Goal: Information Seeking & Learning: Learn about a topic

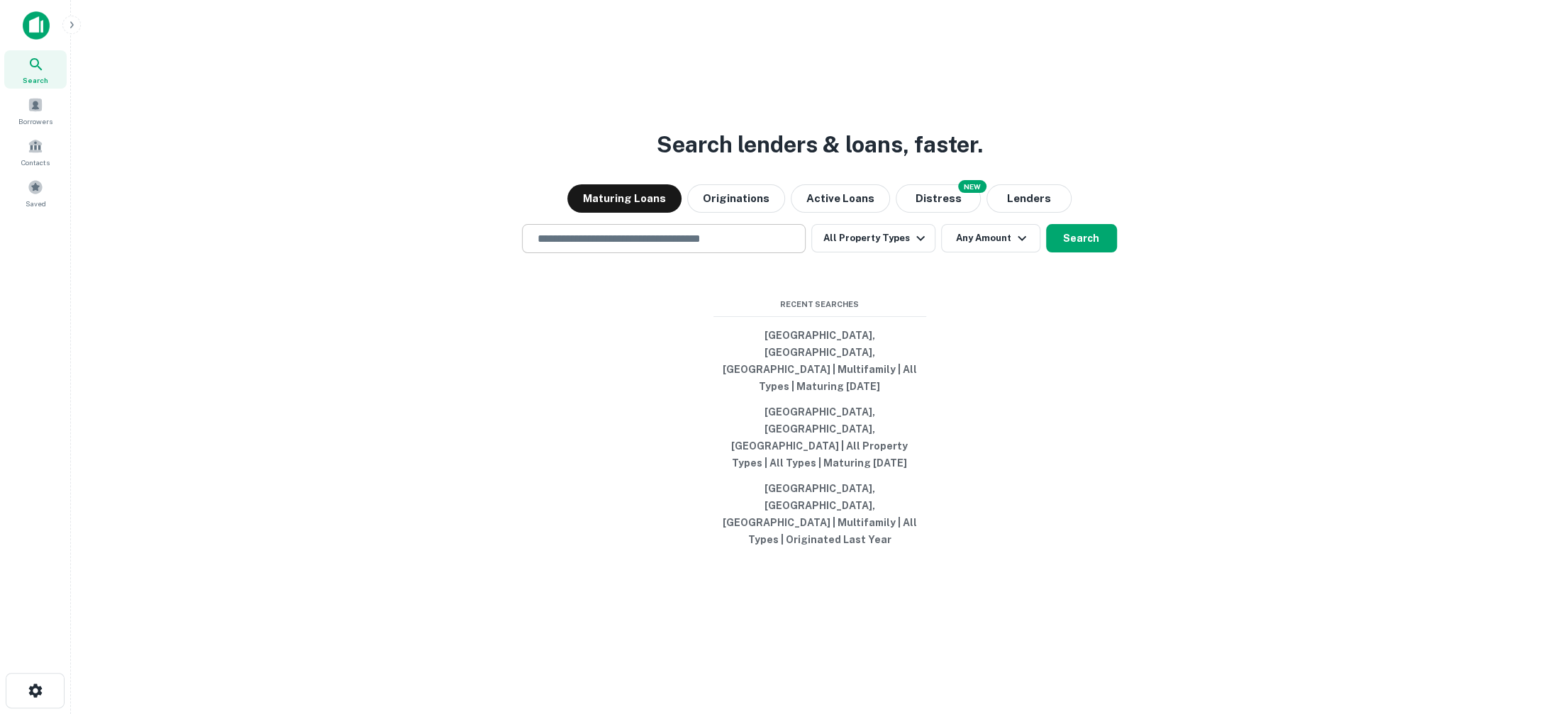
click at [730, 247] on input "text" at bounding box center [664, 238] width 271 height 16
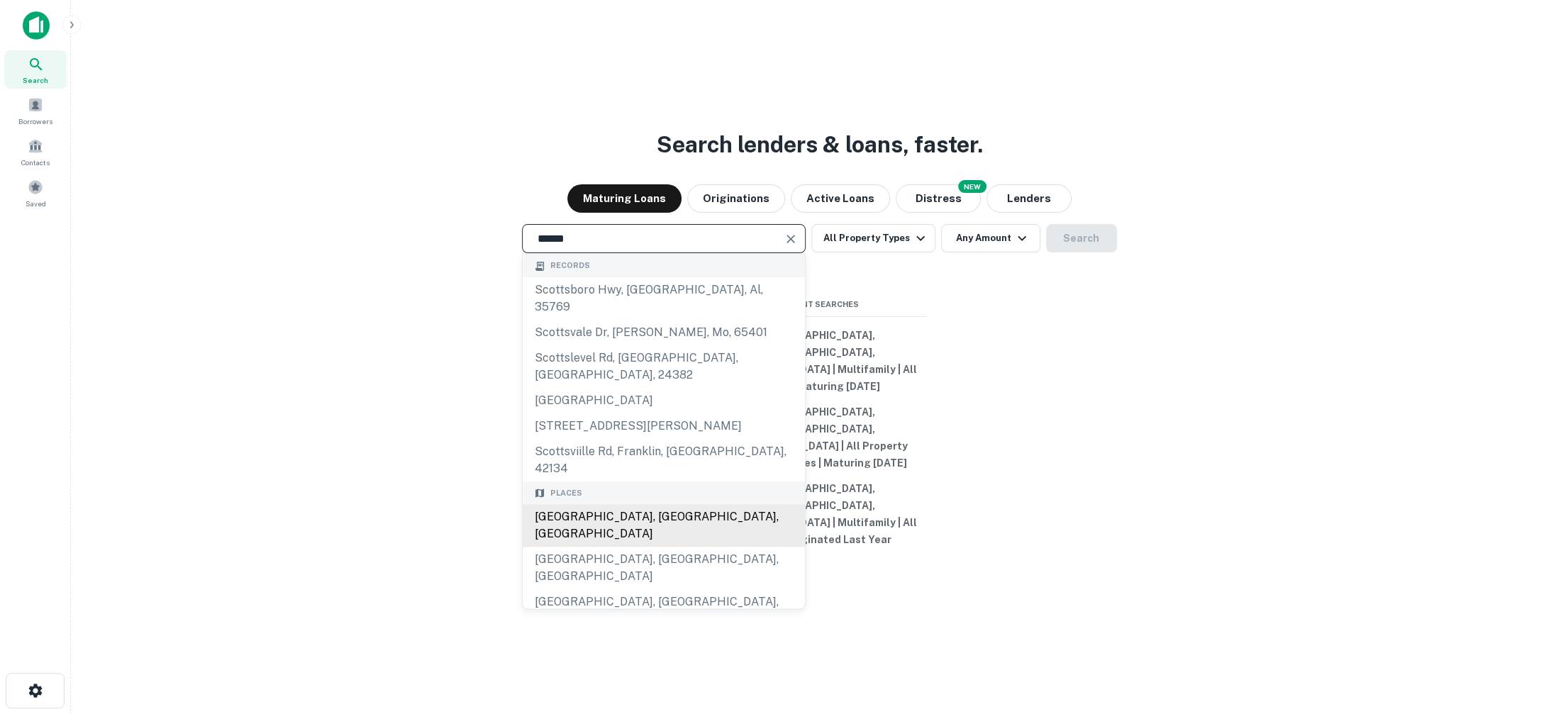
click at [673, 519] on div "Scottsdale, AZ, USA" at bounding box center [664, 525] width 283 height 42
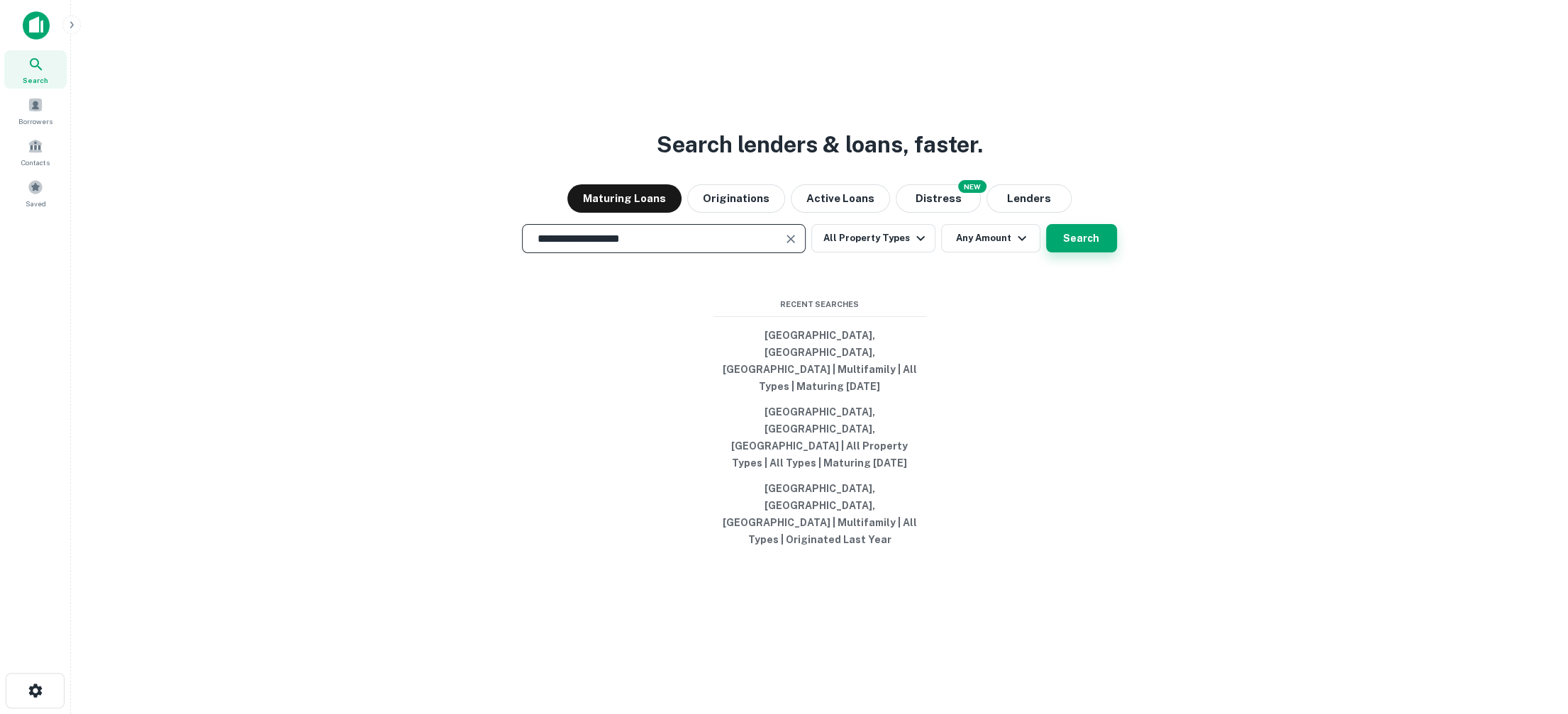
type input "**********"
click at [1067, 253] on button "Search" at bounding box center [1081, 238] width 71 height 28
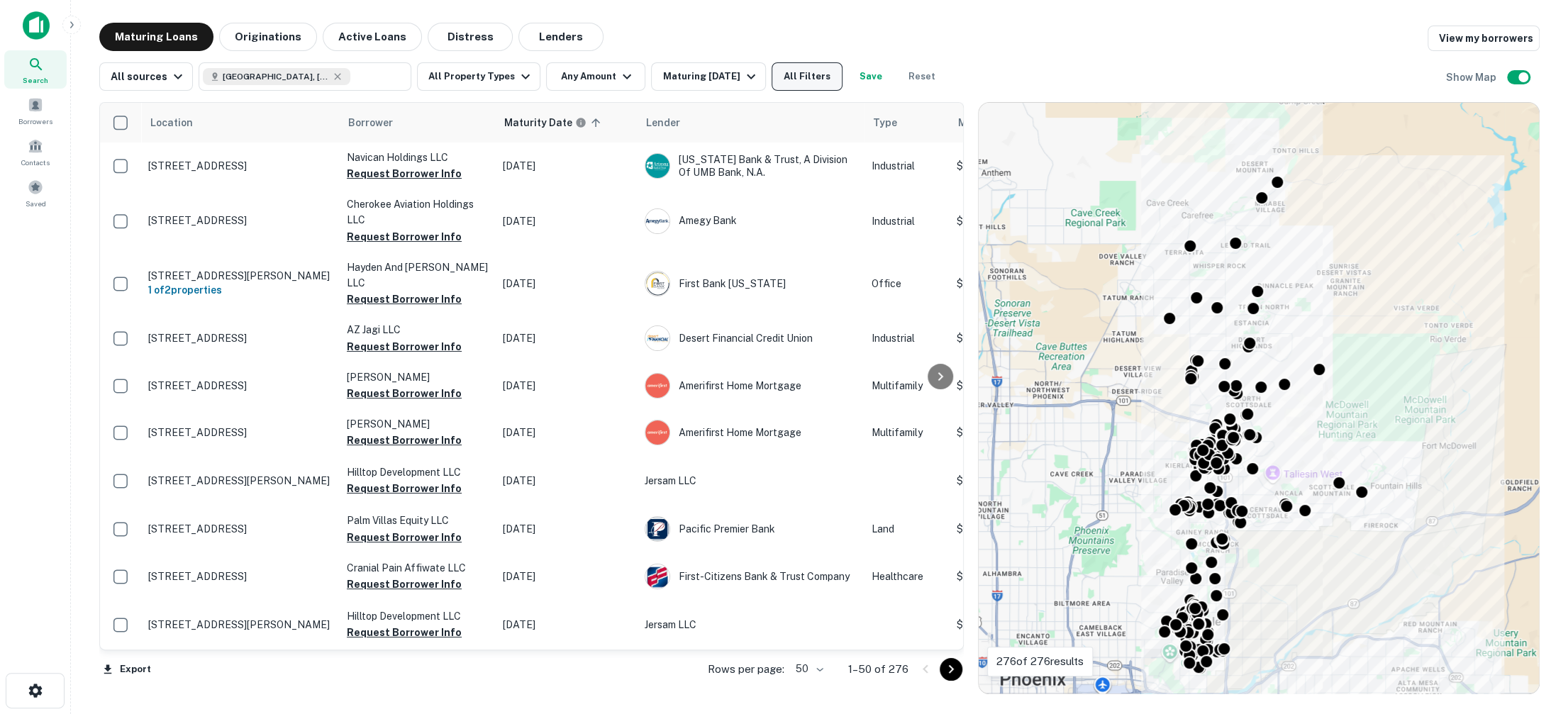
click at [815, 71] on button "All Filters" at bounding box center [807, 77] width 71 height 28
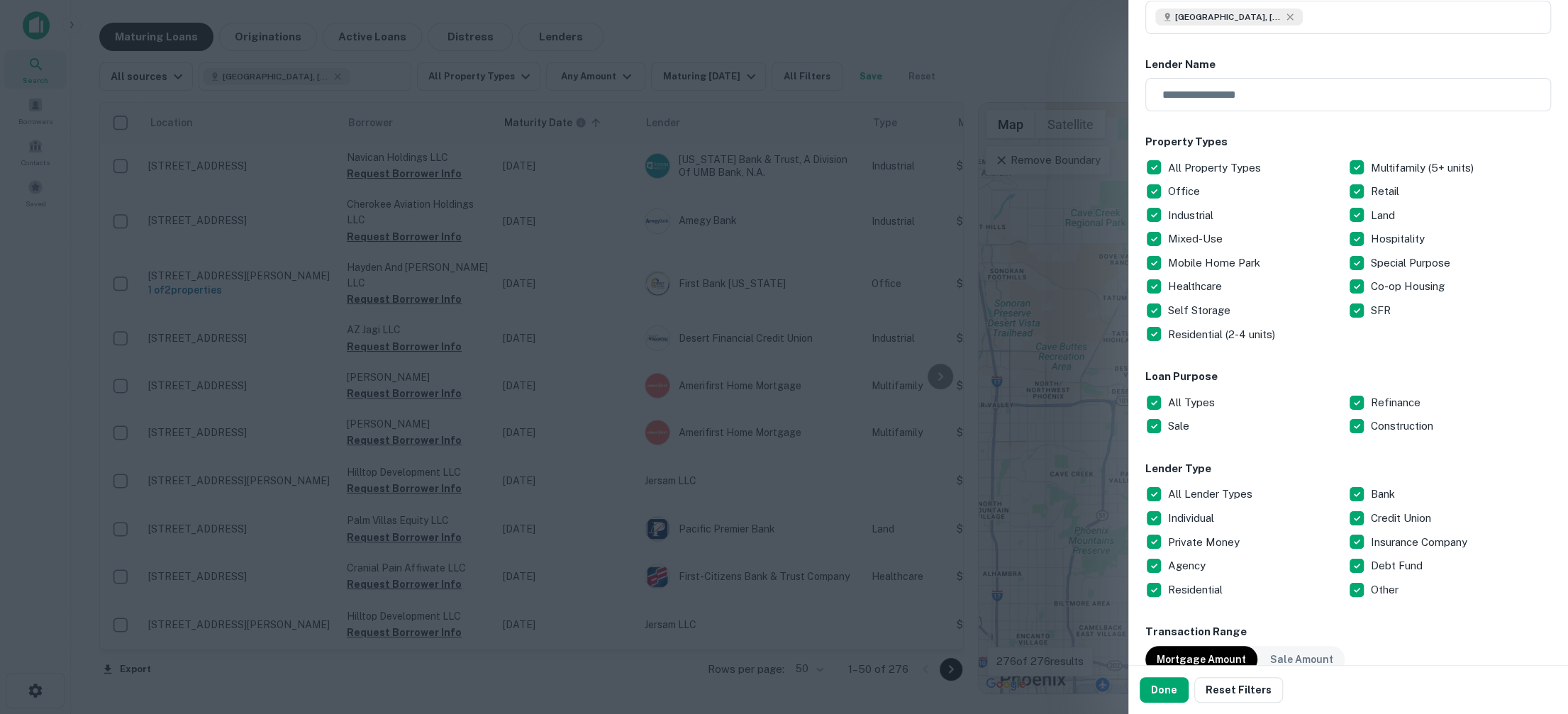
scroll to position [135, 0]
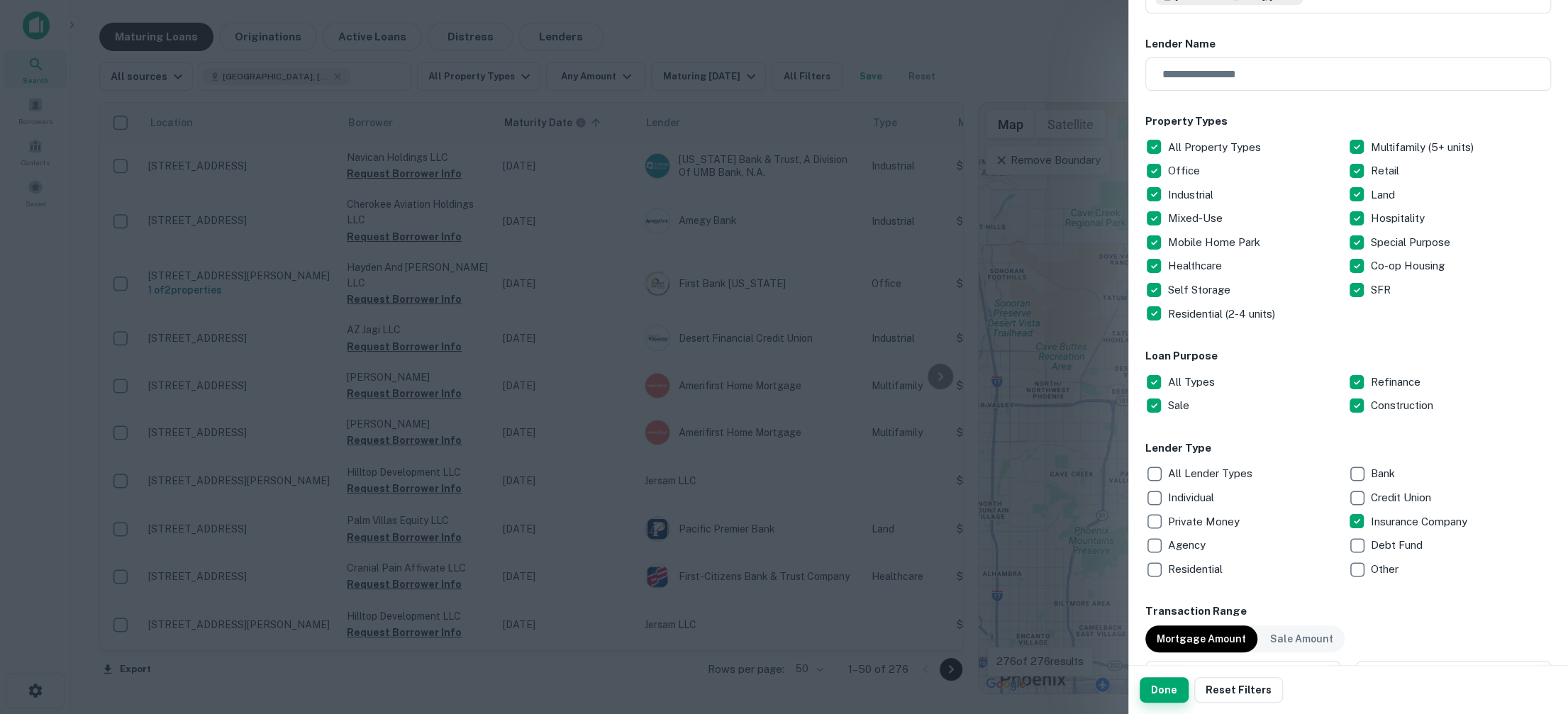
click at [1147, 692] on button "Done" at bounding box center [1165, 689] width 49 height 25
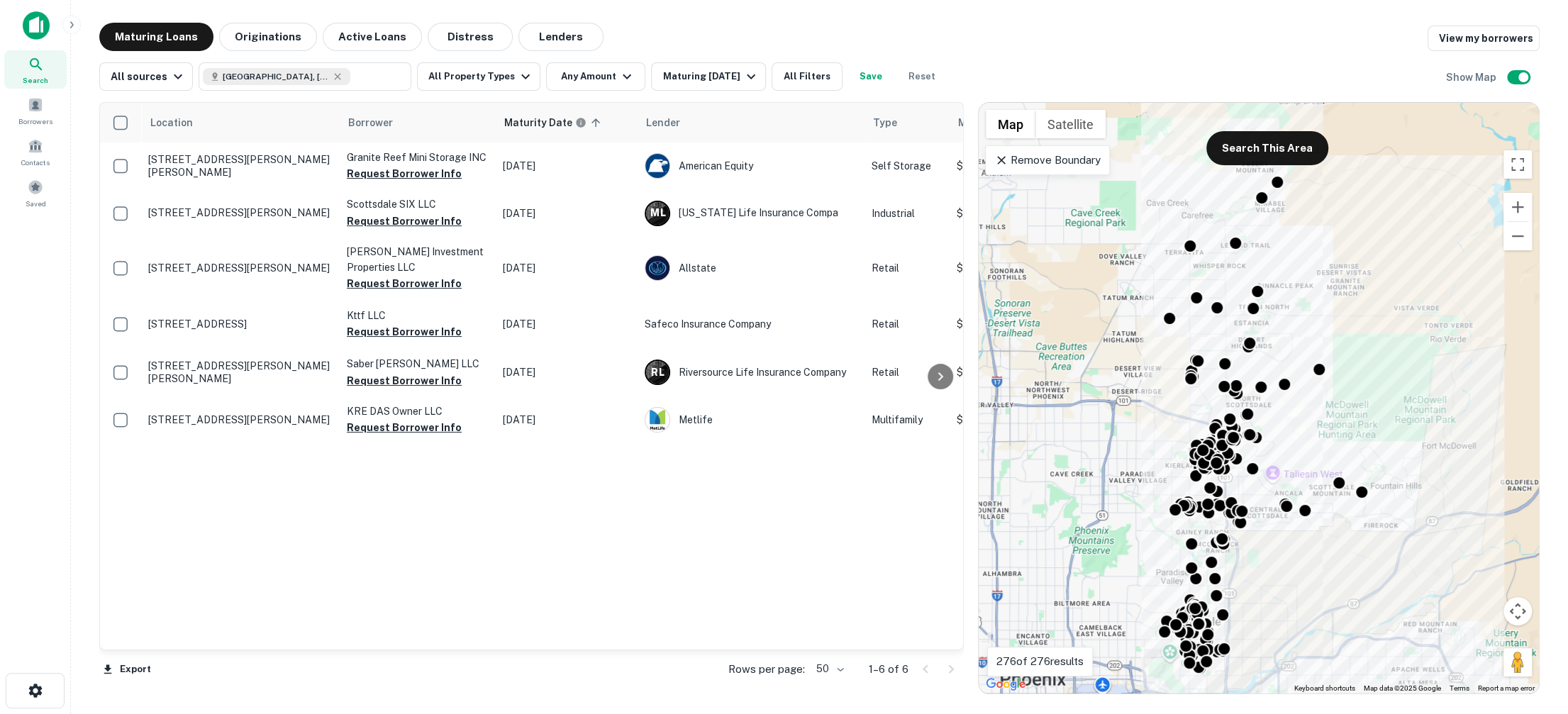
click at [34, 71] on icon at bounding box center [36, 64] width 17 height 17
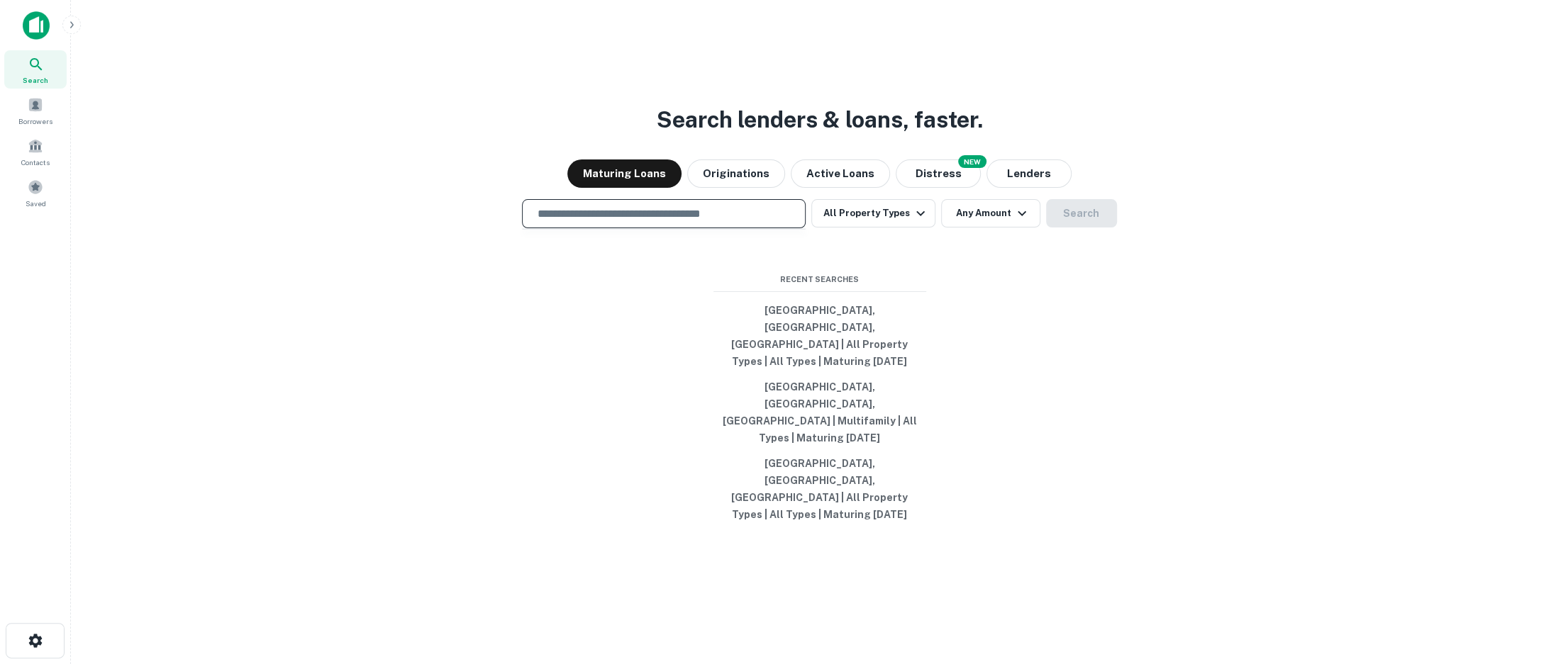
click at [627, 222] on input "text" at bounding box center [664, 214] width 271 height 16
type input "**********"
click at [1080, 227] on button "Search" at bounding box center [1081, 213] width 71 height 28
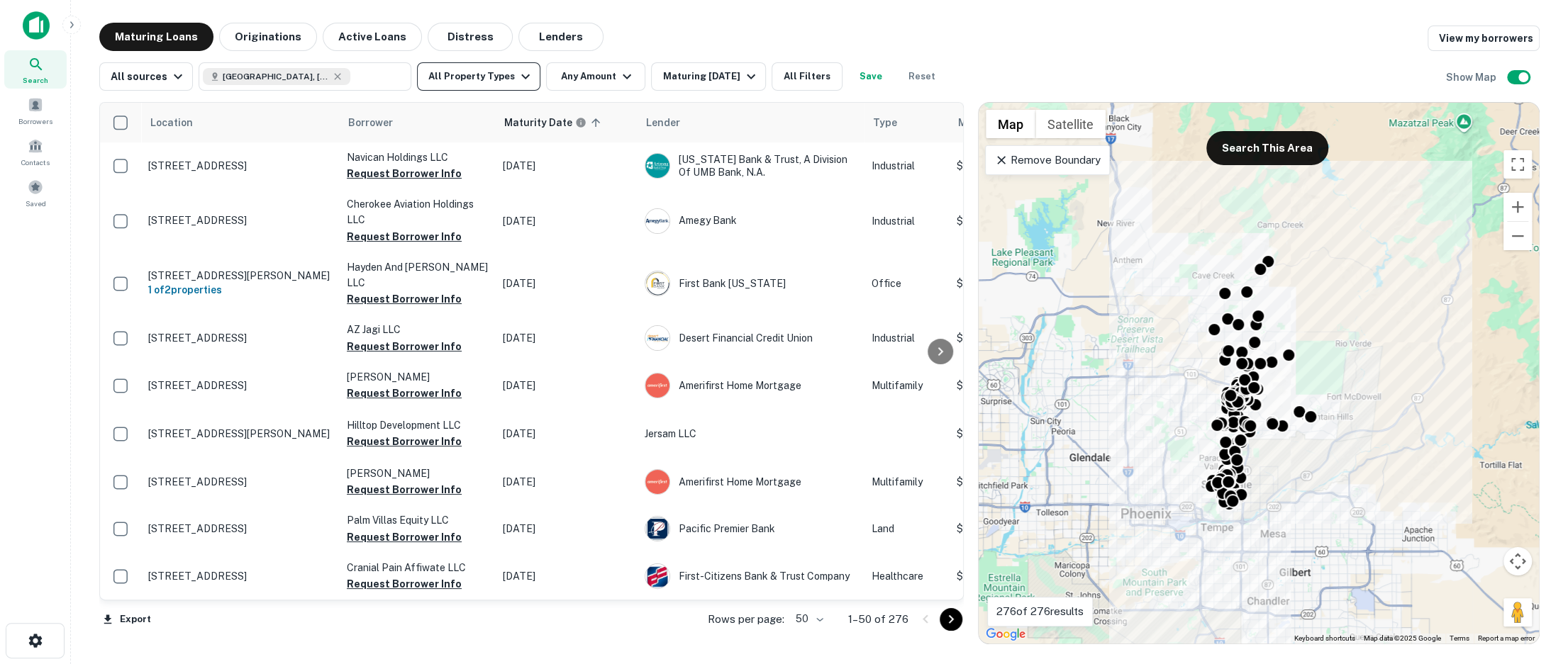
click at [517, 80] on icon "button" at bounding box center [525, 76] width 17 height 17
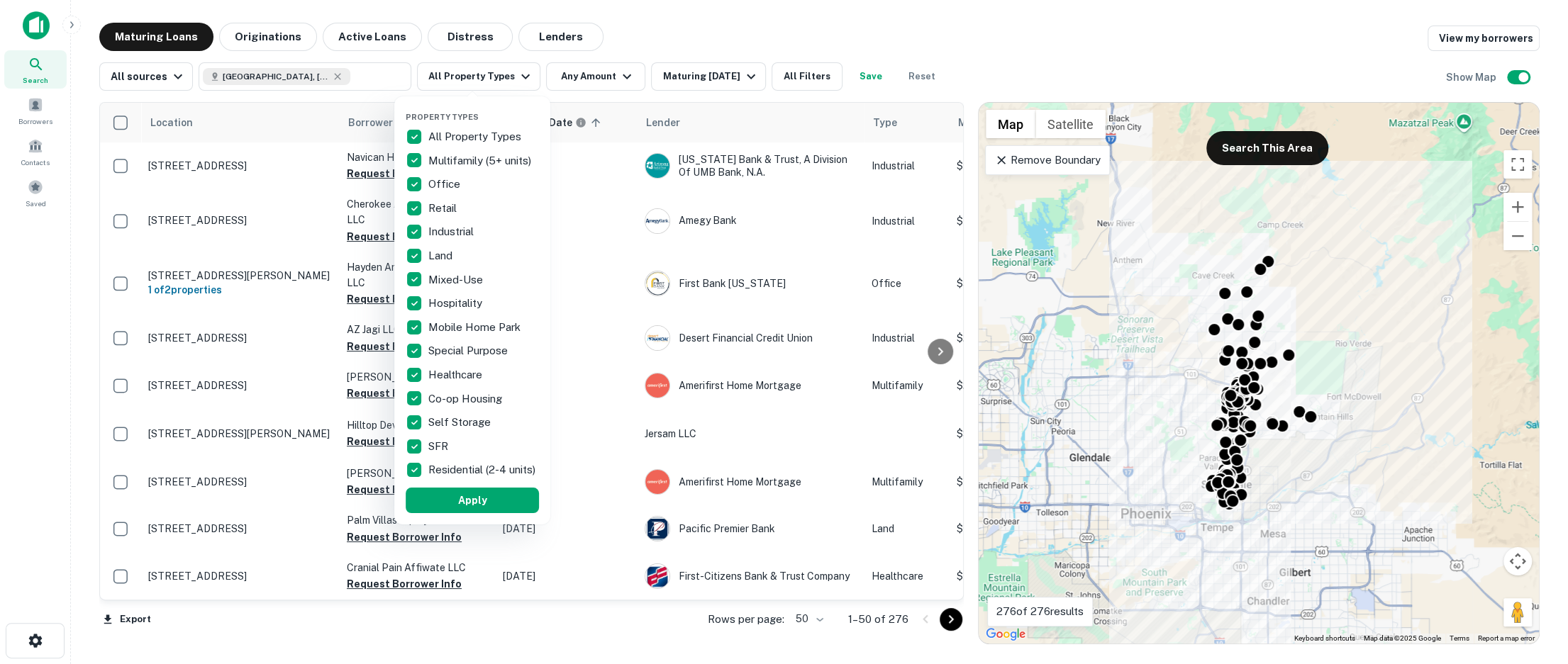
click at [626, 52] on div at bounding box center [784, 332] width 1568 height 664
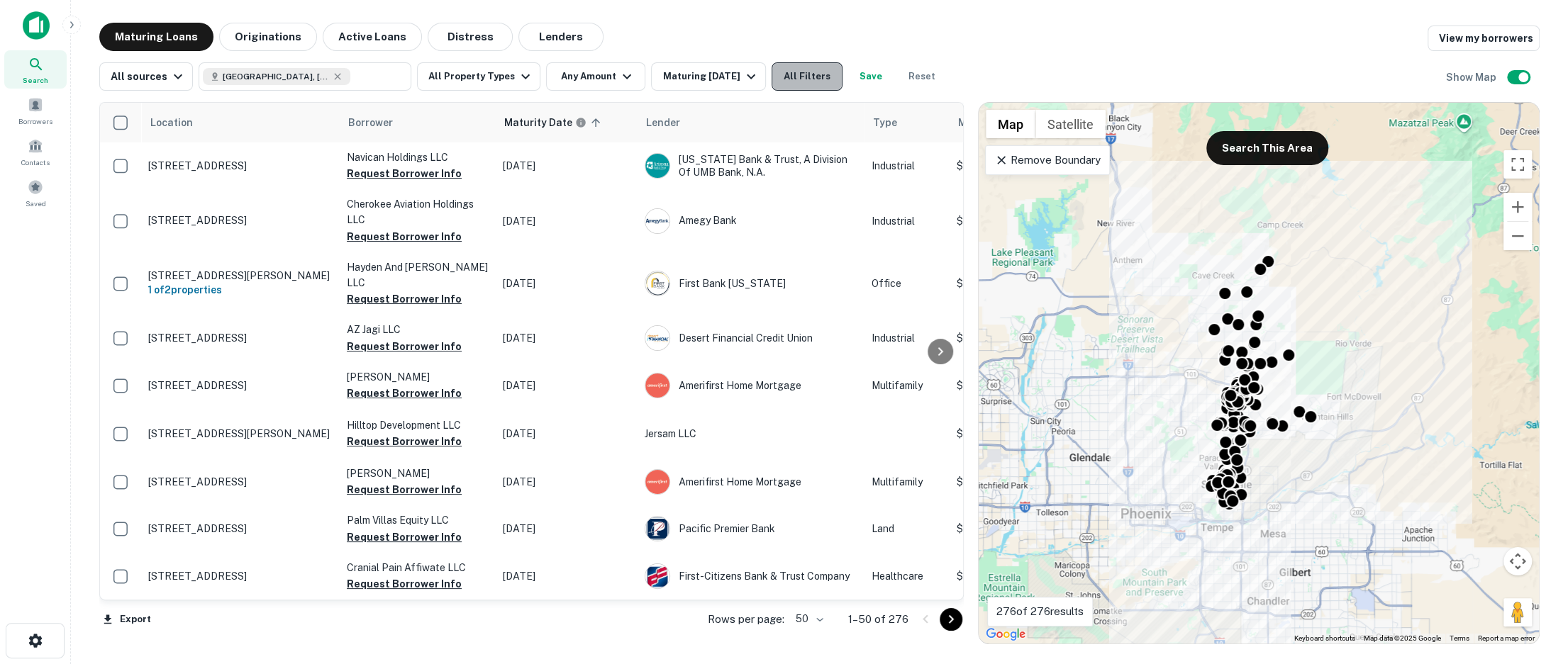
click at [799, 81] on button "All Filters" at bounding box center [807, 77] width 71 height 28
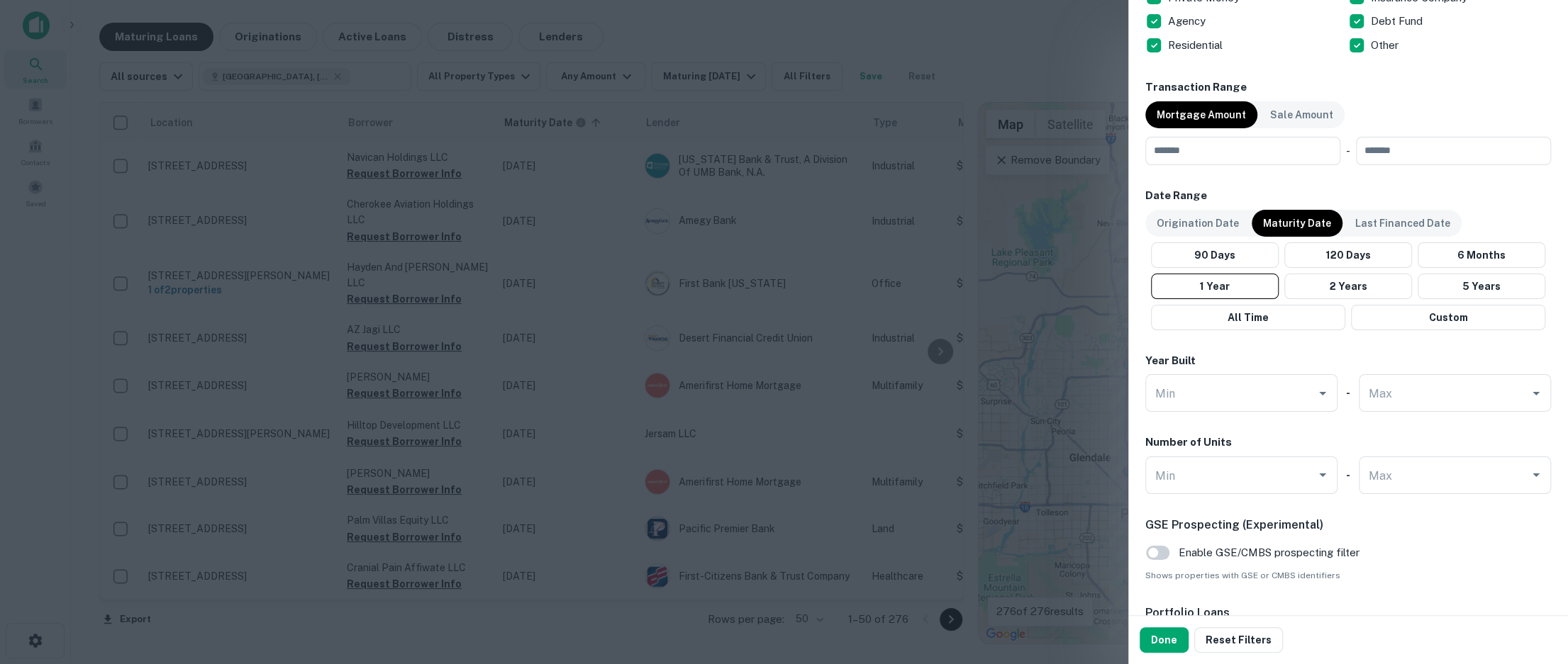
scroll to position [592, 0]
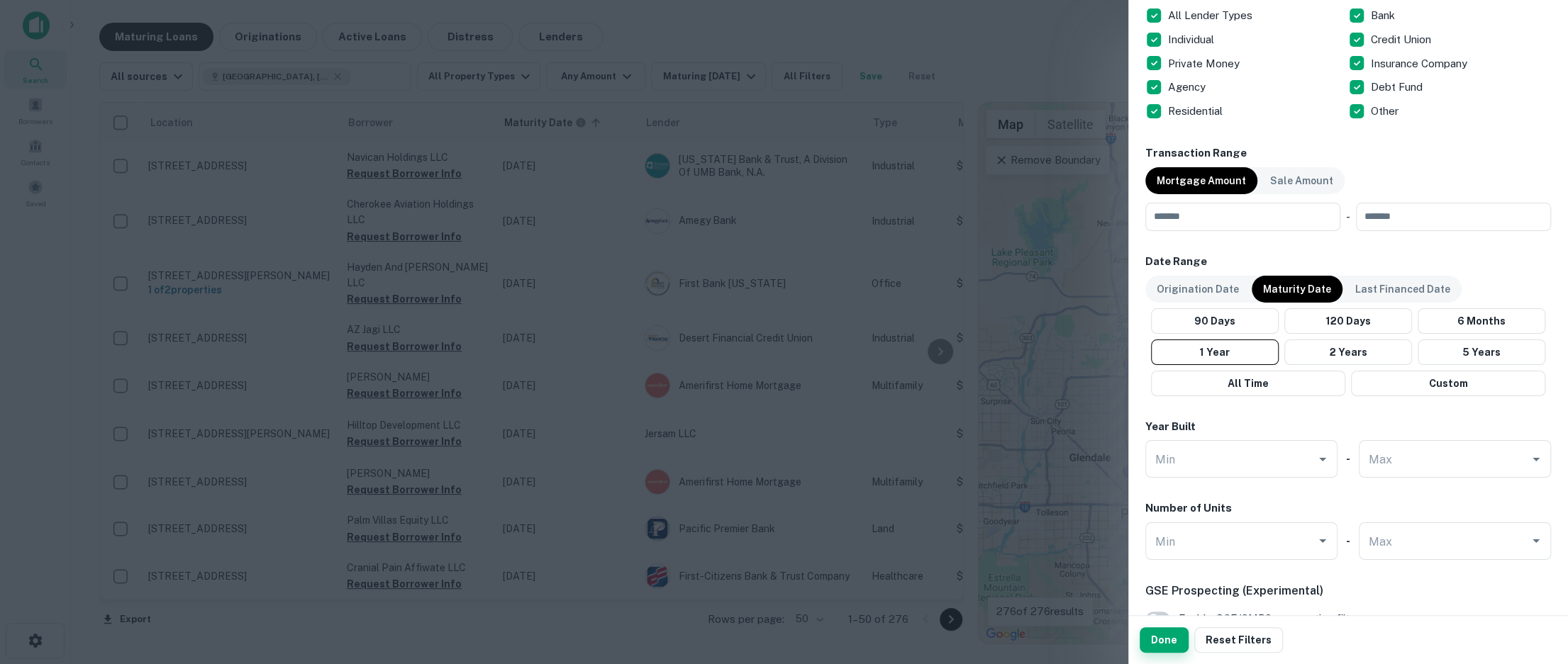
click at [1160, 637] on button "Done" at bounding box center [1165, 640] width 49 height 25
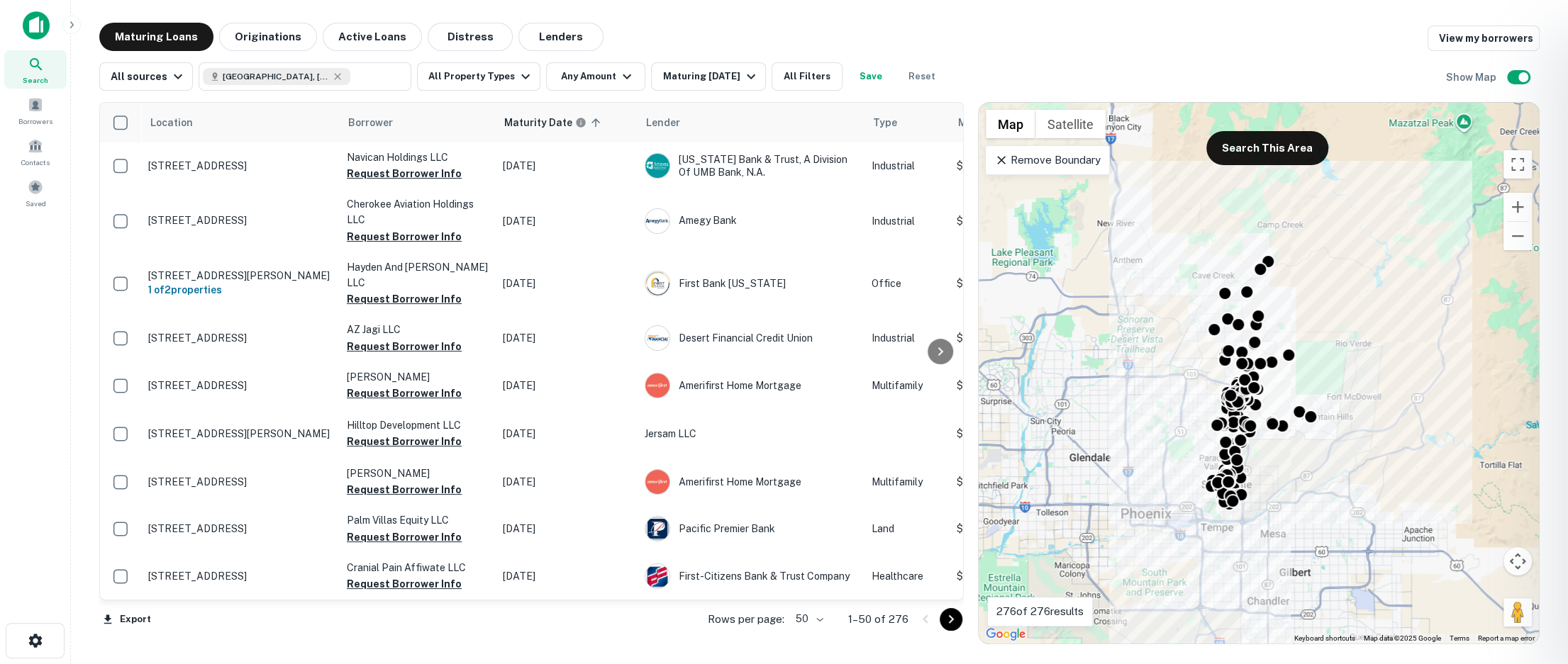
click at [753, 224] on div at bounding box center [784, 332] width 1568 height 664
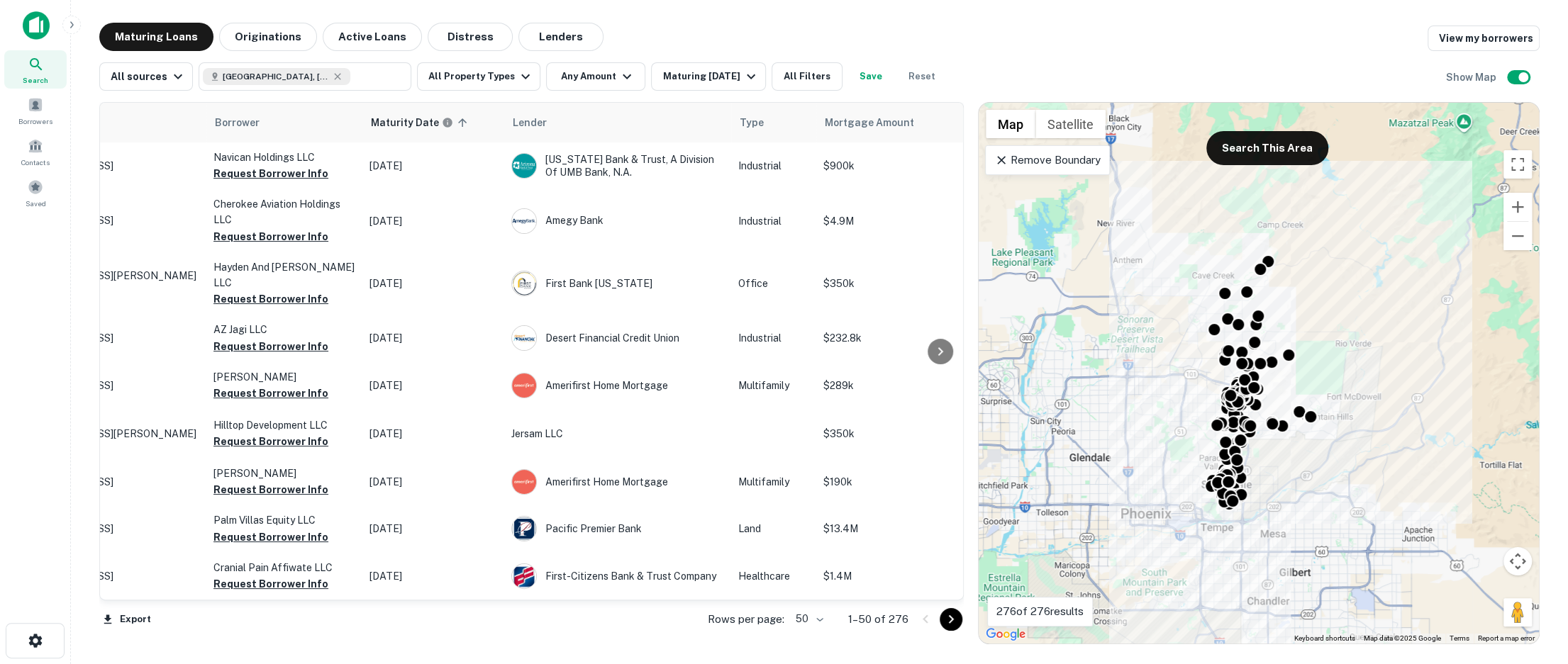
scroll to position [0, 0]
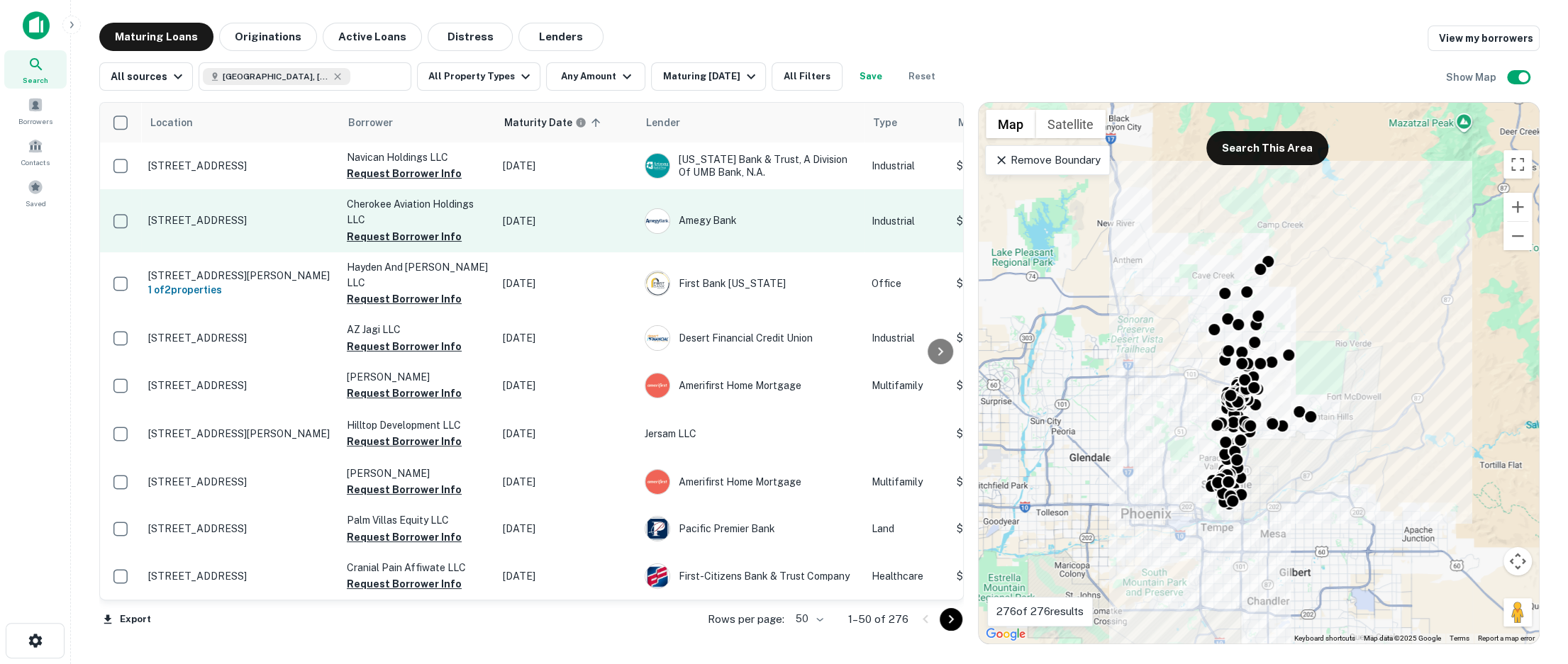
click at [270, 224] on p "15100 N 78th Way Scottsdale, AZ85260" at bounding box center [240, 220] width 184 height 13
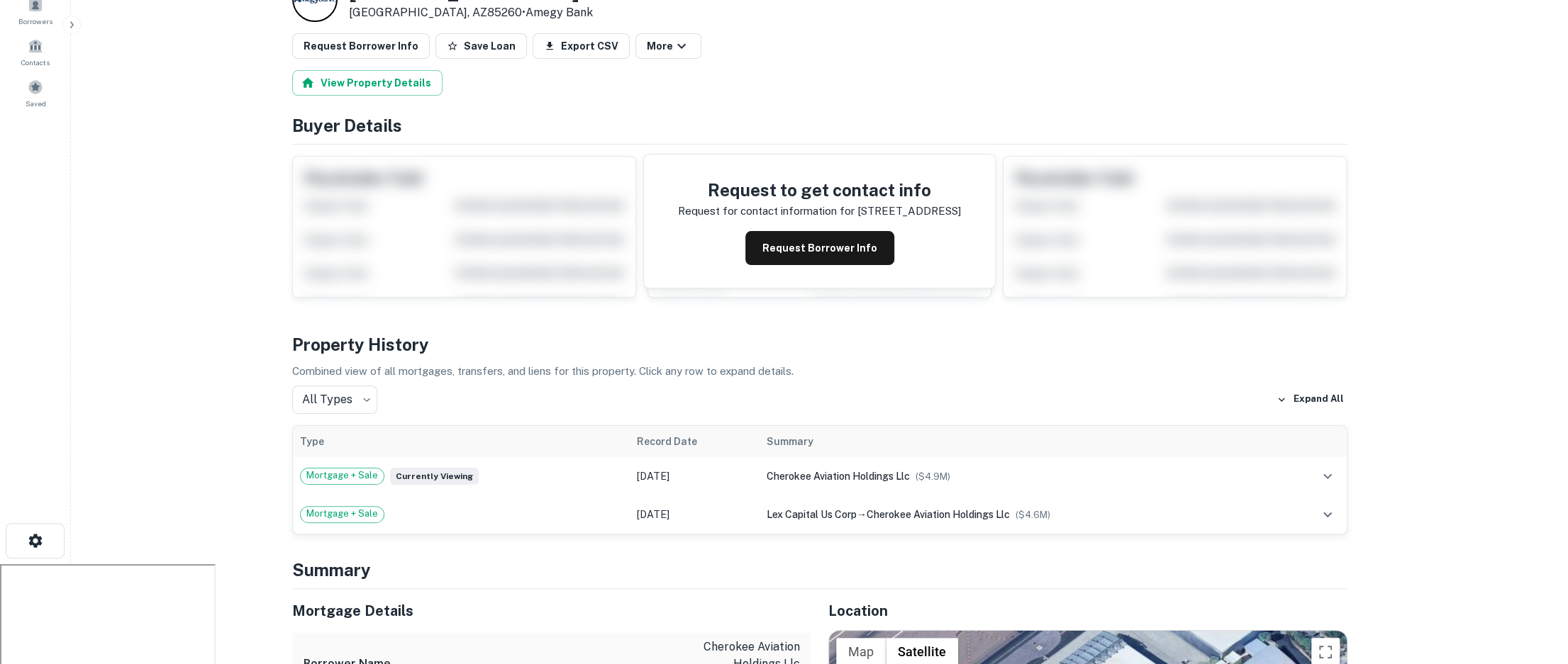
scroll to position [123, 0]
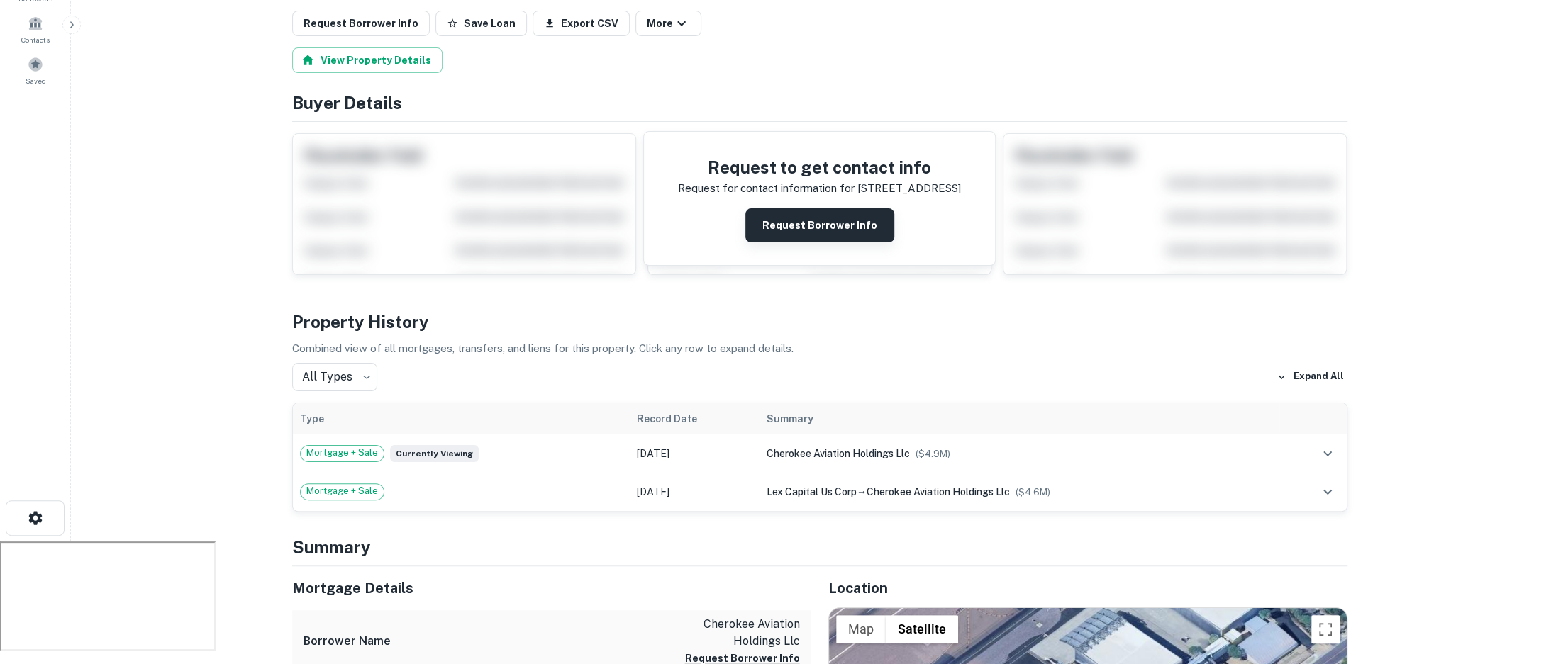
click at [840, 230] on button "Request Borrower Info" at bounding box center [820, 226] width 149 height 34
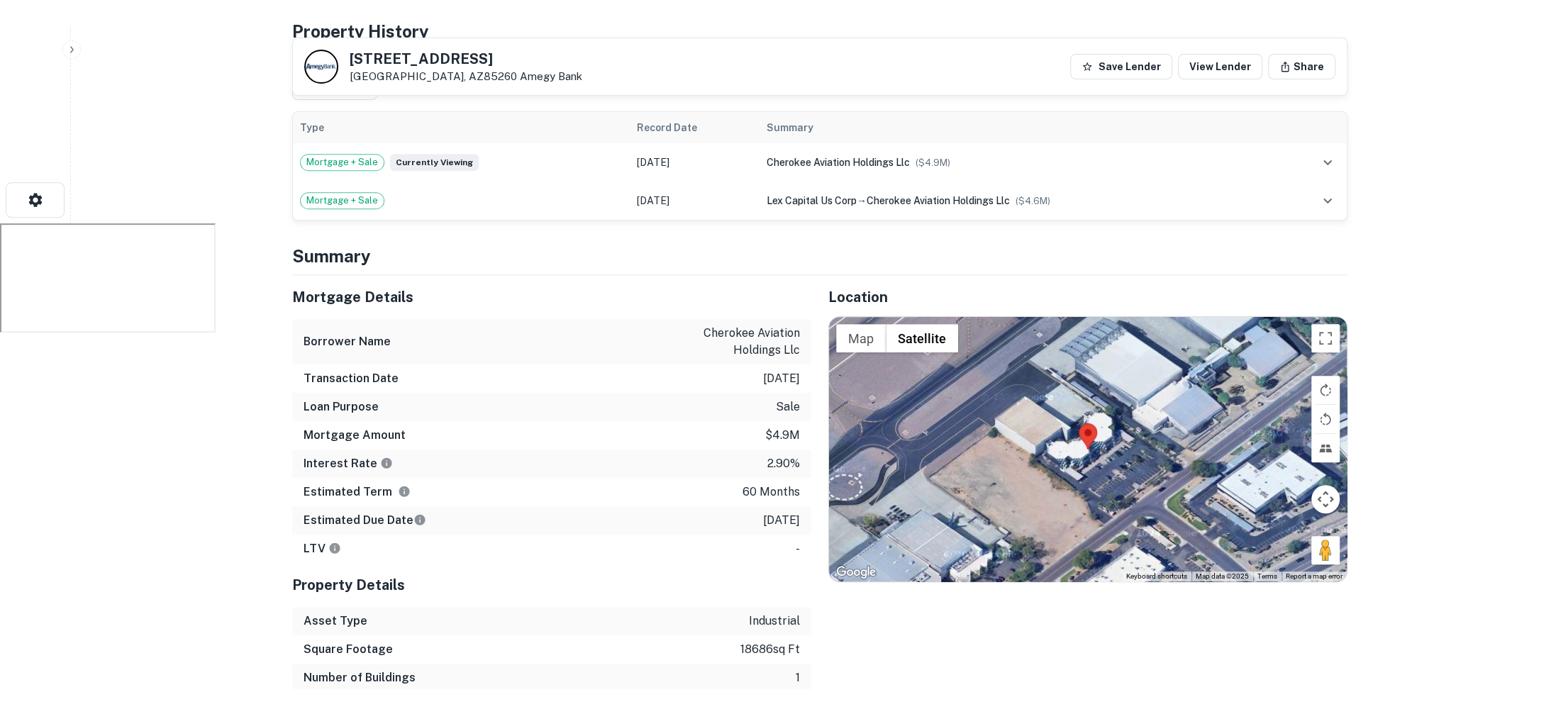
scroll to position [0, 0]
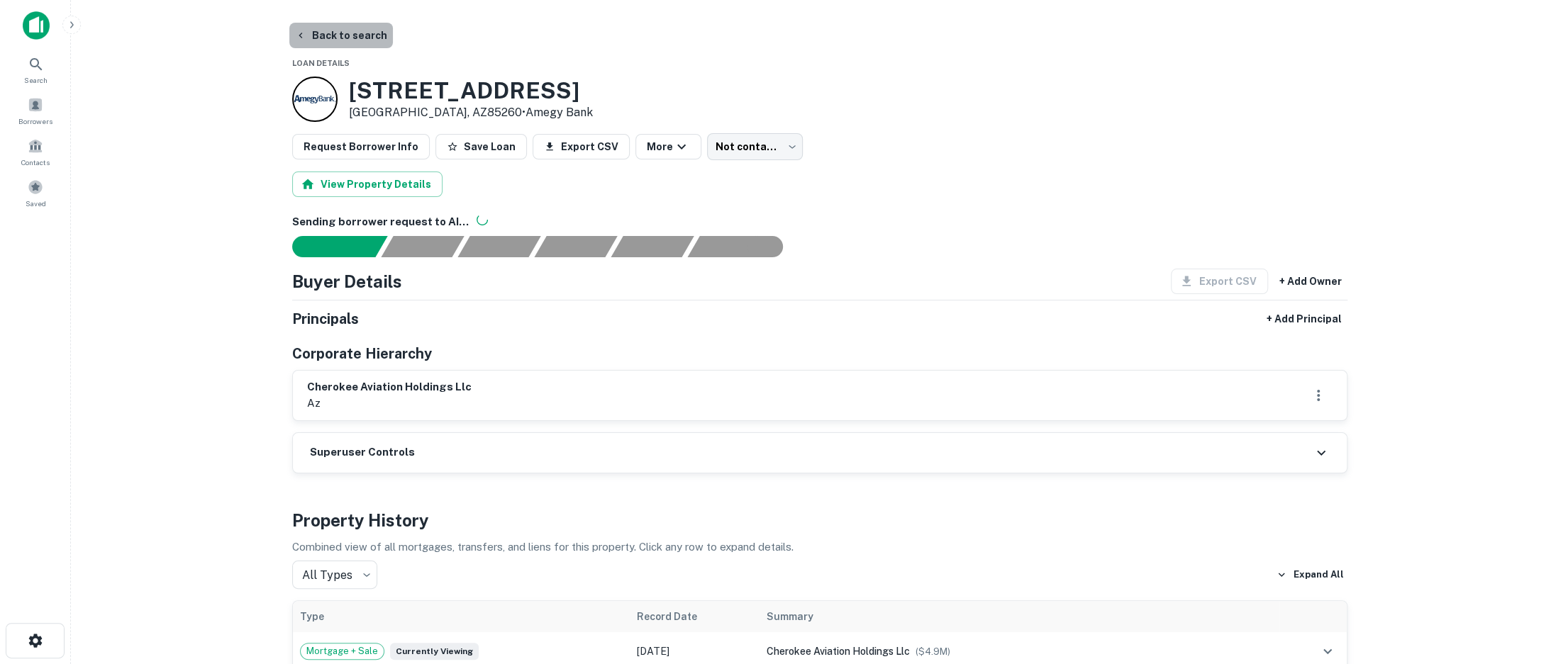
click at [349, 29] on button "Back to search" at bounding box center [341, 35] width 104 height 25
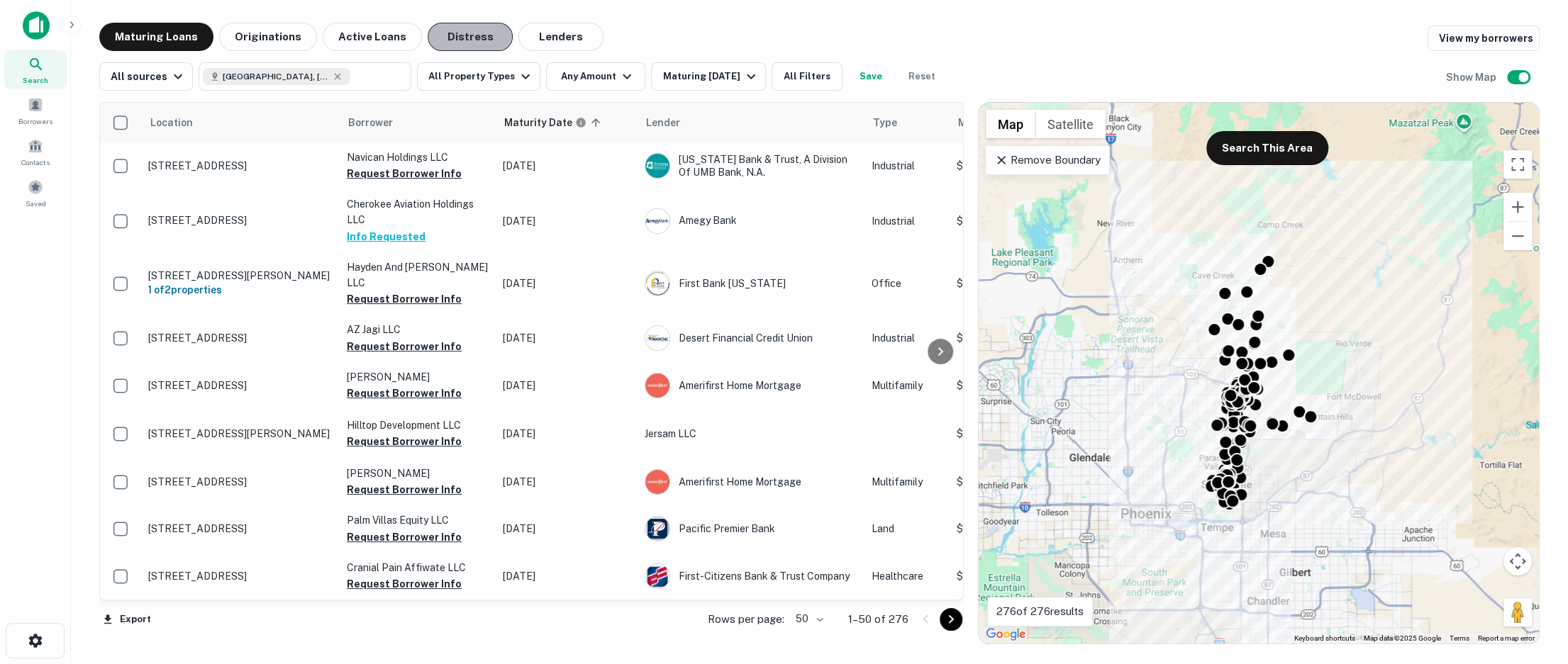
click at [445, 35] on button "Distress" at bounding box center [470, 37] width 85 height 28
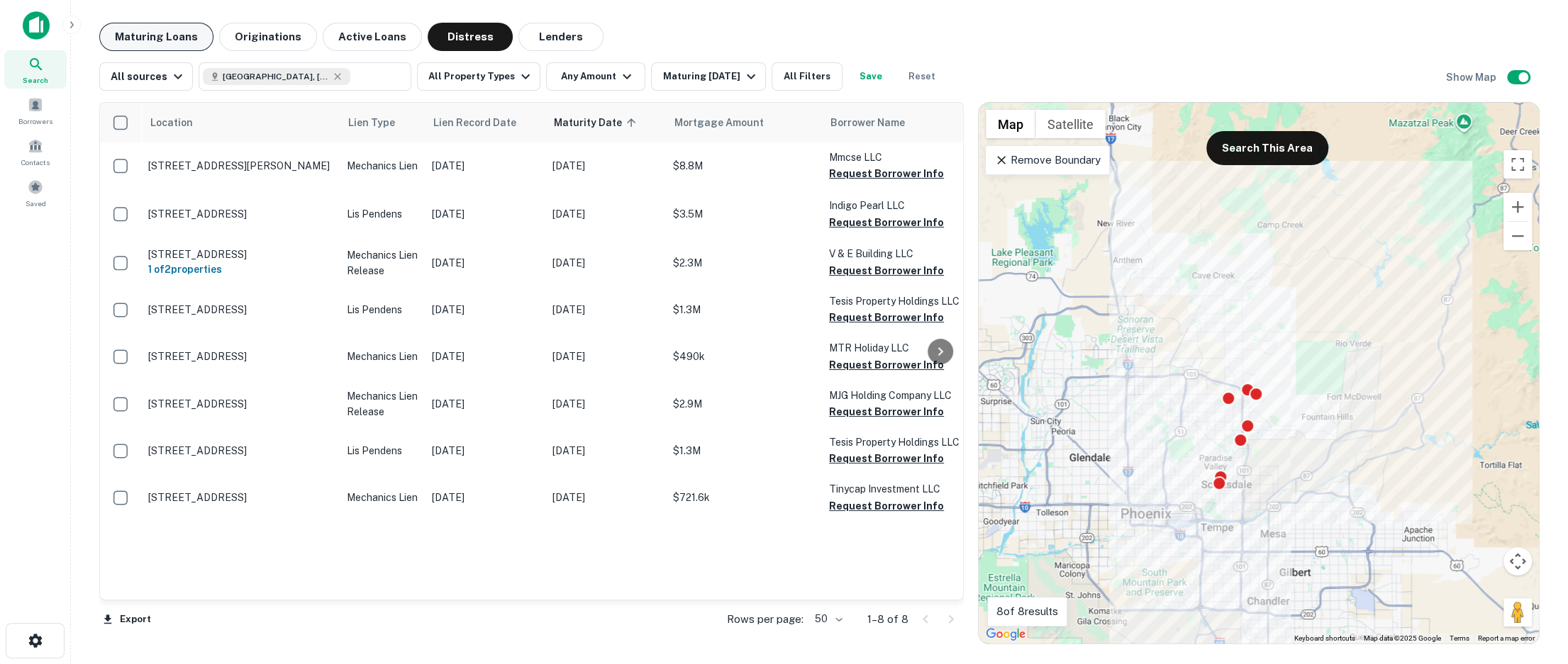
click at [174, 42] on button "Maturing Loans" at bounding box center [156, 37] width 114 height 28
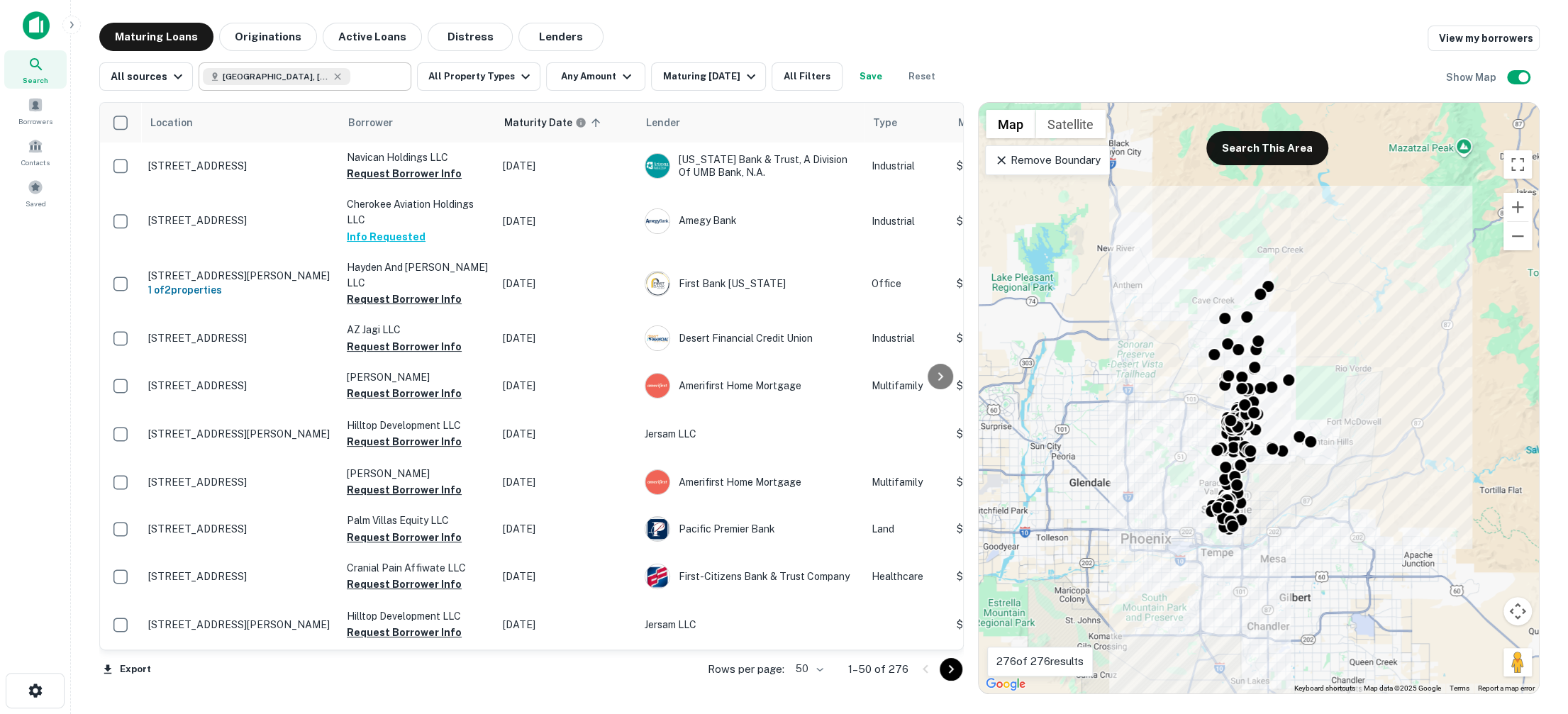
click at [358, 69] on input "text" at bounding box center [377, 76] width 54 height 20
click at [358, 69] on input "**********" at bounding box center [293, 76] width 181 height 20
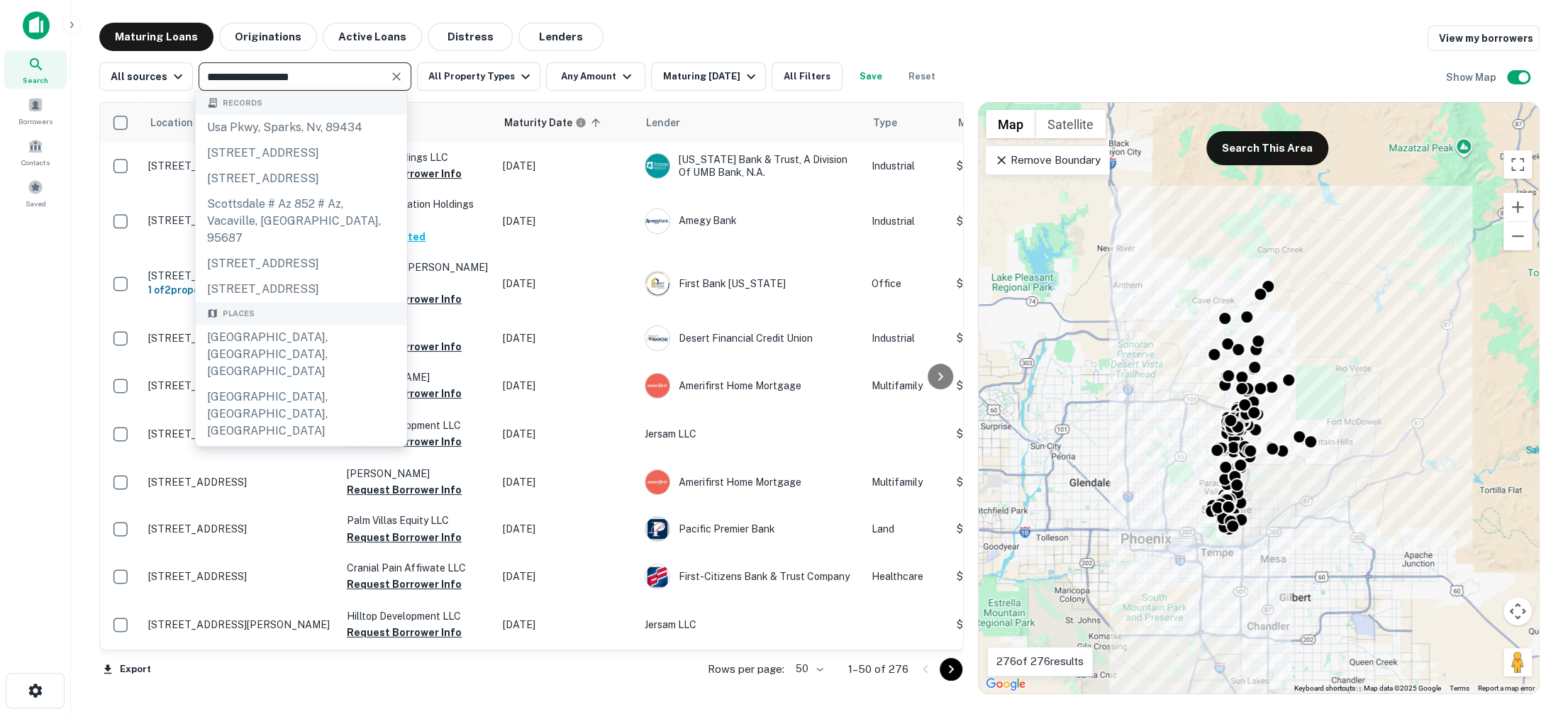
click at [371, 81] on input "**********" at bounding box center [293, 76] width 181 height 20
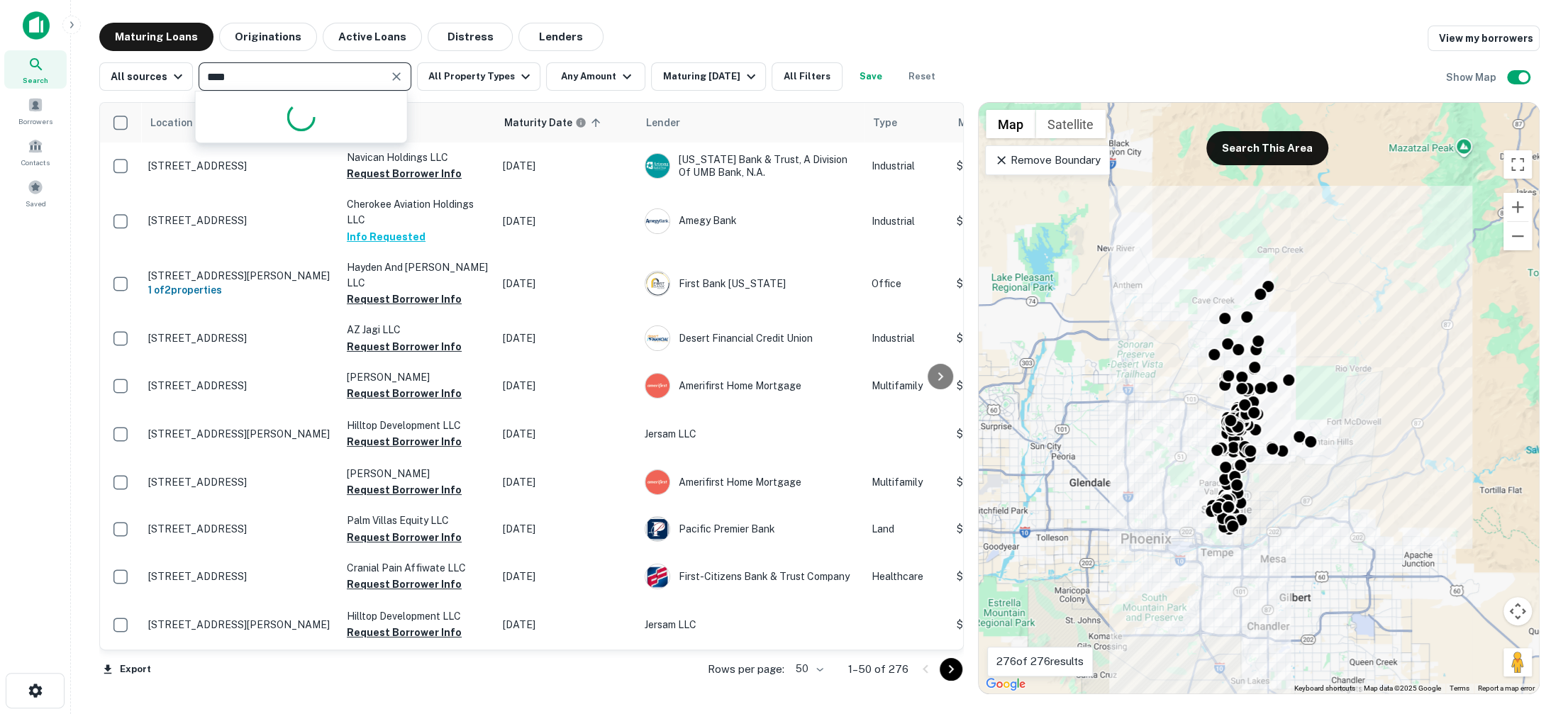
type input "*****"
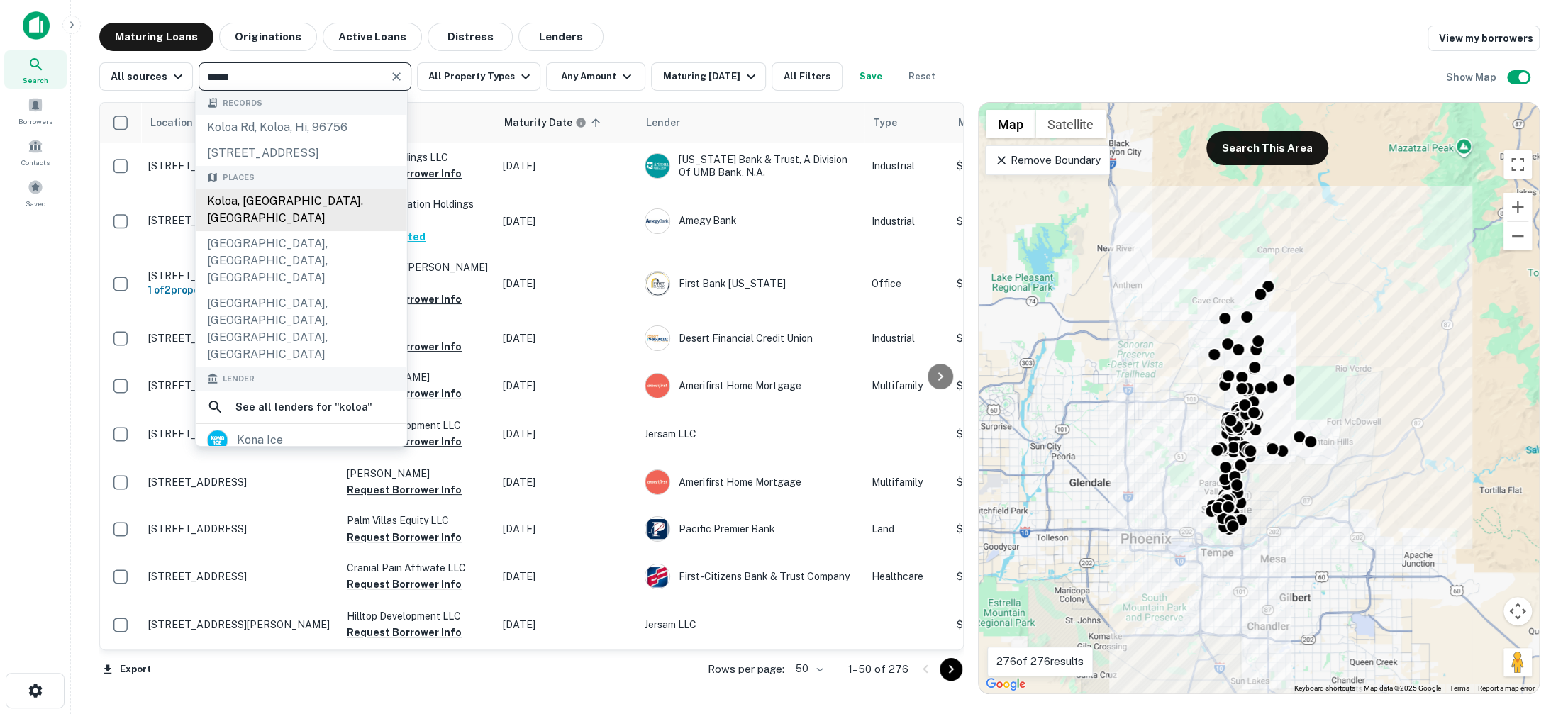
click at [300, 203] on div "Koloa, HI, USA" at bounding box center [301, 209] width 211 height 42
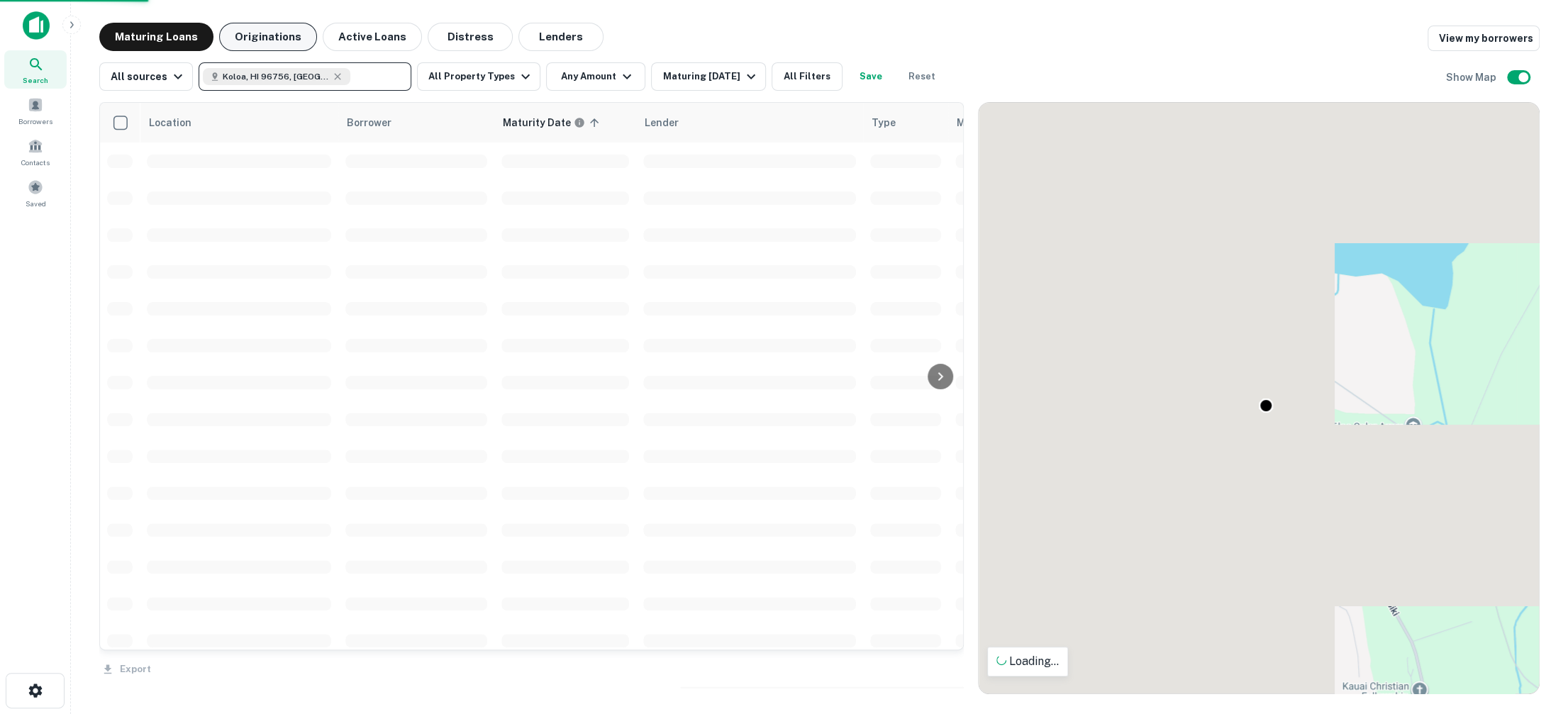
click at [261, 44] on button "Originations" at bounding box center [268, 37] width 98 height 28
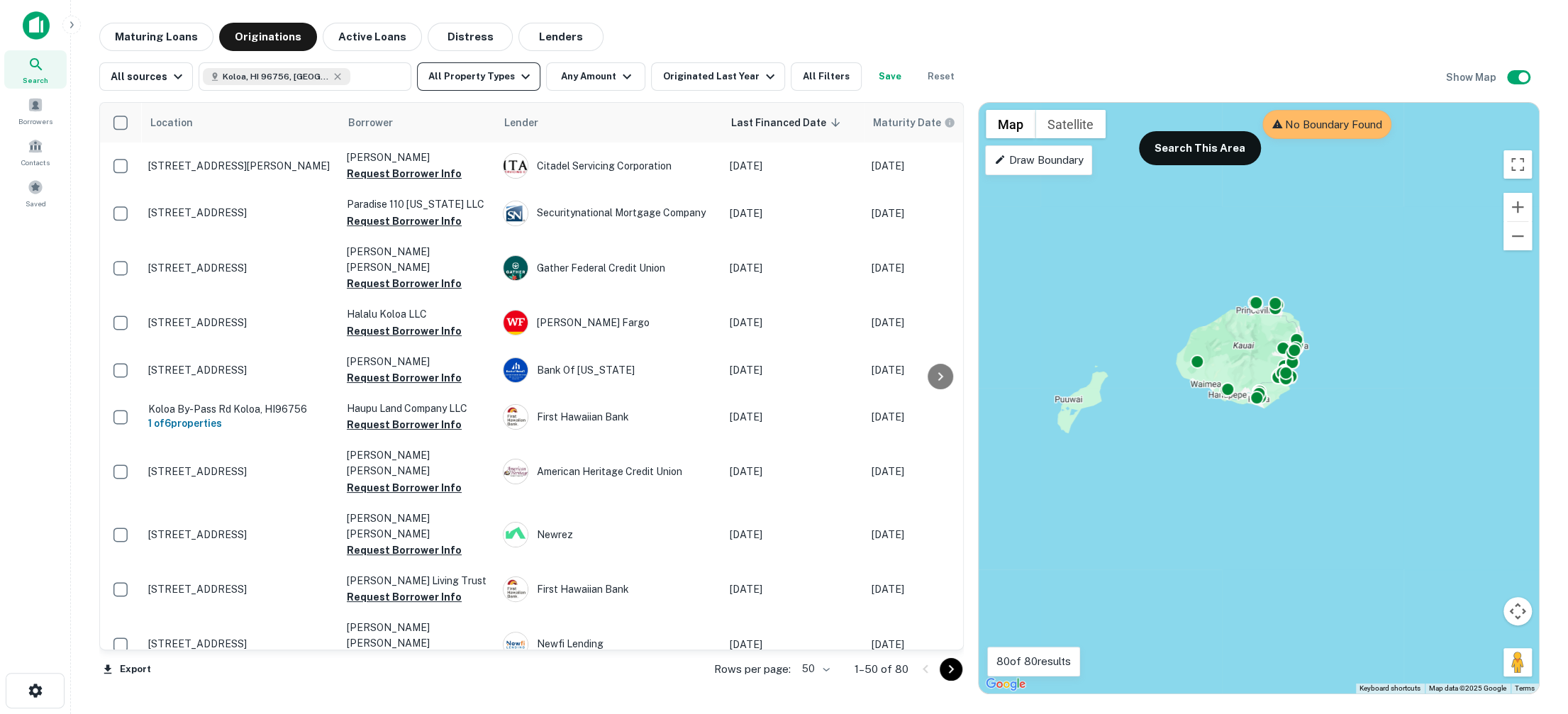
click at [517, 79] on icon "button" at bounding box center [525, 76] width 17 height 17
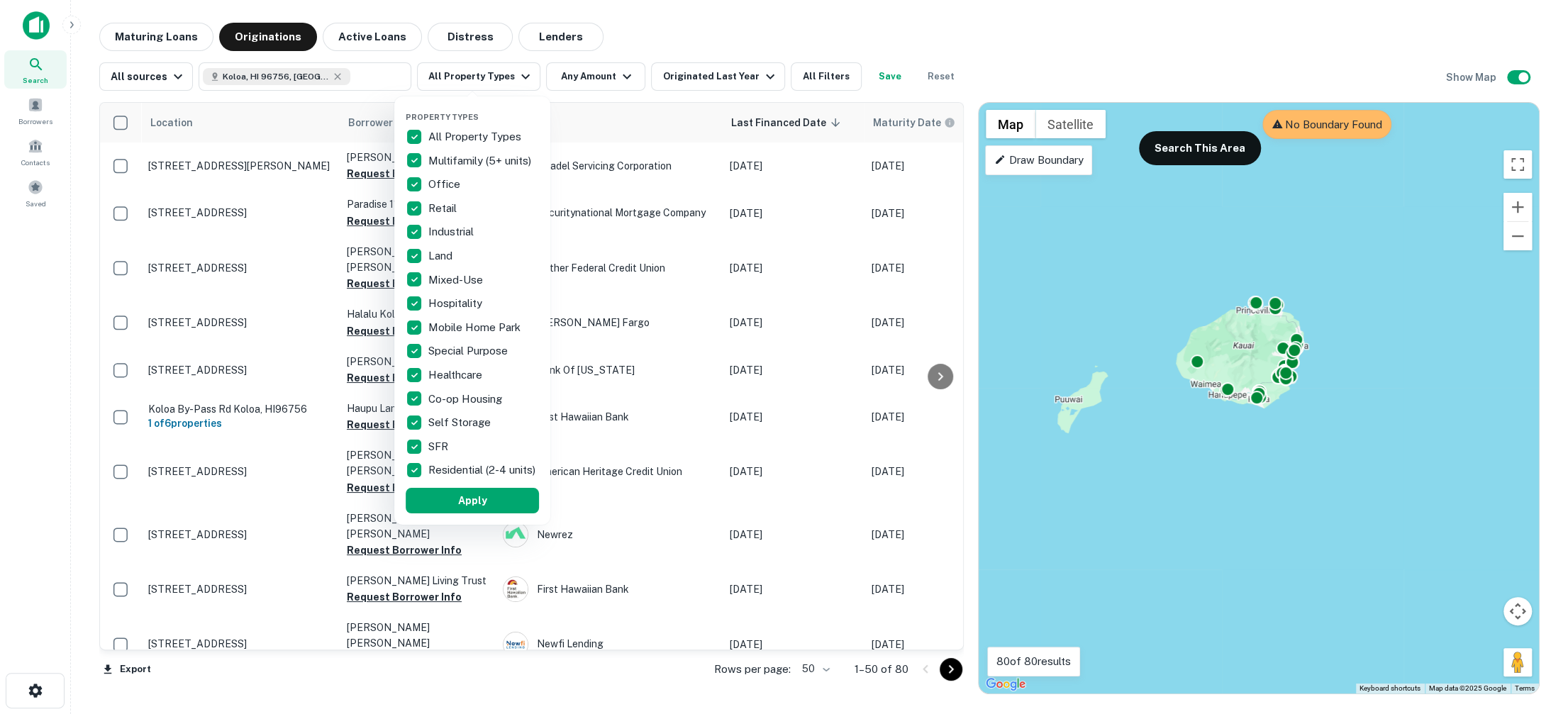
click at [440, 144] on p "All Property Types" at bounding box center [476, 136] width 95 height 17
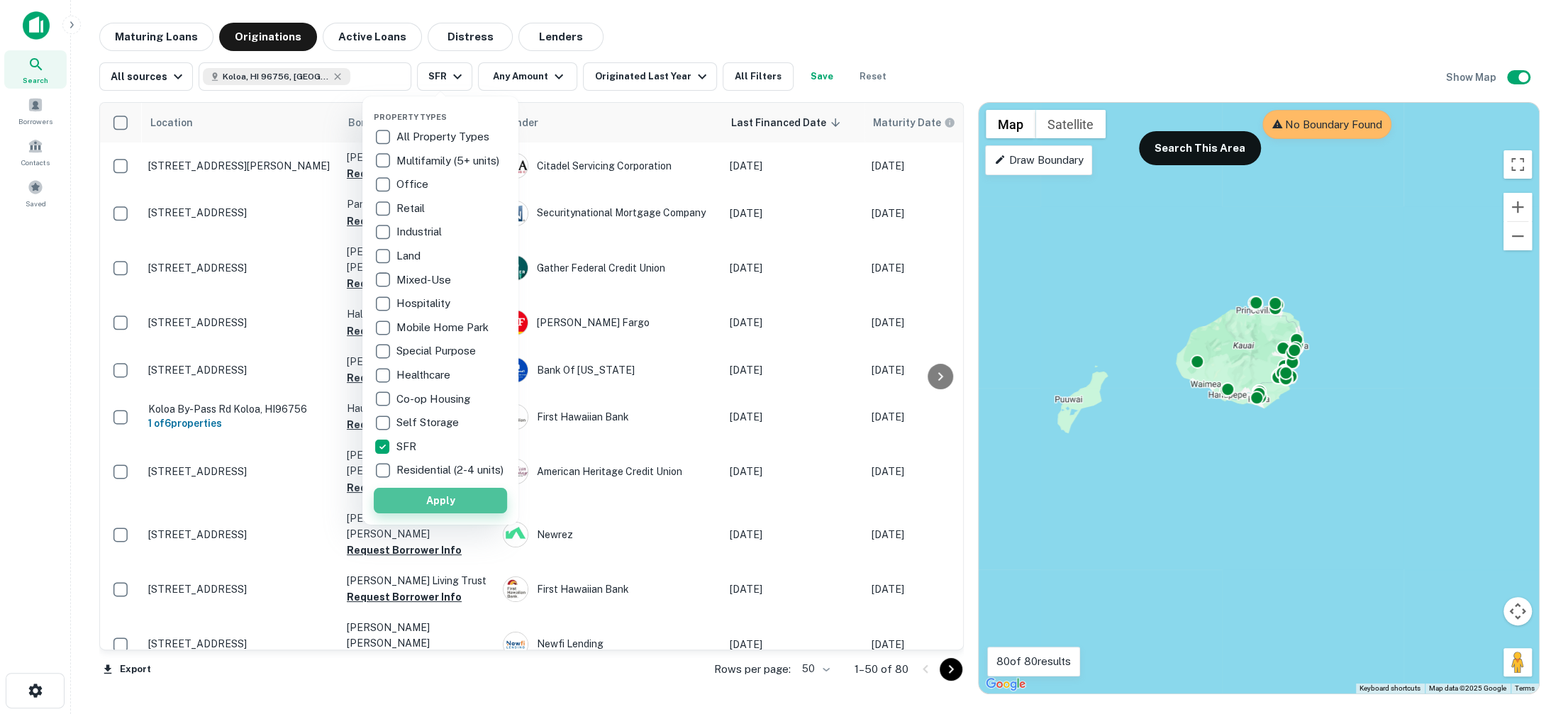
click at [452, 514] on button "Apply" at bounding box center [440, 500] width 133 height 25
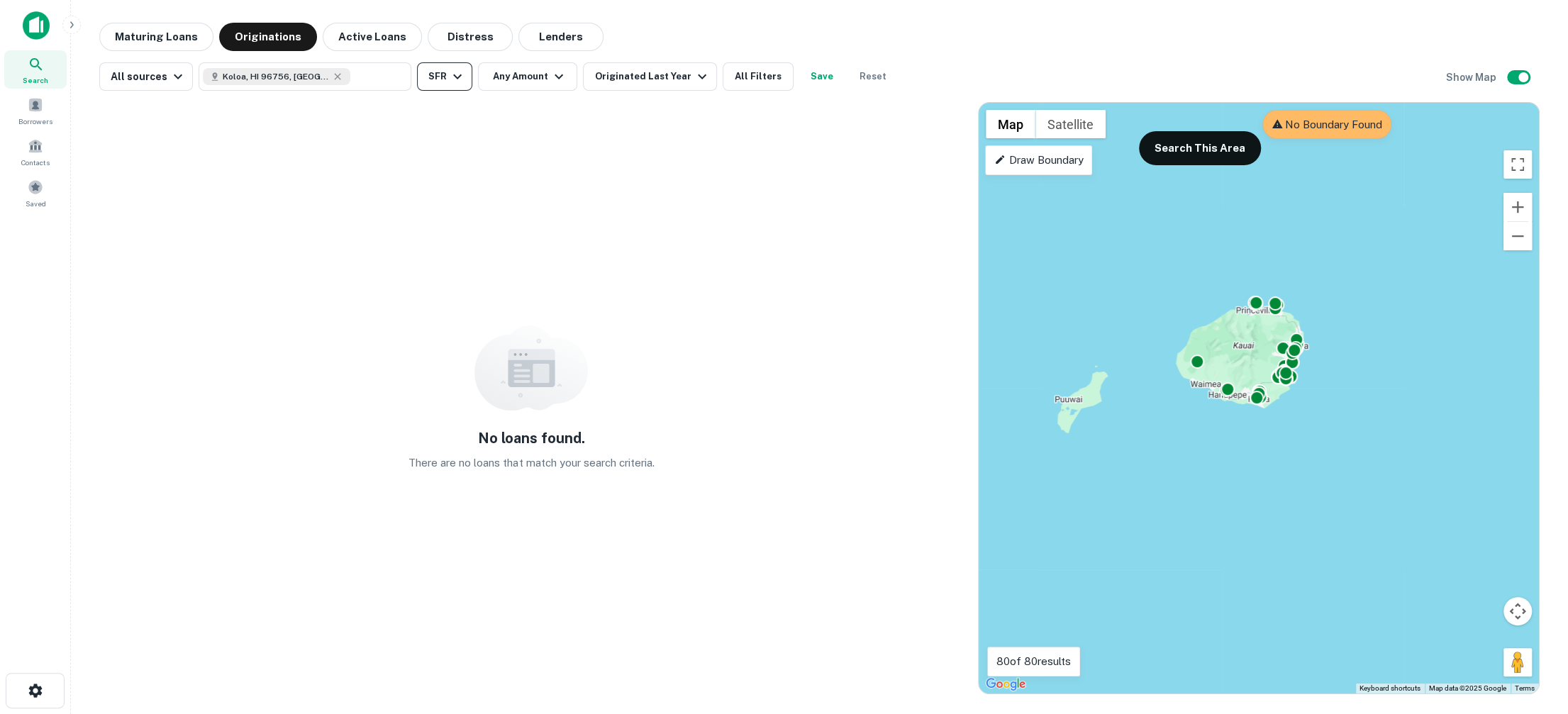
click at [449, 72] on icon "button" at bounding box center [457, 76] width 17 height 17
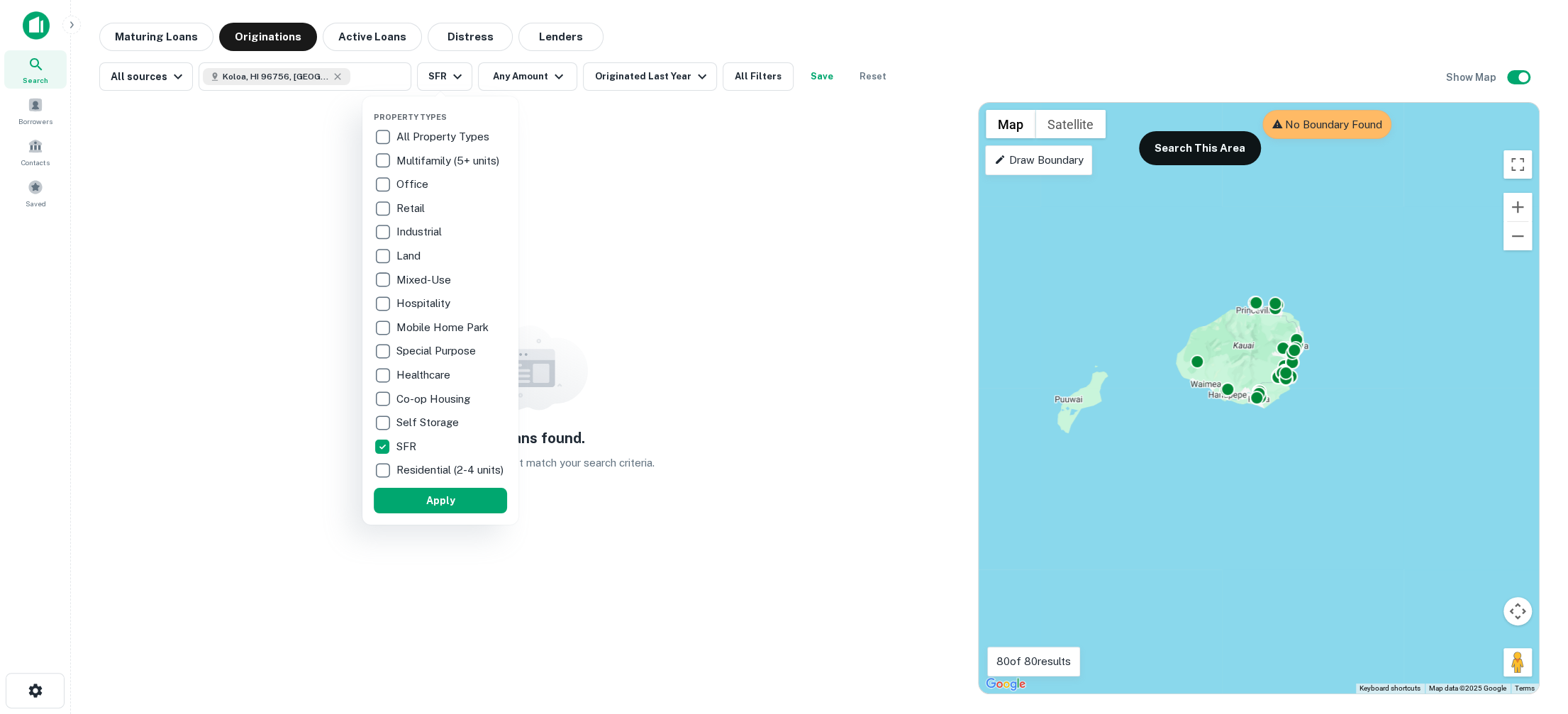
click at [412, 127] on div "All Property Types" at bounding box center [440, 136] width 133 height 24
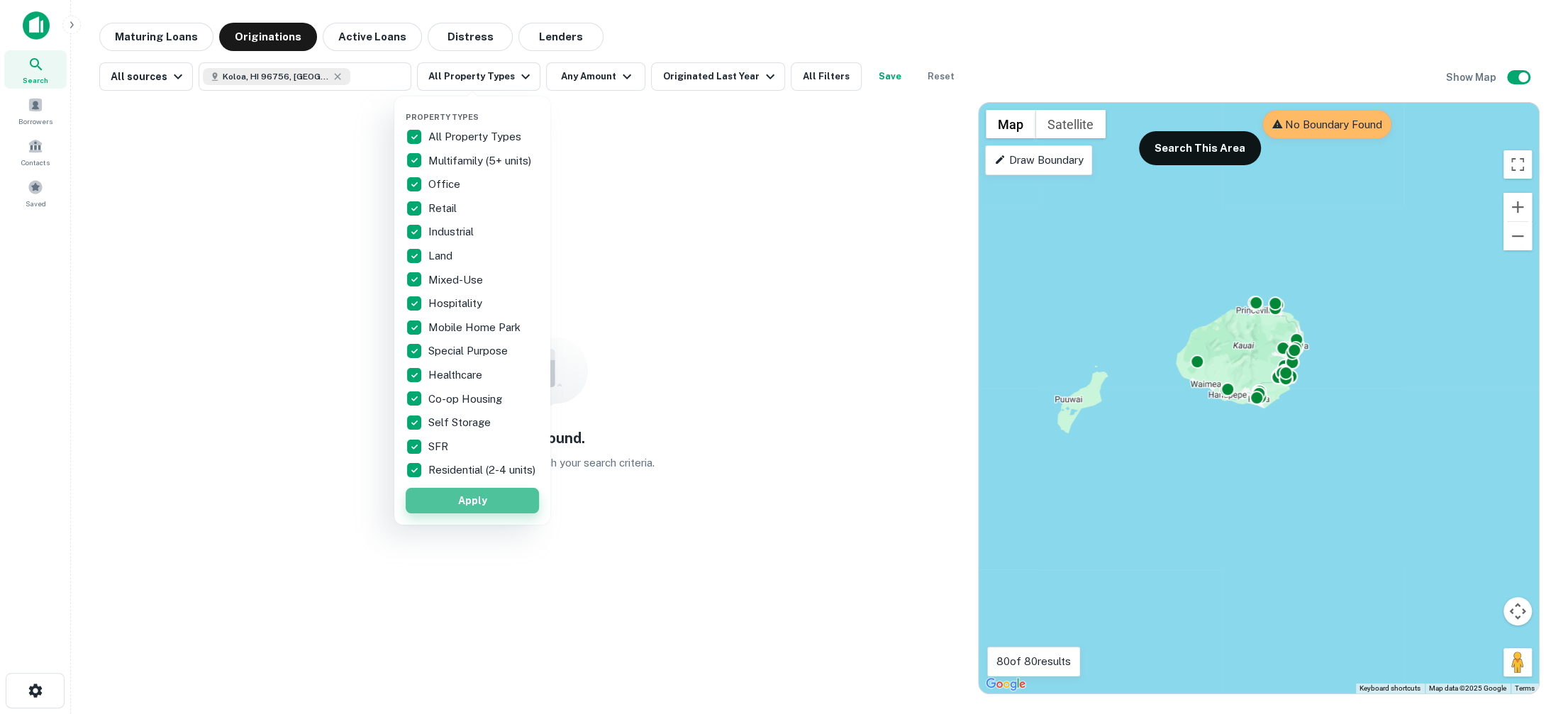
click at [480, 503] on button "Apply" at bounding box center [472, 500] width 133 height 25
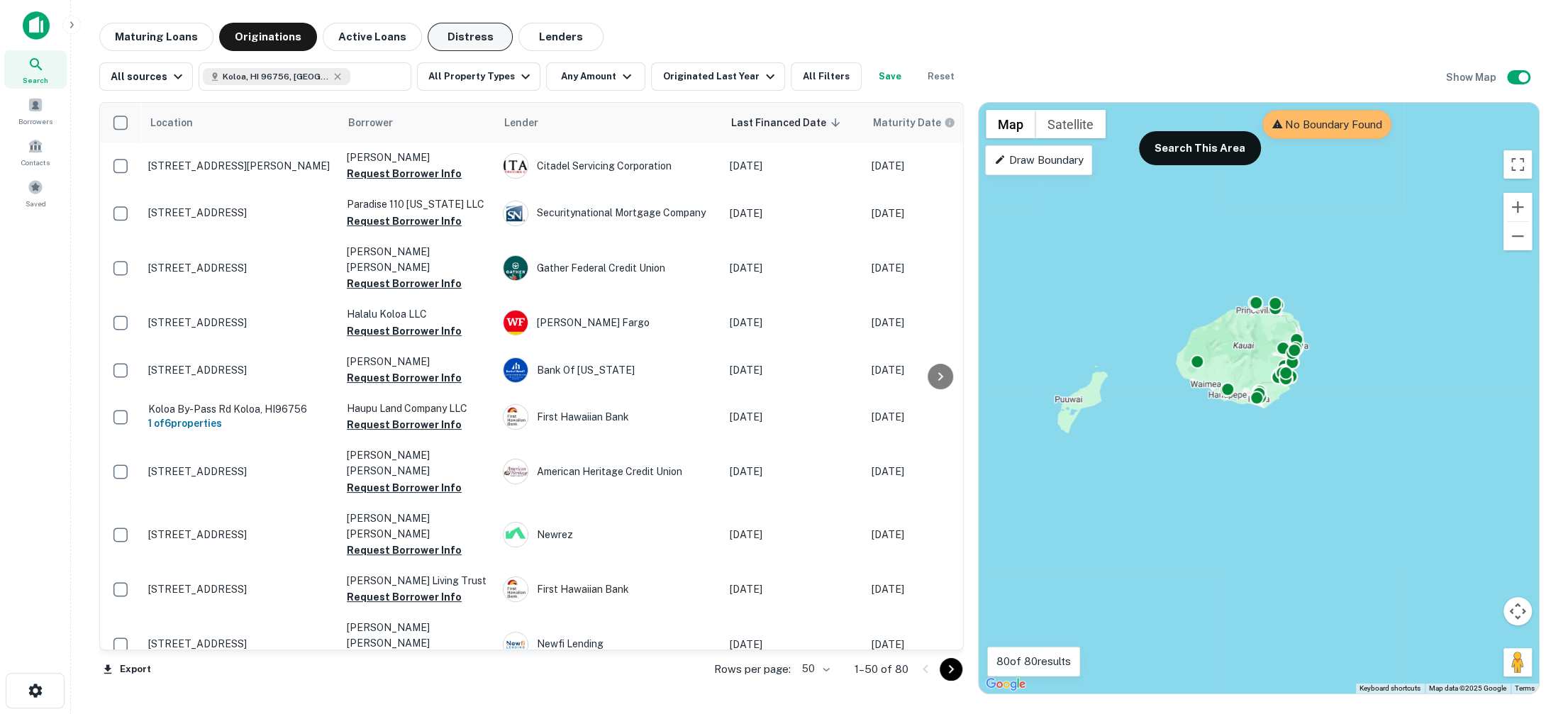
click at [456, 37] on button "Distress" at bounding box center [470, 37] width 85 height 28
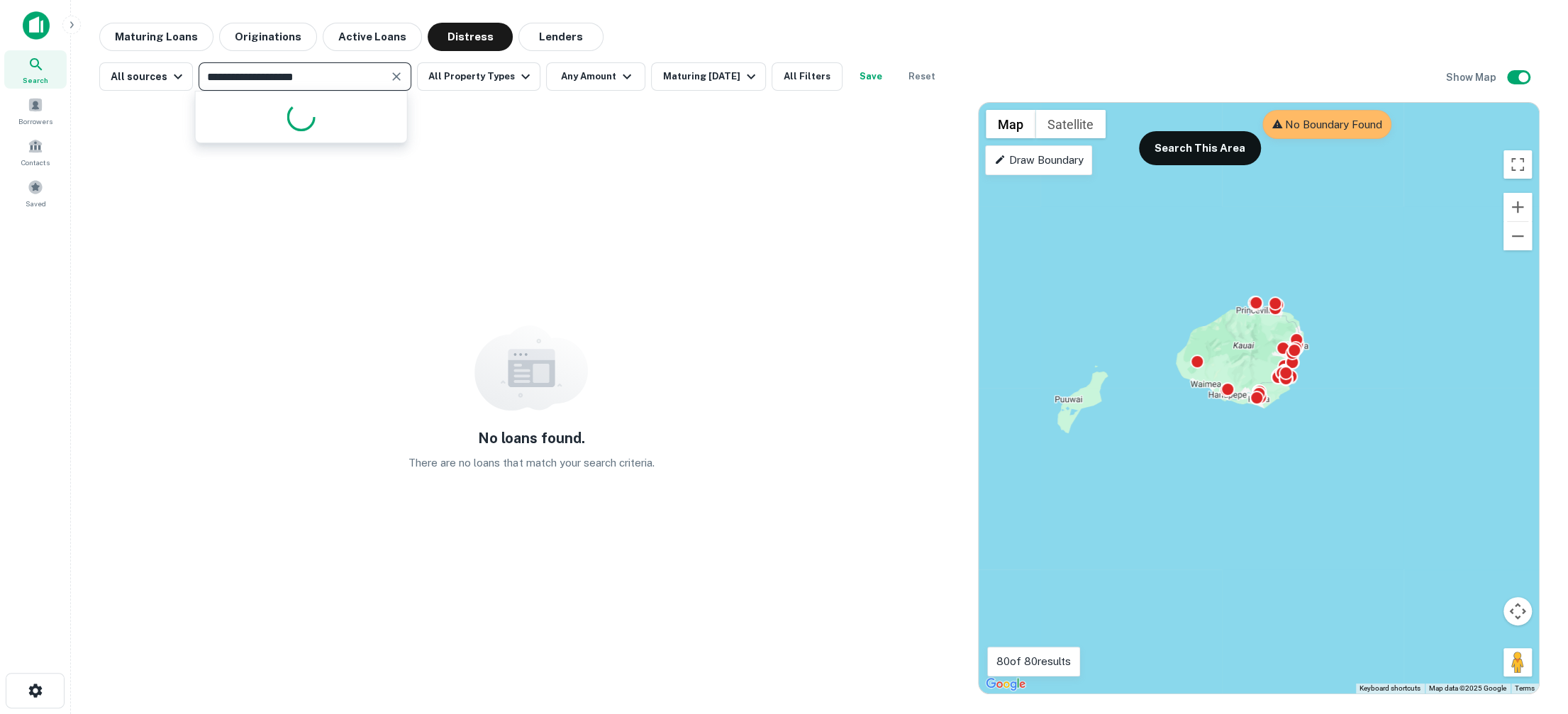
click at [352, 75] on input "**********" at bounding box center [293, 76] width 181 height 20
type input "*******"
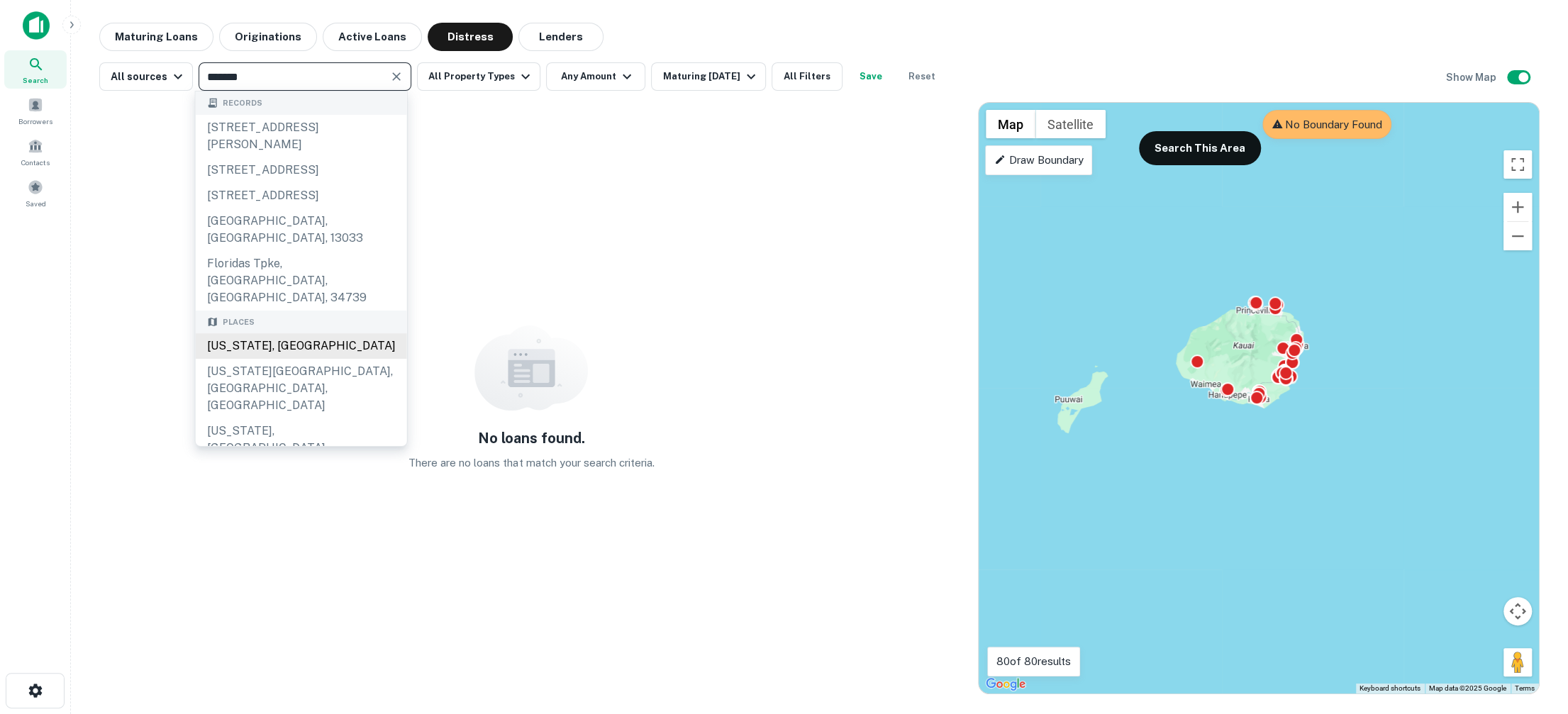
click at [305, 333] on div "[US_STATE], [GEOGRAPHIC_DATA]" at bounding box center [301, 346] width 211 height 25
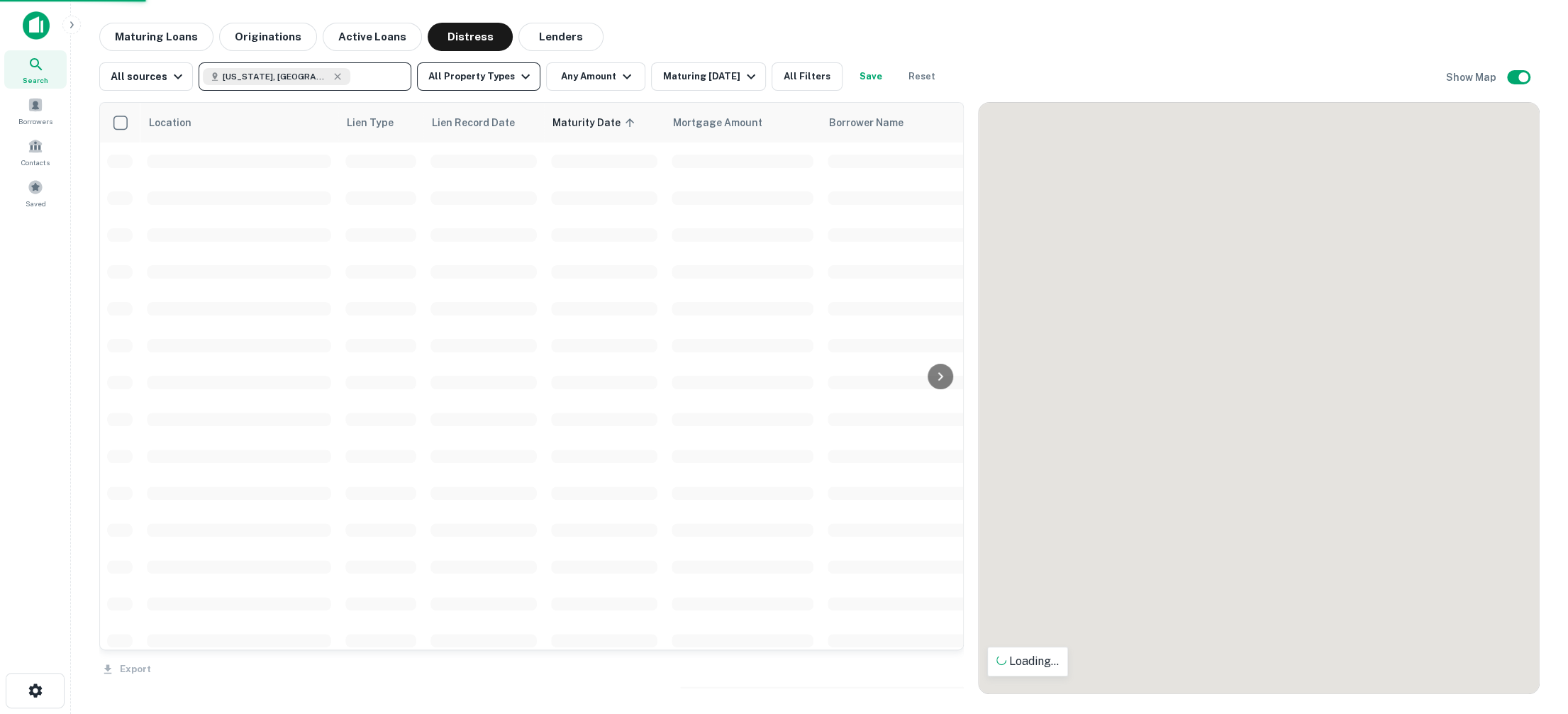
click at [509, 85] on button "All Property Types" at bounding box center [479, 77] width 124 height 28
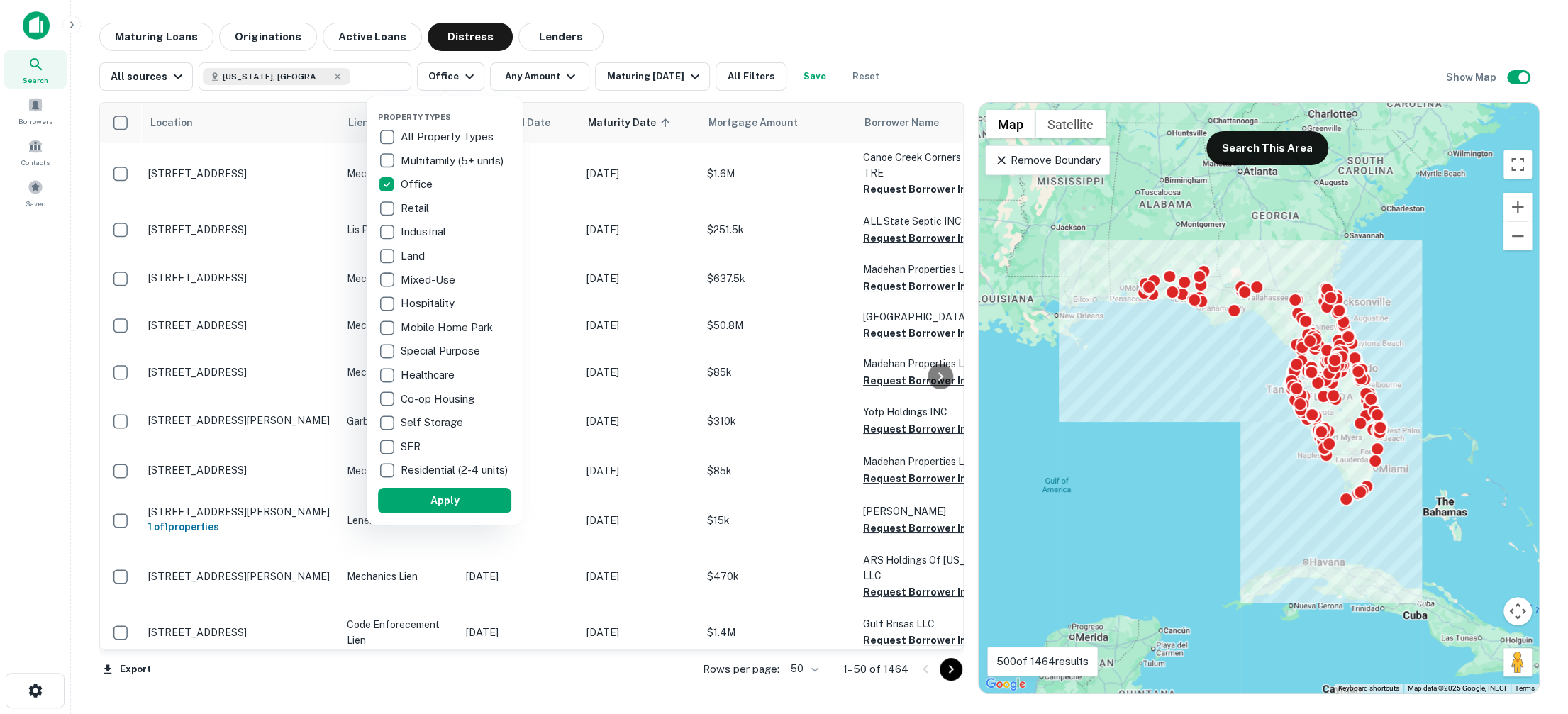
click at [415, 213] on p "Retail" at bounding box center [416, 208] width 31 height 17
click at [408, 150] on div "Multifamily (5+ units)" at bounding box center [448, 161] width 133 height 24
click at [479, 522] on div "Property Types All Property Types Multifamily (5+ units) Office Retail Industri…" at bounding box center [448, 310] width 156 height 429
click at [479, 514] on button "Apply" at bounding box center [448, 500] width 133 height 25
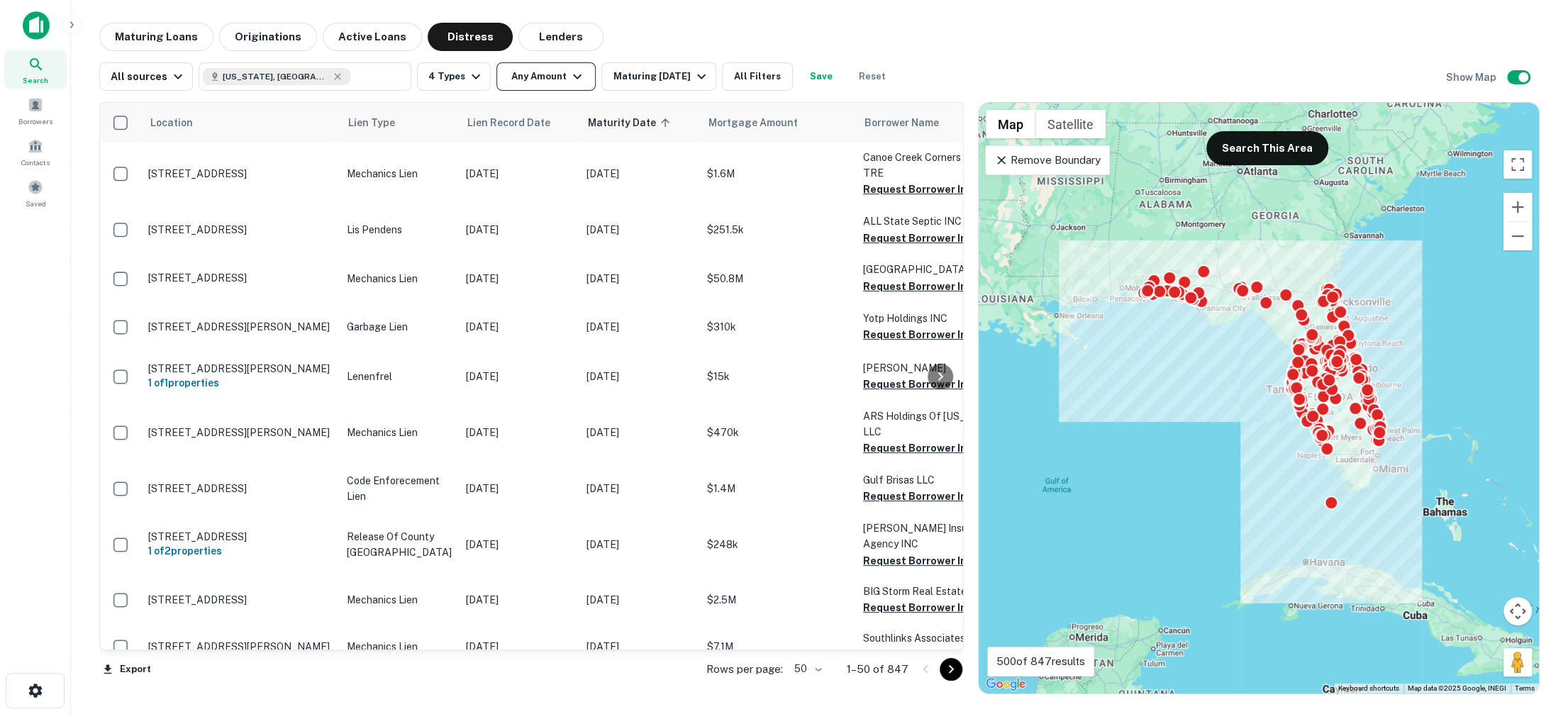
click at [539, 70] on button "Any Amount" at bounding box center [546, 77] width 99 height 28
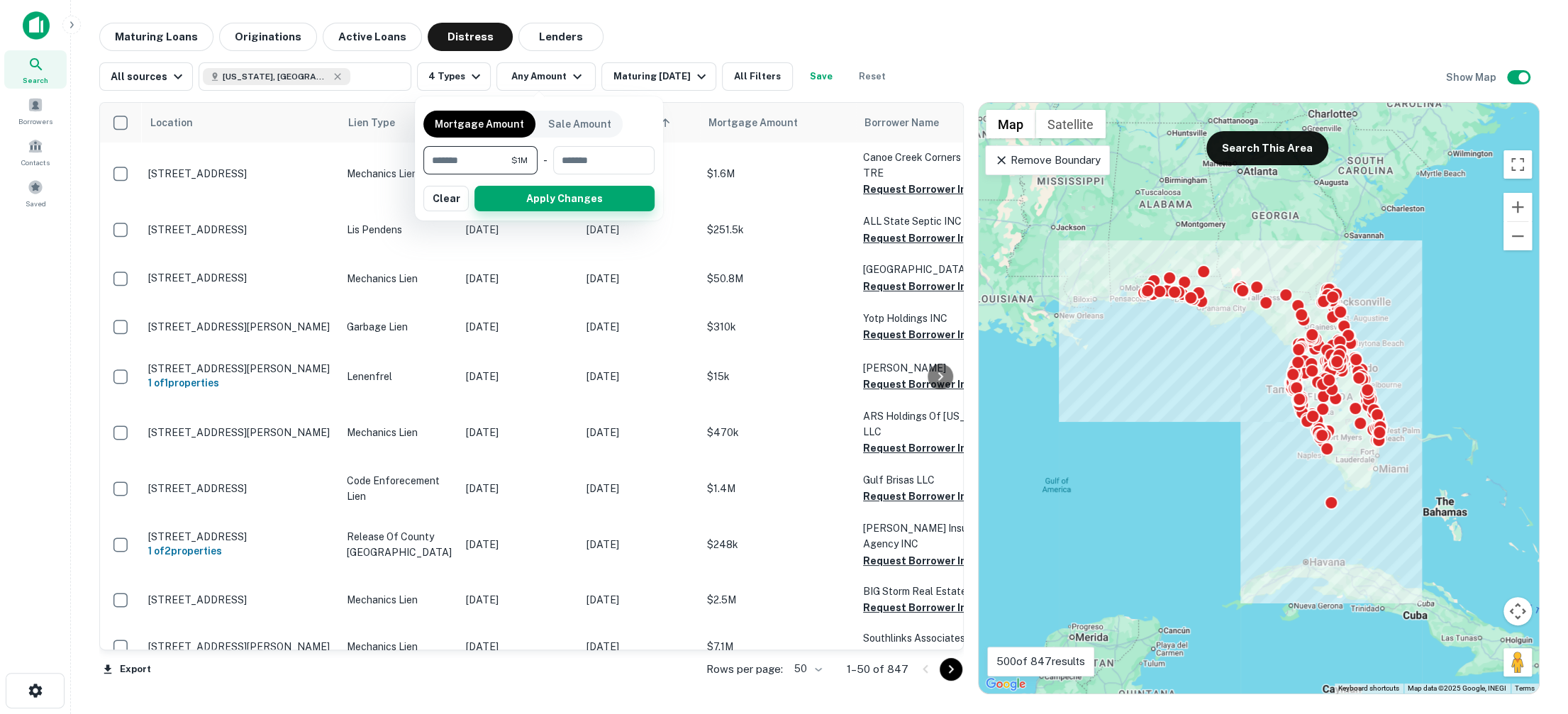
type input "*******"
click at [515, 197] on button "Apply Changes" at bounding box center [564, 198] width 180 height 25
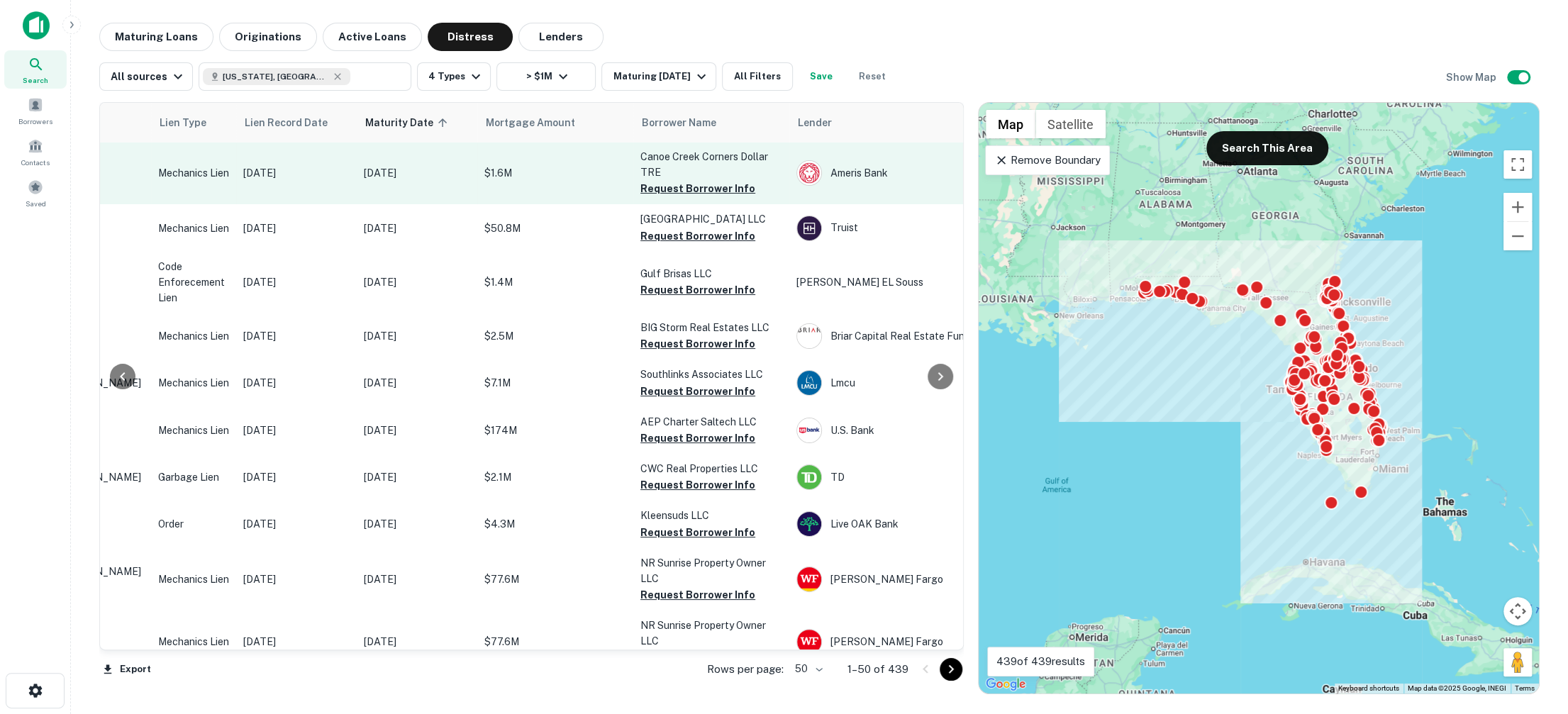
scroll to position [1, 0]
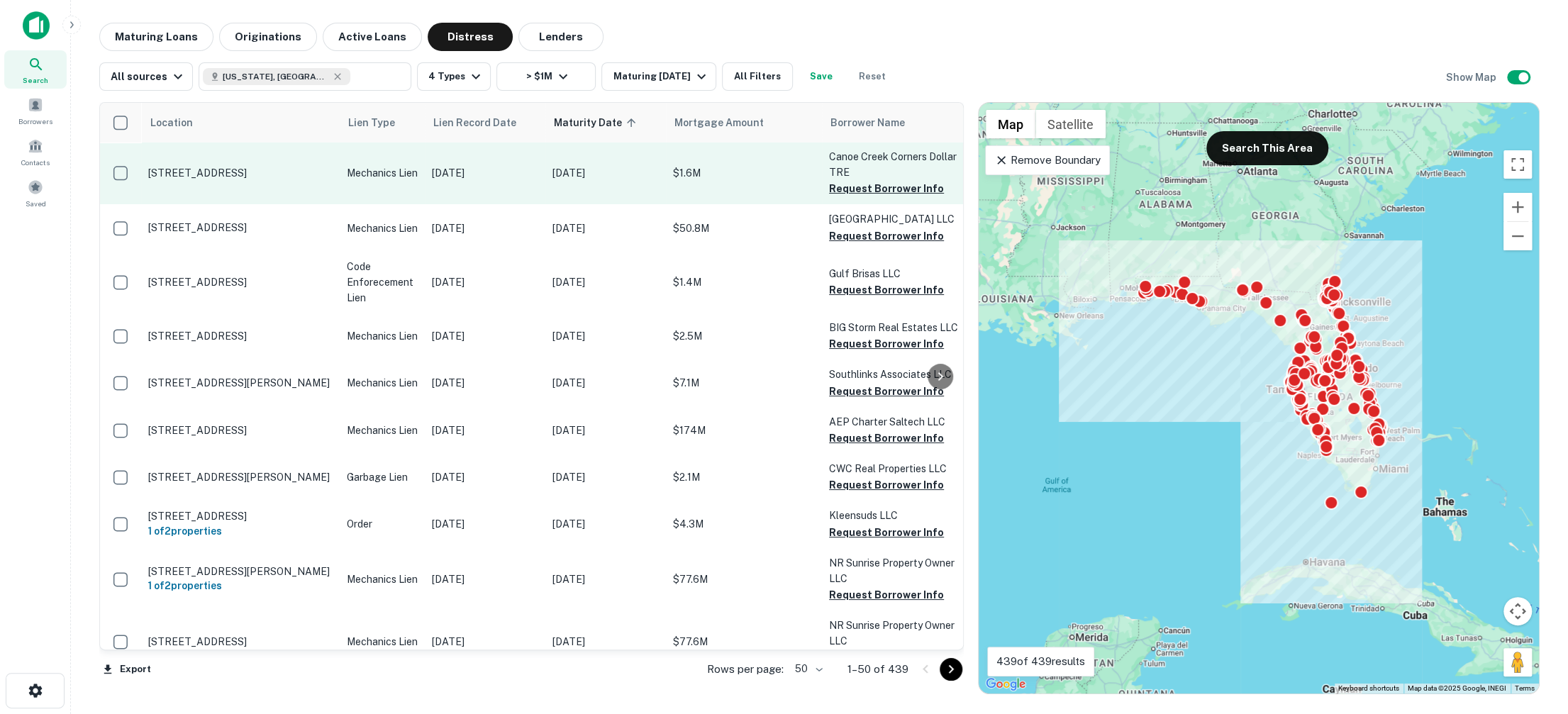
click at [284, 167] on p "2325 Old Canoe Creek Rd Saint Cloud, FL34772" at bounding box center [240, 173] width 184 height 13
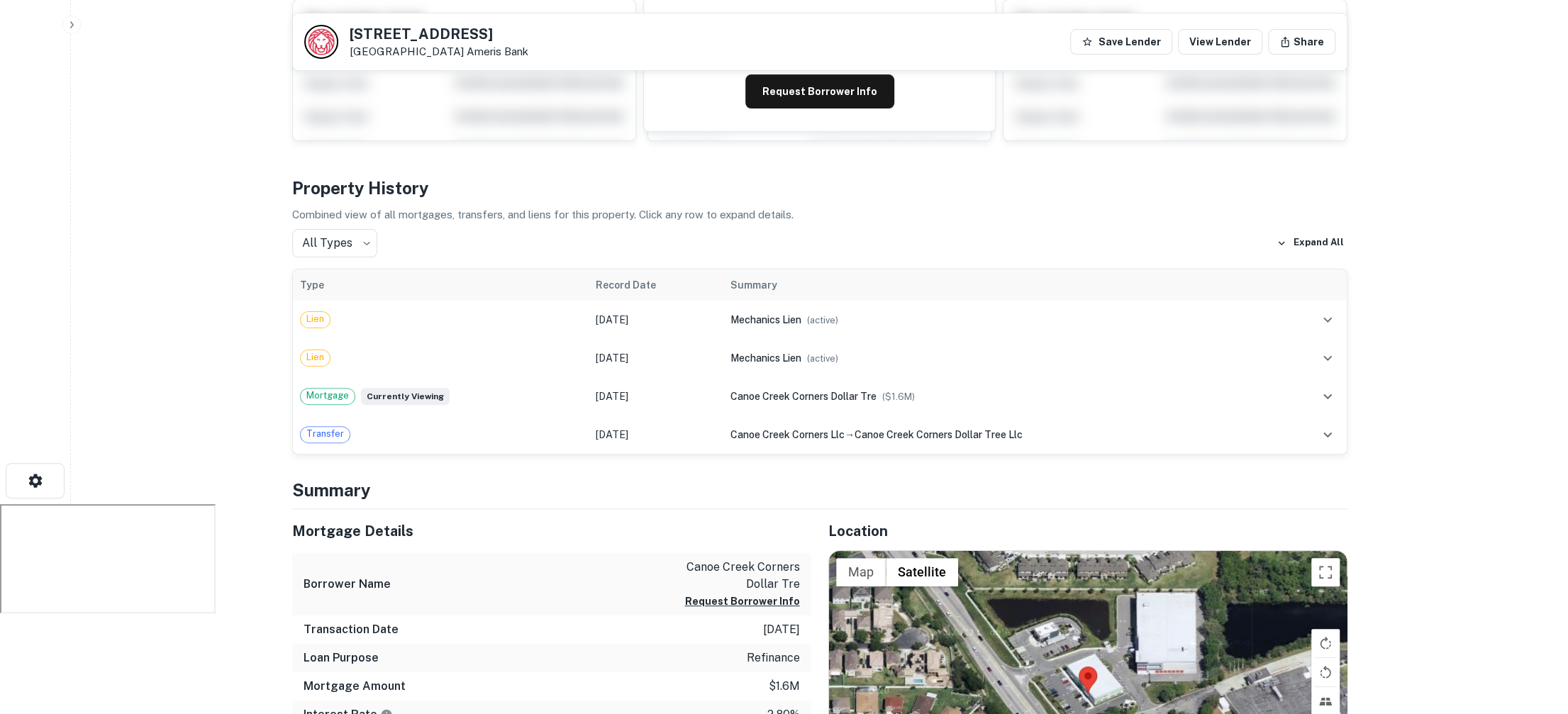
scroll to position [205, 0]
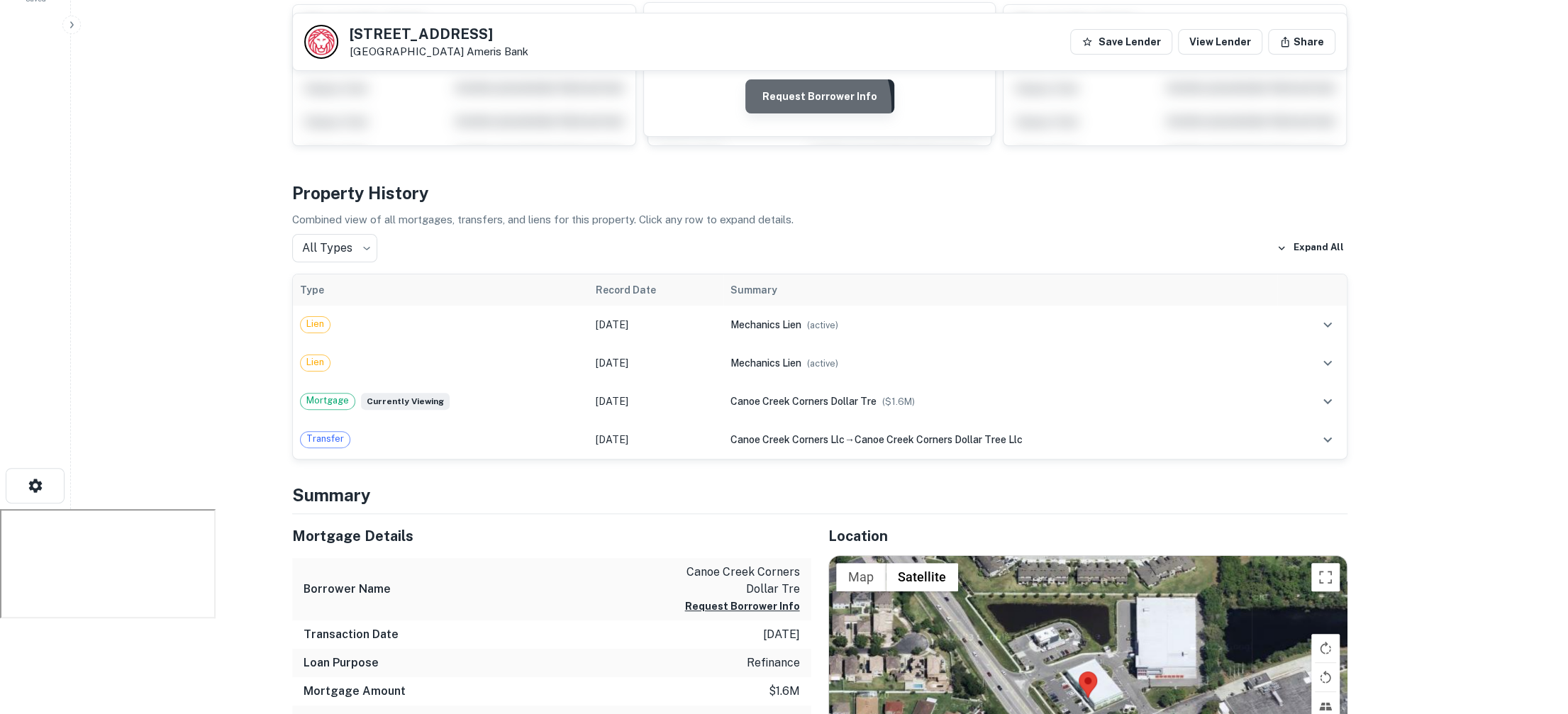
click at [793, 106] on button "Request Borrower Info" at bounding box center [820, 97] width 149 height 34
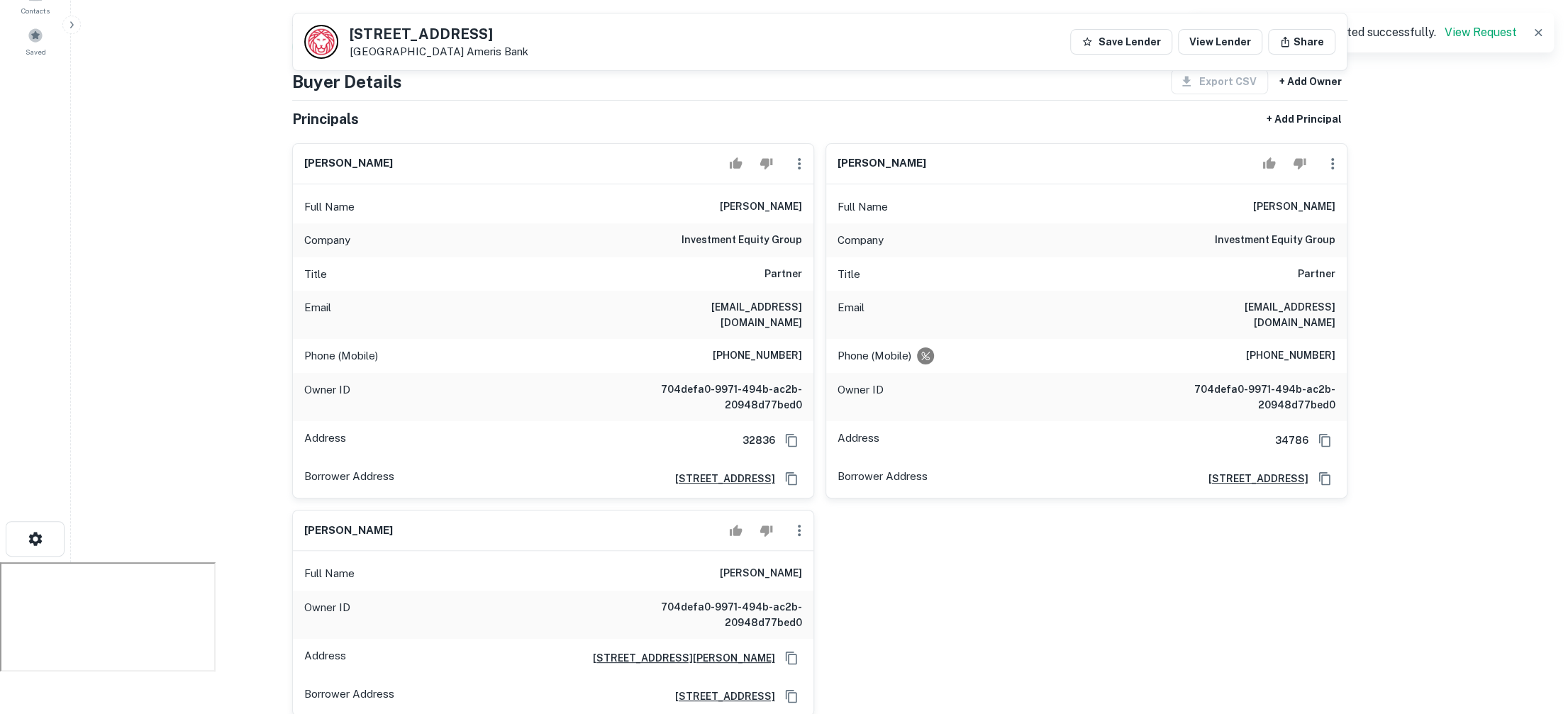
scroll to position [31, 0]
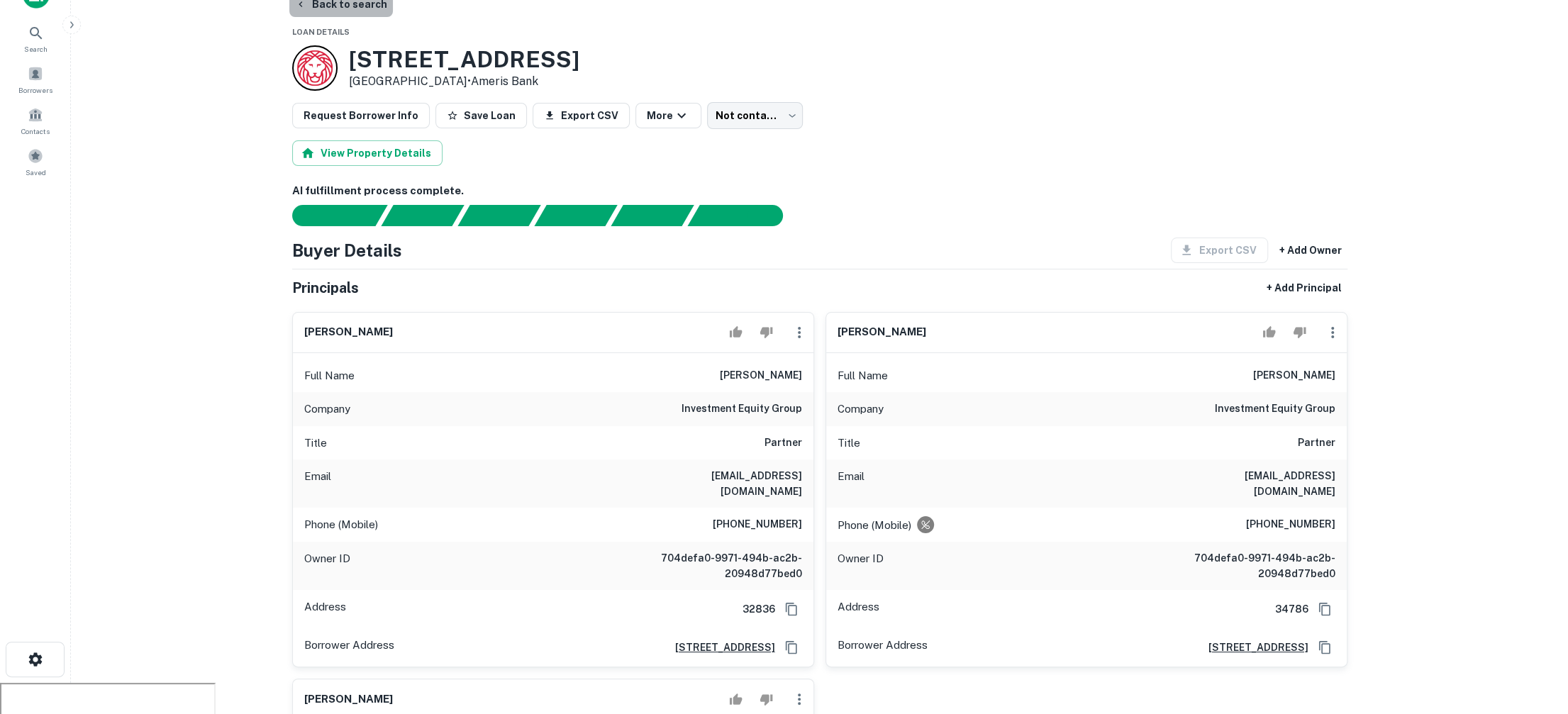
click at [369, 4] on button "Back to search" at bounding box center [341, 4] width 104 height 25
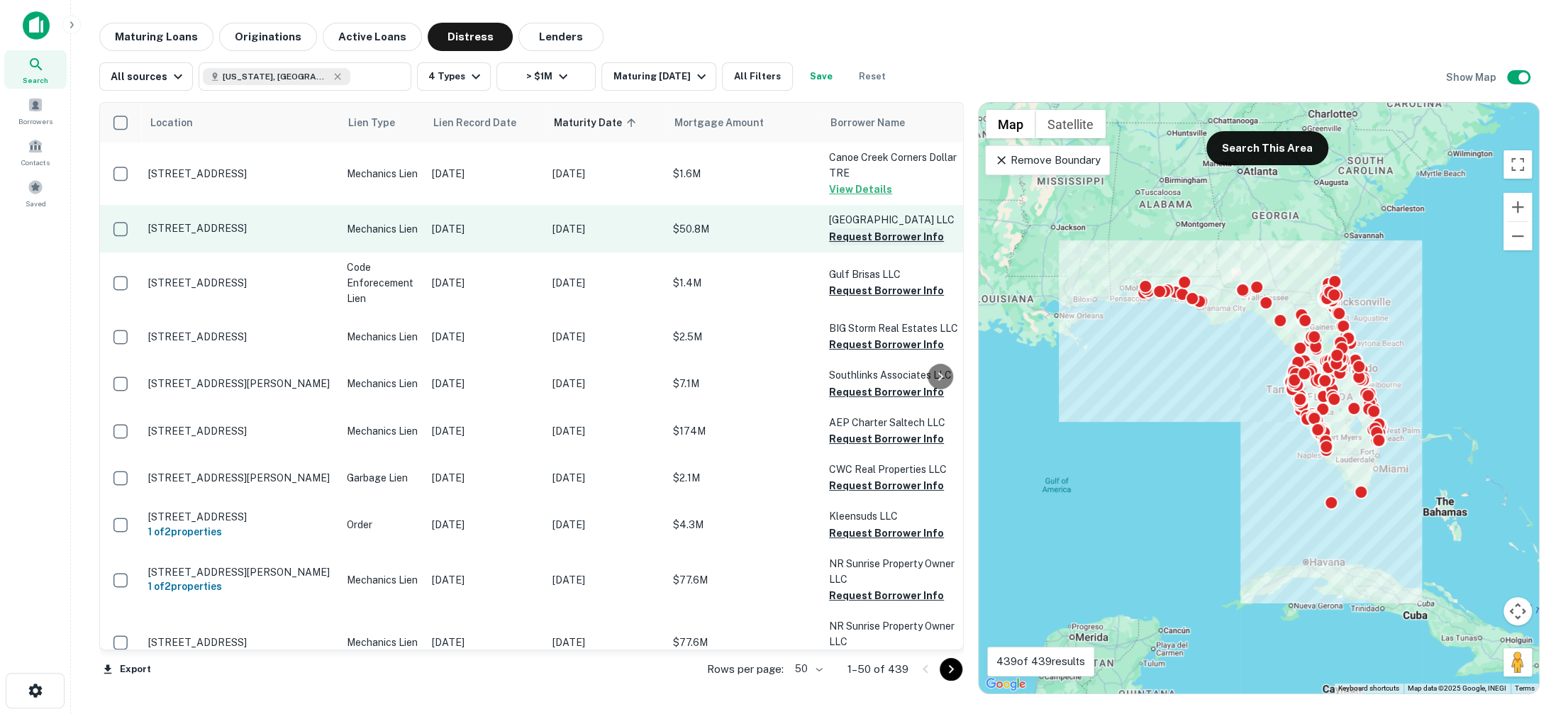
click at [848, 238] on button "Request Borrower Info" at bounding box center [887, 236] width 115 height 17
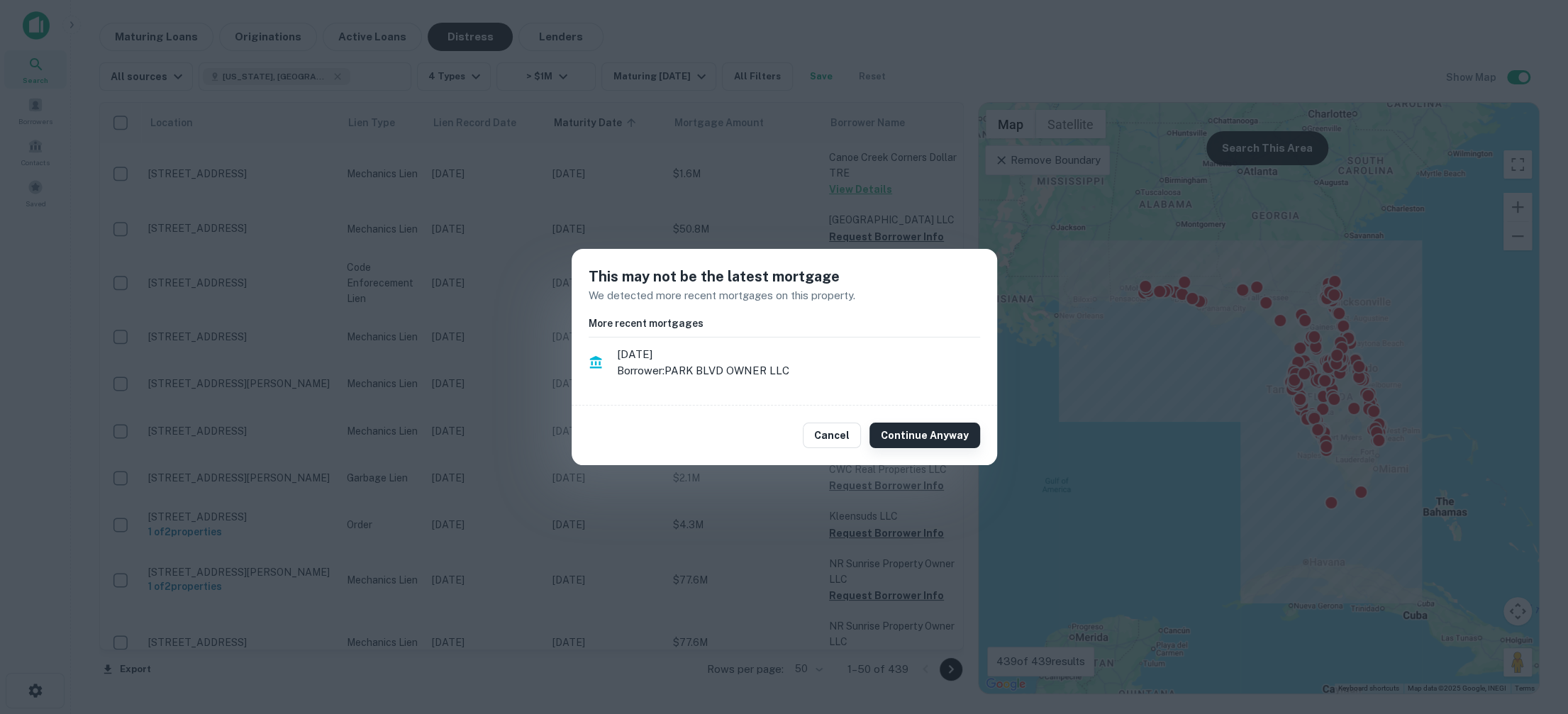
click at [904, 429] on button "Continue Anyway" at bounding box center [925, 435] width 110 height 25
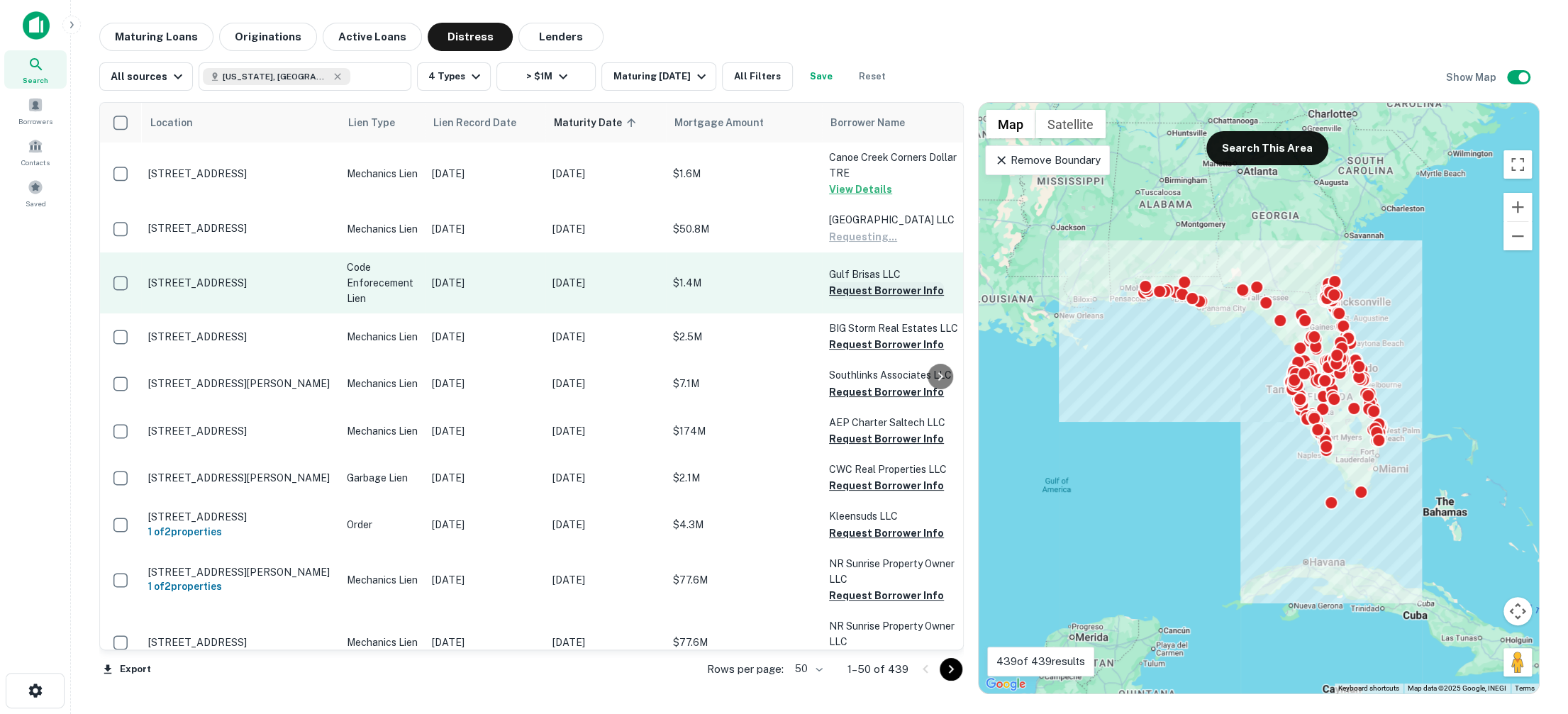
click at [898, 290] on button "Request Borrower Info" at bounding box center [887, 291] width 115 height 17
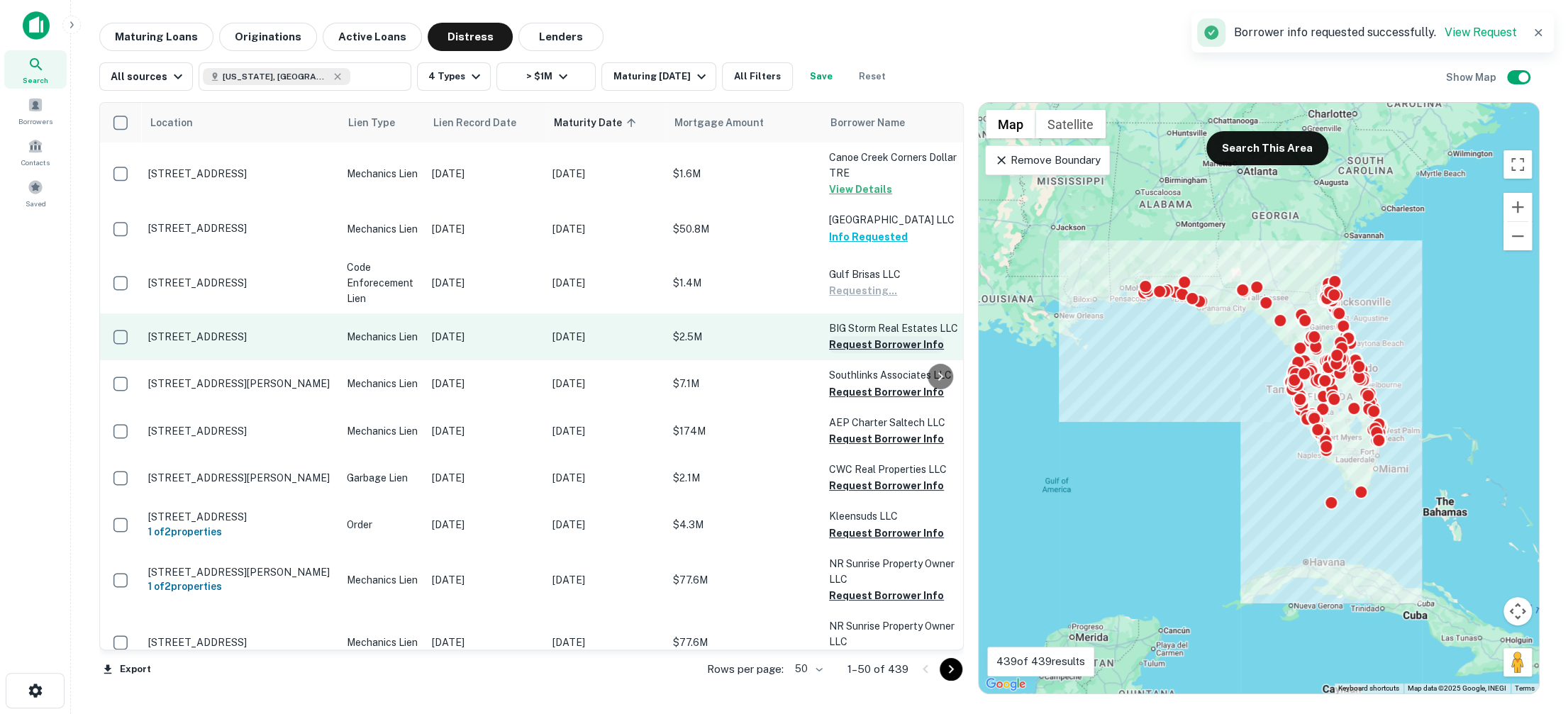
click at [889, 338] on button "Request Borrower Info" at bounding box center [887, 344] width 115 height 17
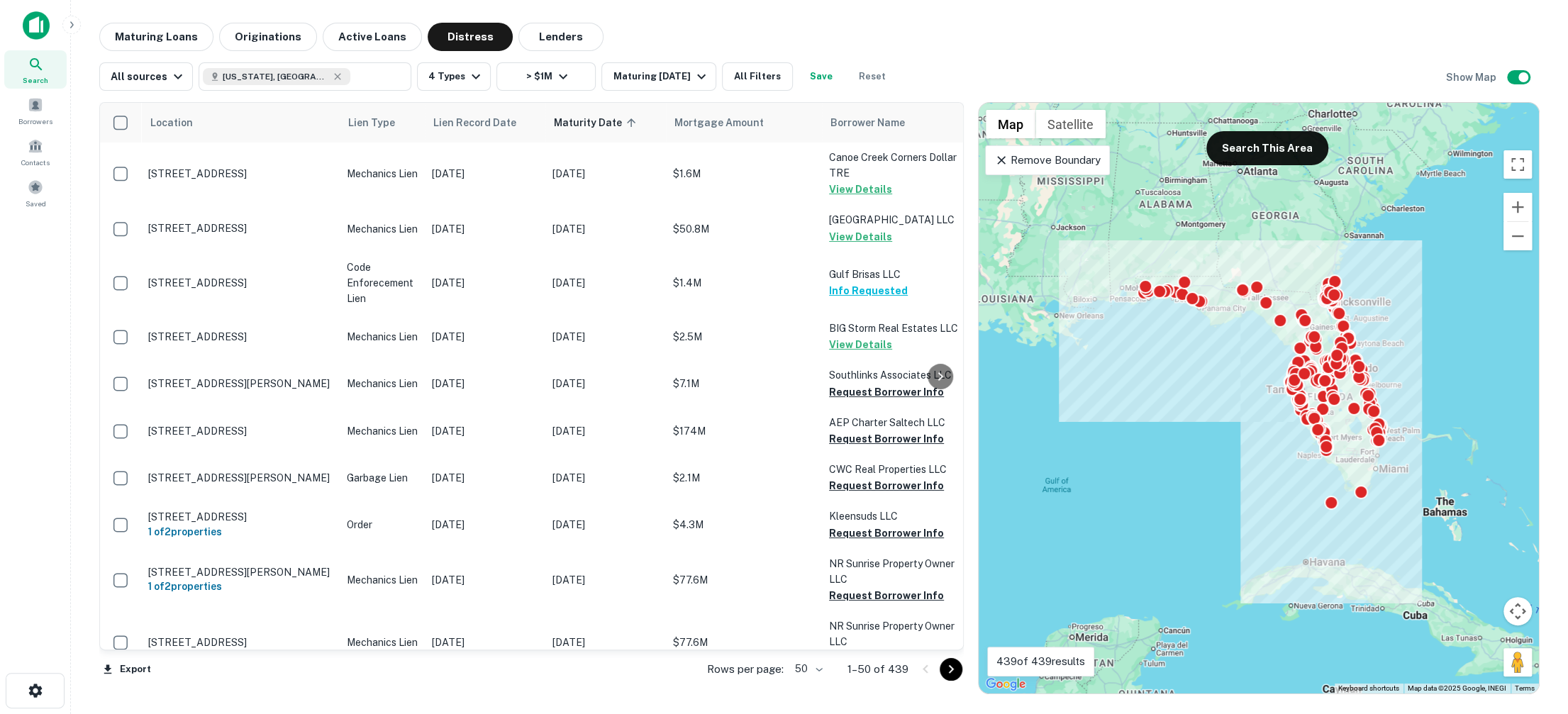
click at [37, 25] on img at bounding box center [36, 25] width 27 height 28
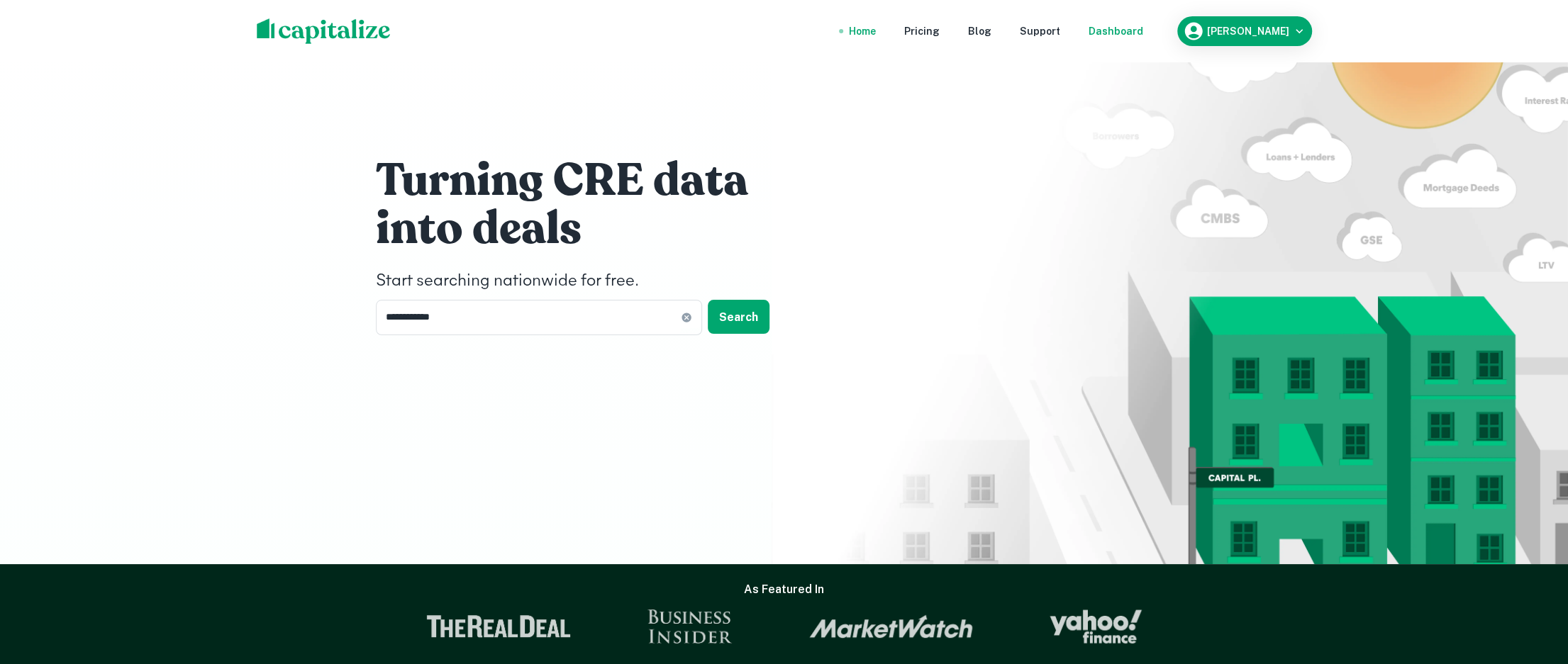
click at [1122, 24] on div "Dashboard" at bounding box center [1115, 31] width 54 height 16
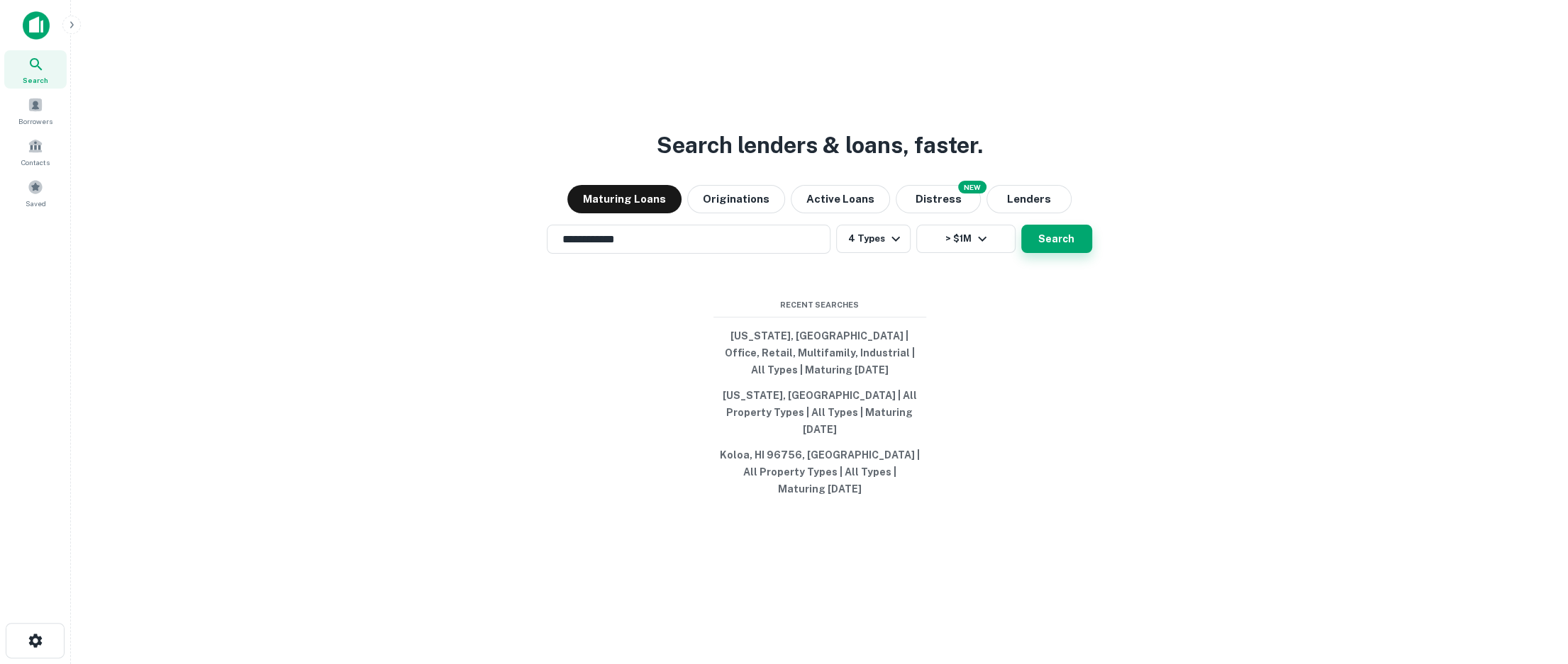
click at [1052, 253] on button "Search" at bounding box center [1057, 239] width 71 height 28
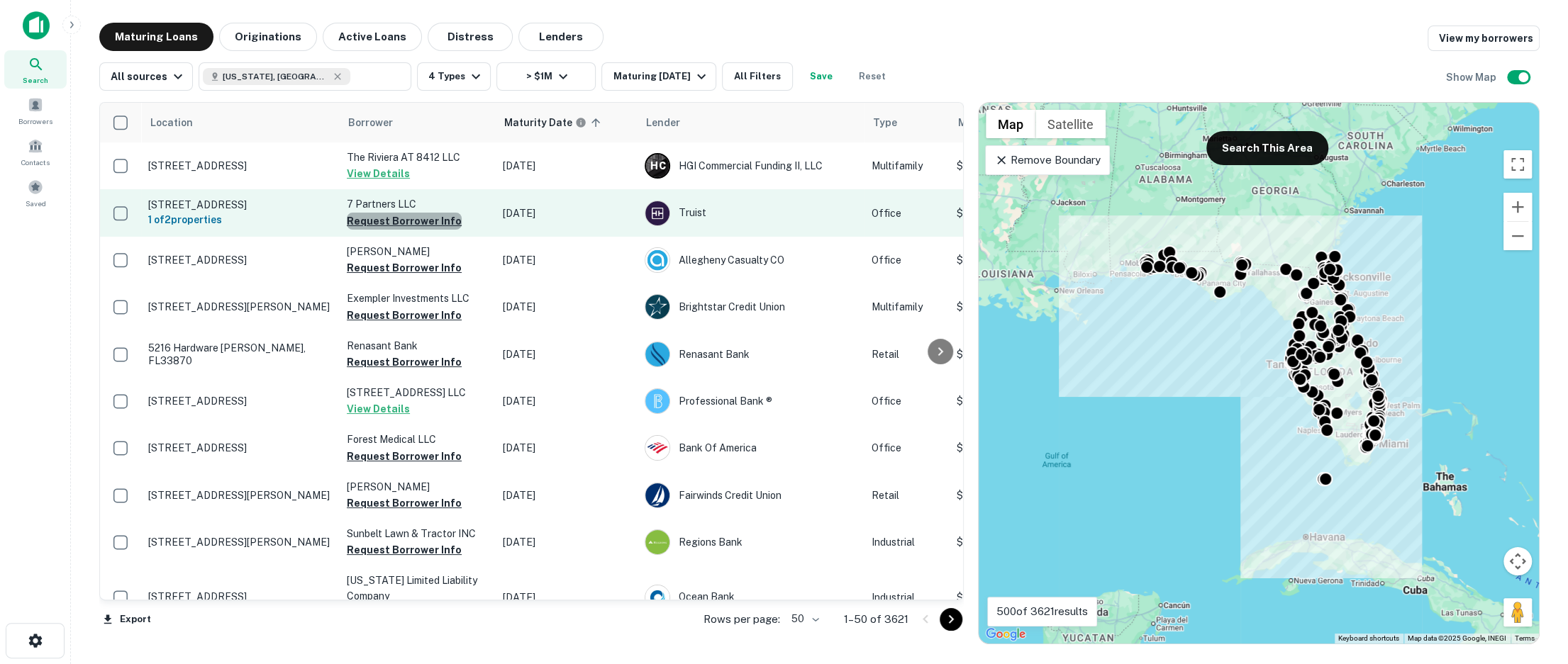
click at [445, 224] on button "Request Borrower Info" at bounding box center [404, 221] width 115 height 17
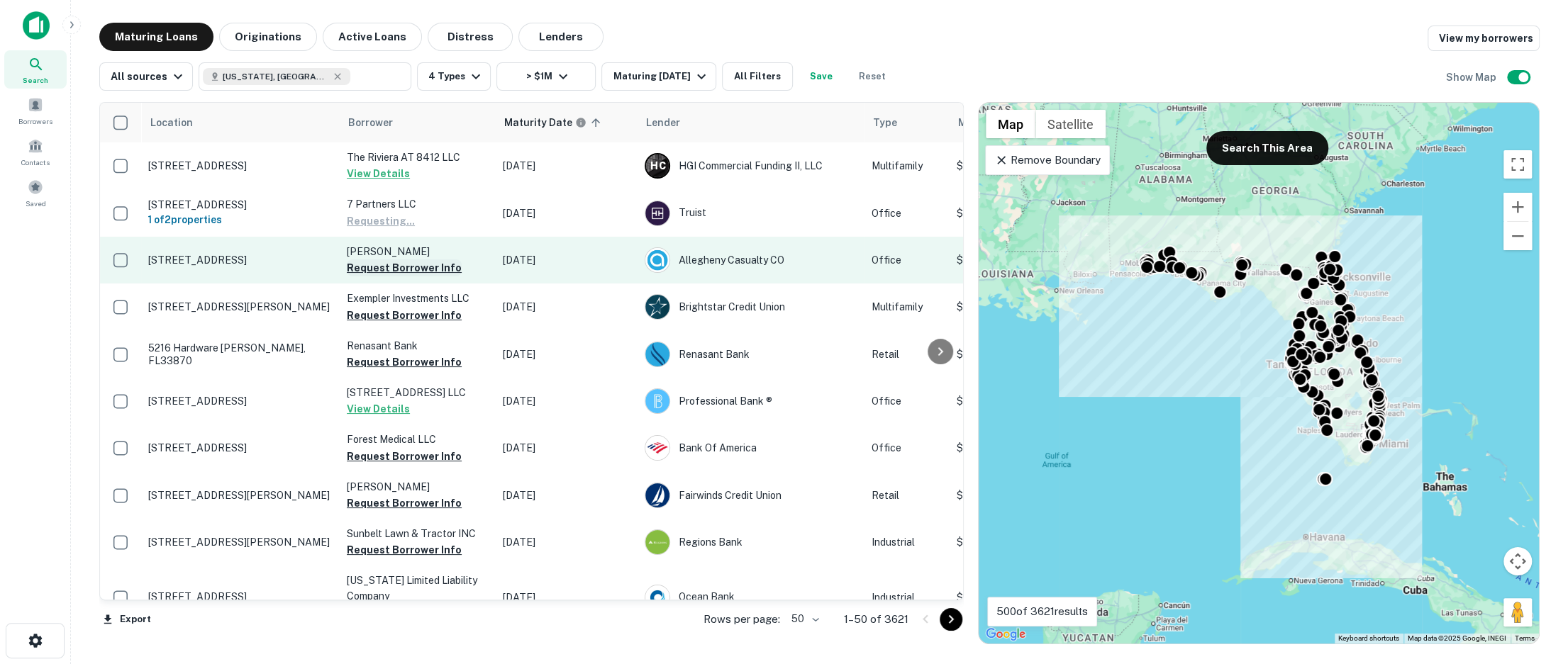
click at [418, 270] on button "Request Borrower Info" at bounding box center [404, 268] width 115 height 17
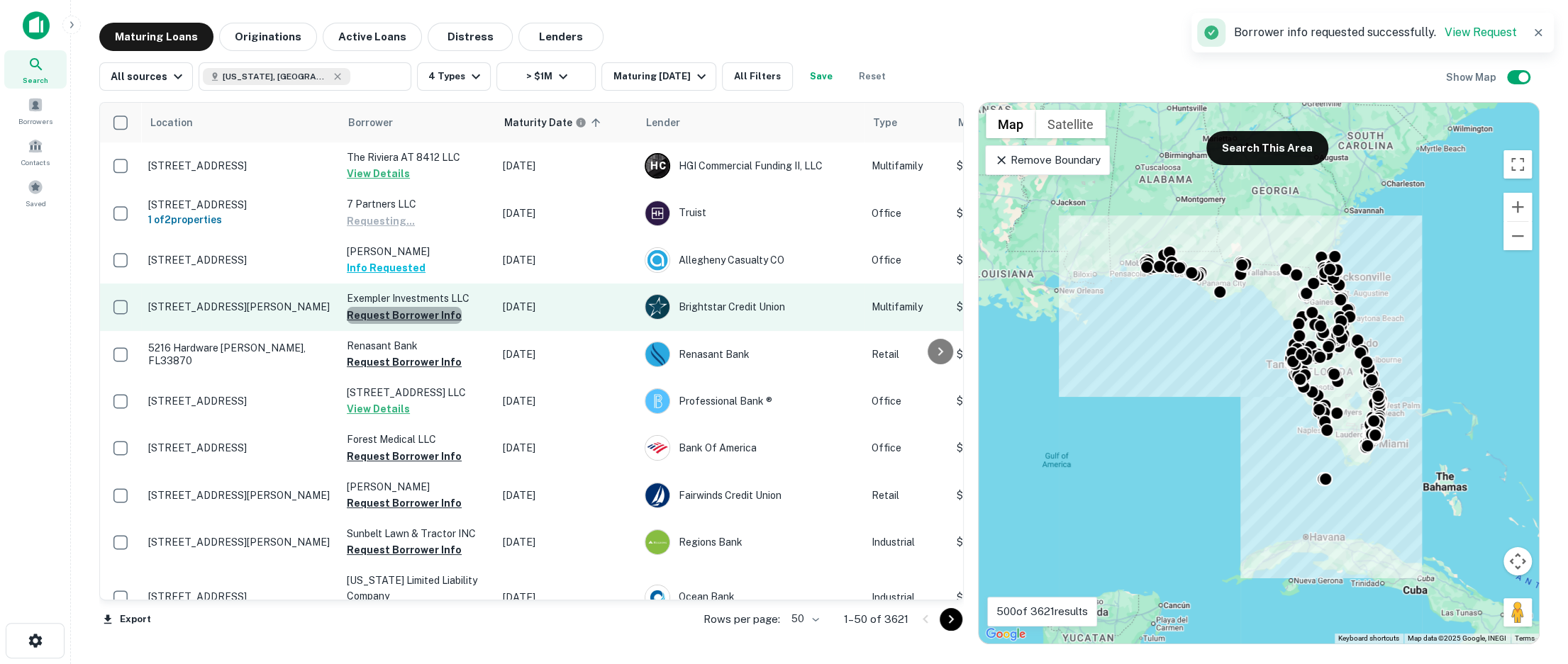
click at [415, 316] on button "Request Borrower Info" at bounding box center [404, 315] width 115 height 17
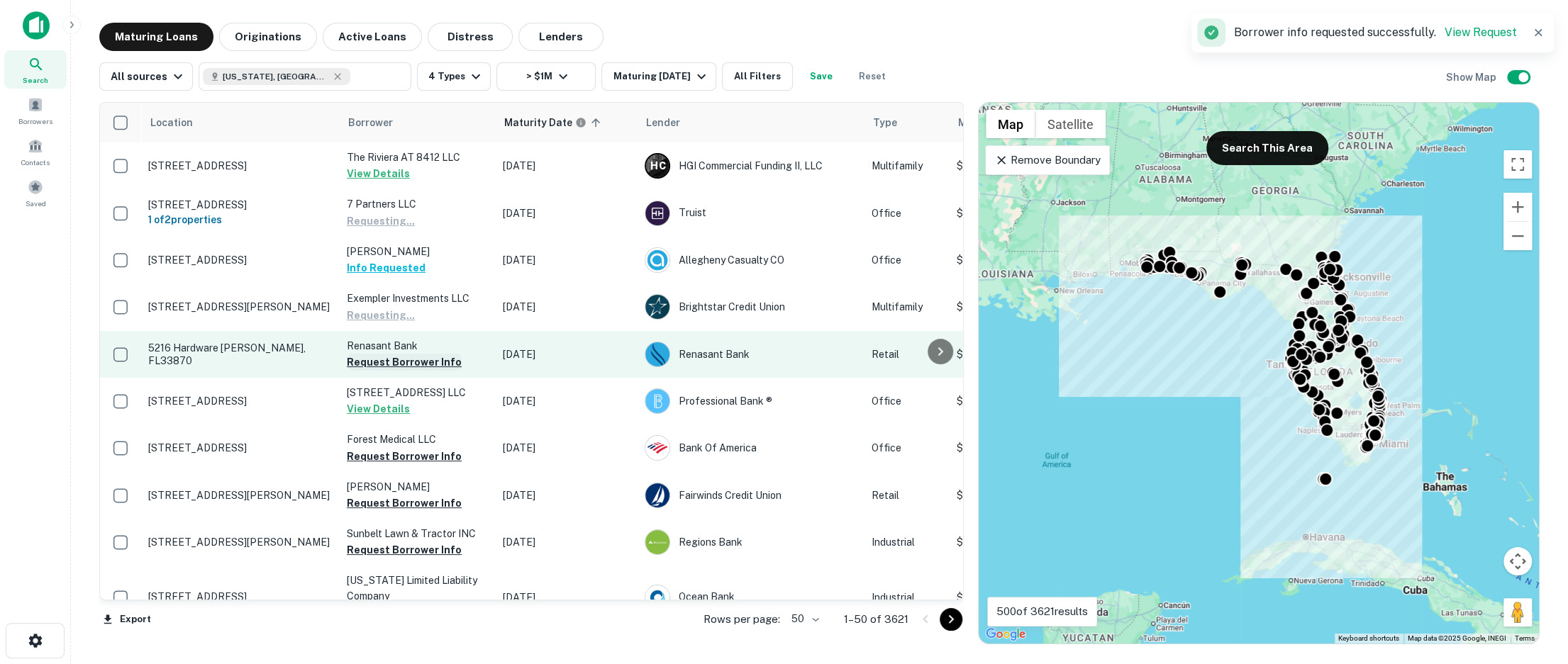
click at [400, 356] on button "Request Borrower Info" at bounding box center [404, 362] width 115 height 17
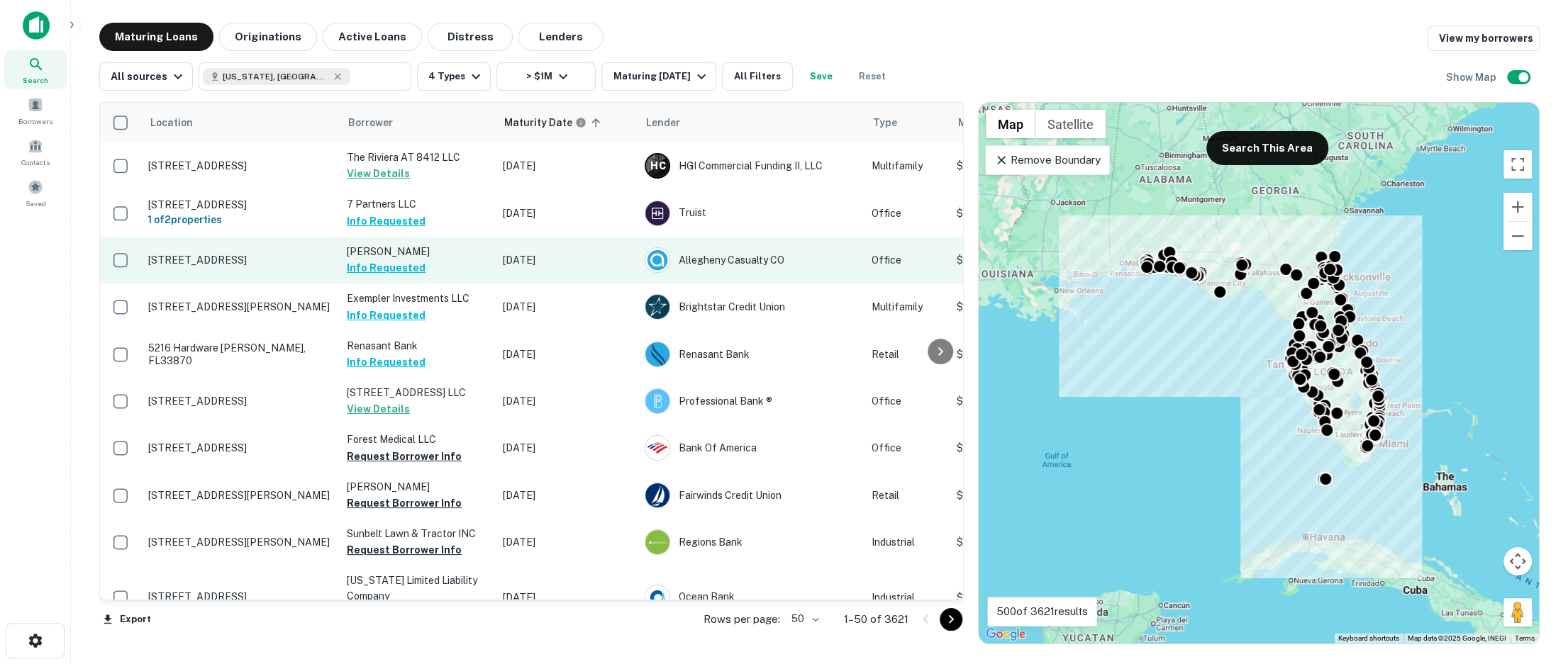
click at [271, 262] on p "319 W Seminole Ave Bushnell, FL33513" at bounding box center [240, 260] width 184 height 13
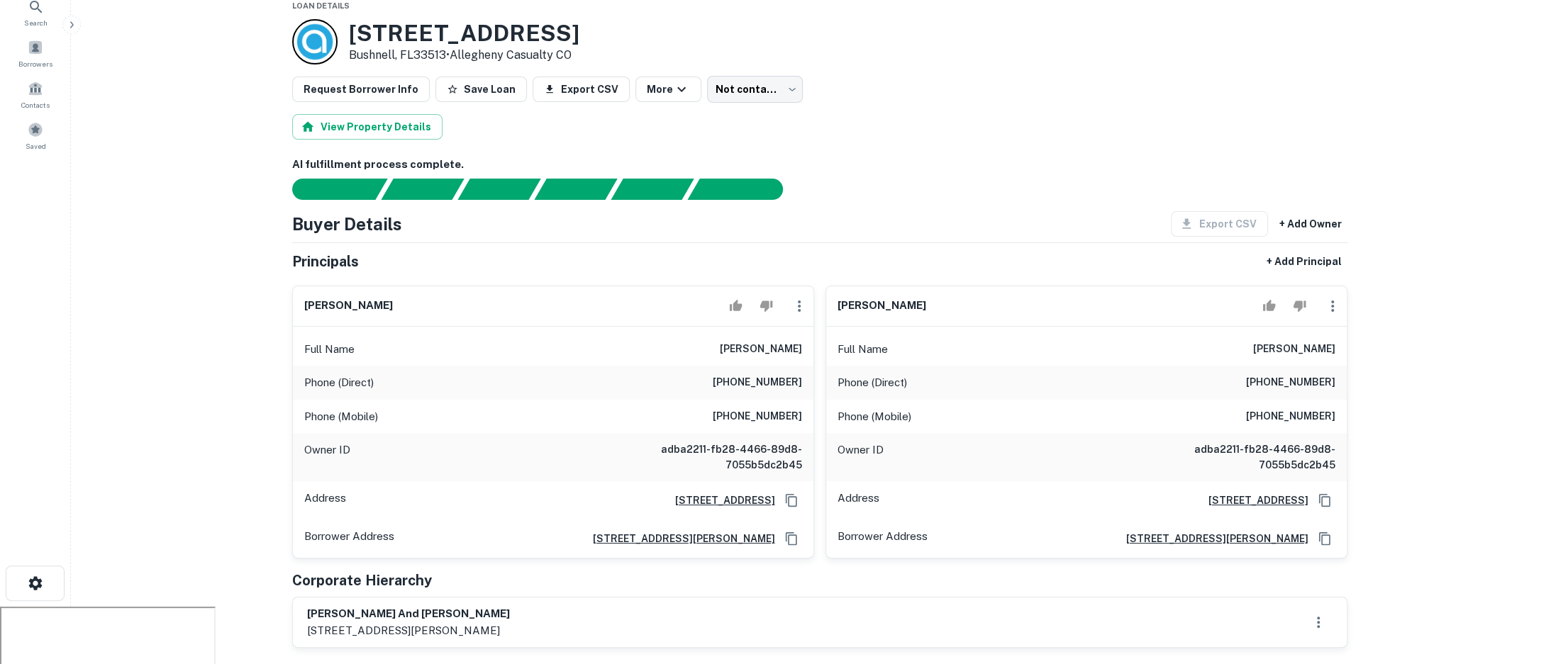
scroll to position [63, 0]
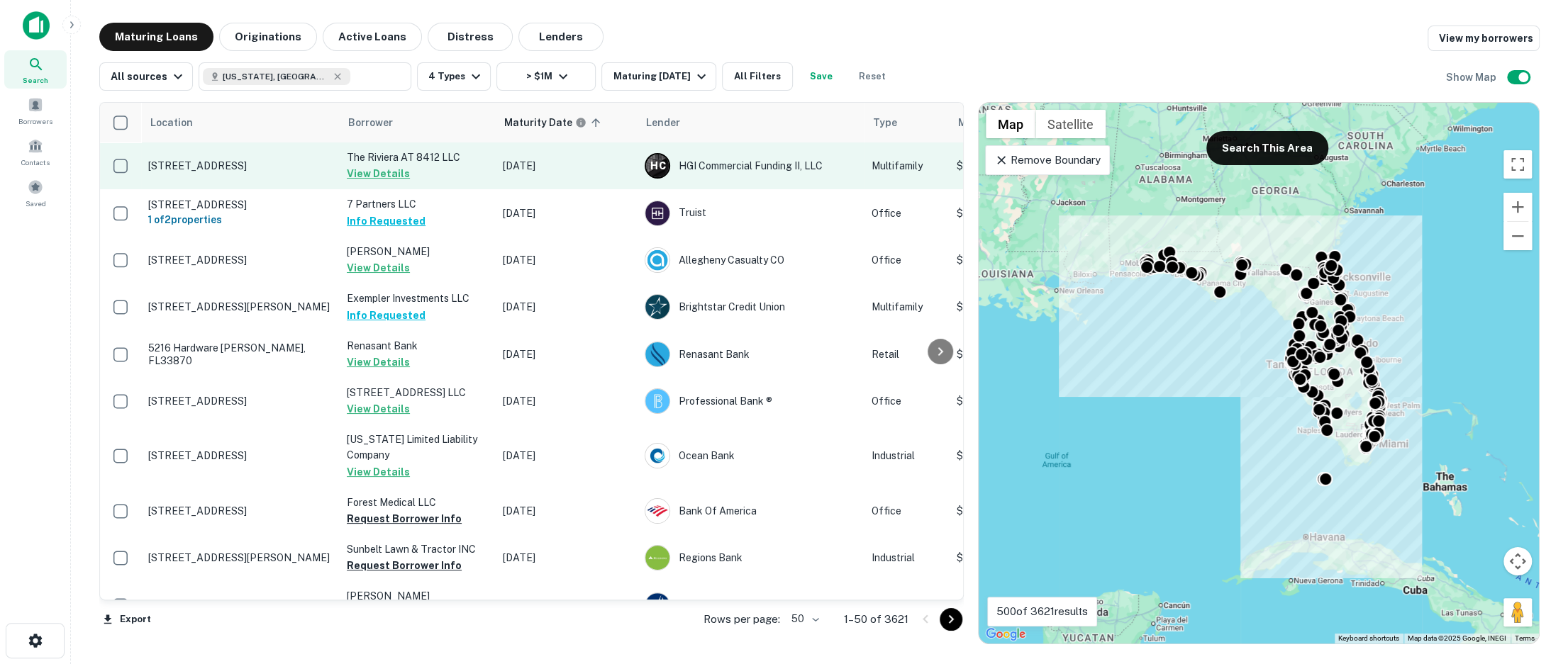
click at [286, 170] on p "8412 Rio Bravo Ct Tampa, FL33617" at bounding box center [240, 165] width 184 height 13
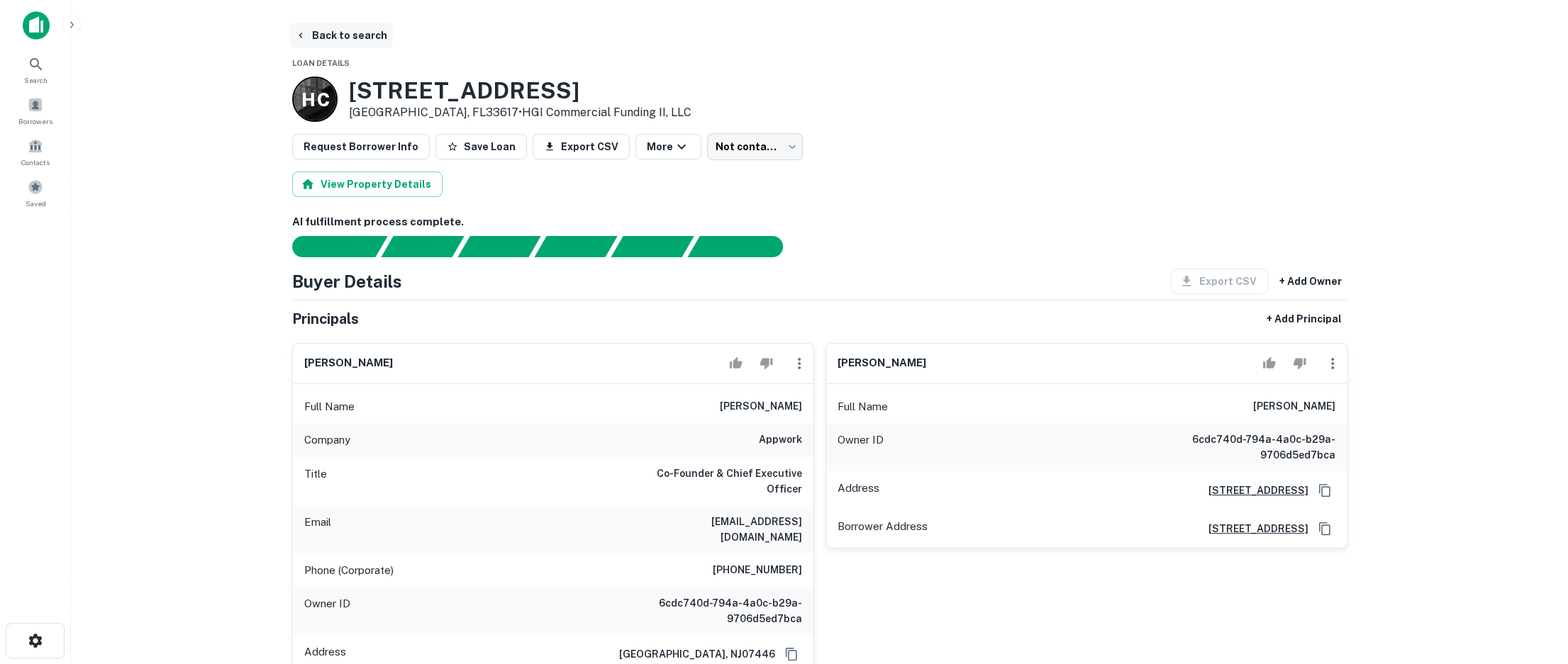
click at [335, 33] on button "Back to search" at bounding box center [341, 35] width 104 height 25
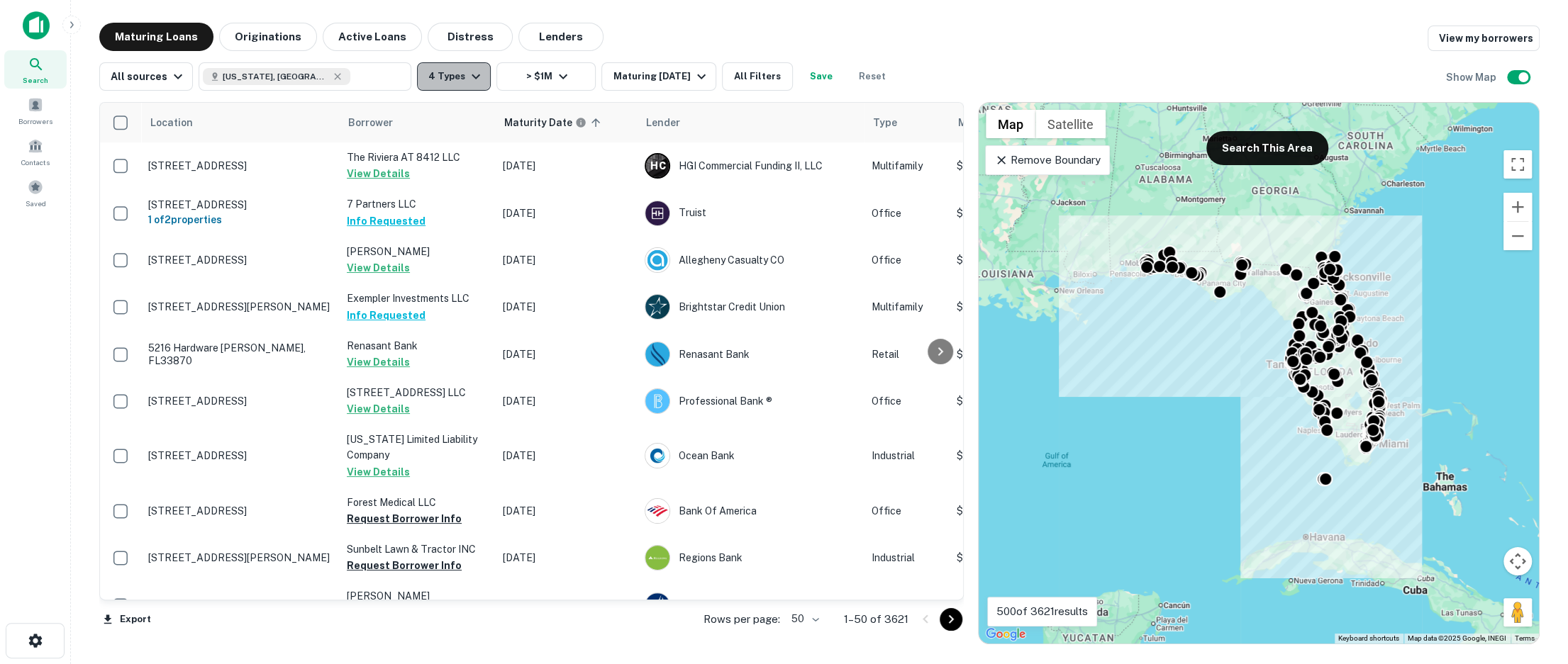
click at [467, 74] on icon "button" at bounding box center [476, 76] width 17 height 17
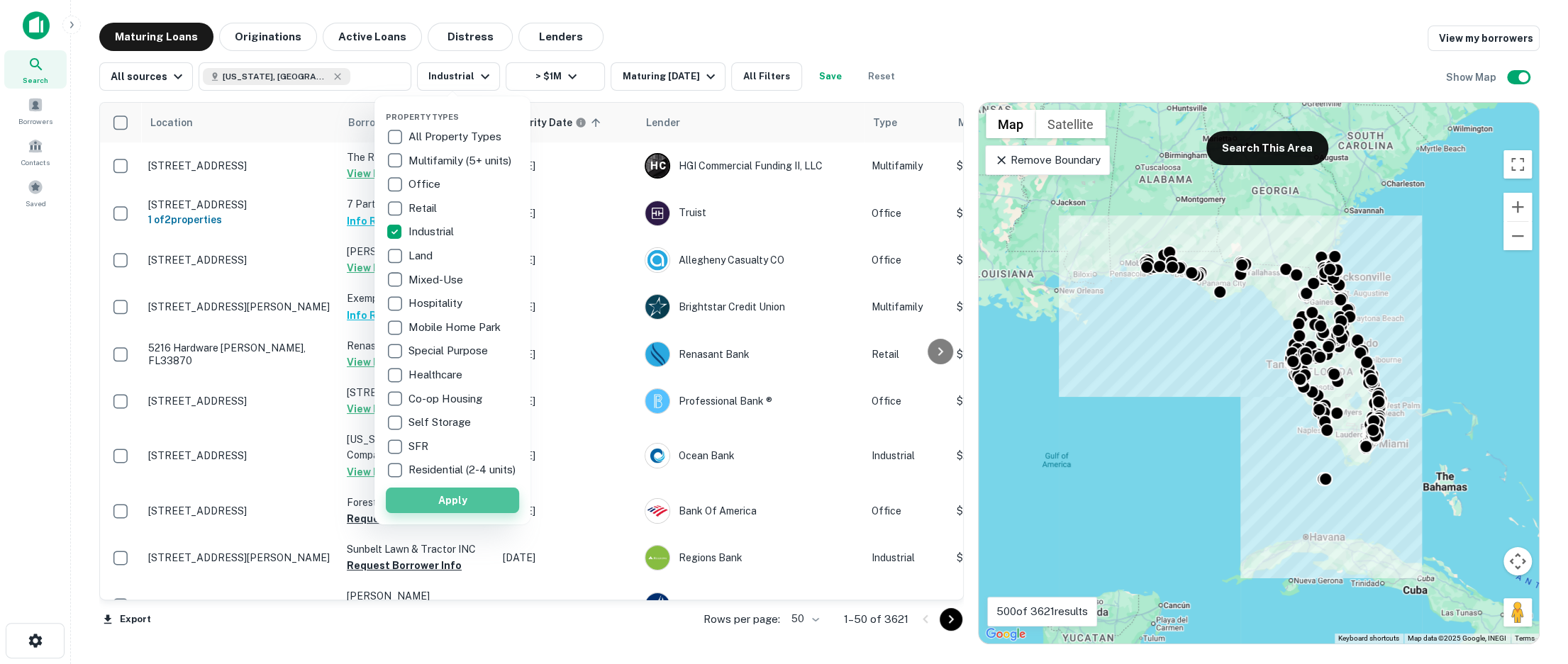
click at [461, 504] on button "Apply" at bounding box center [453, 500] width 133 height 25
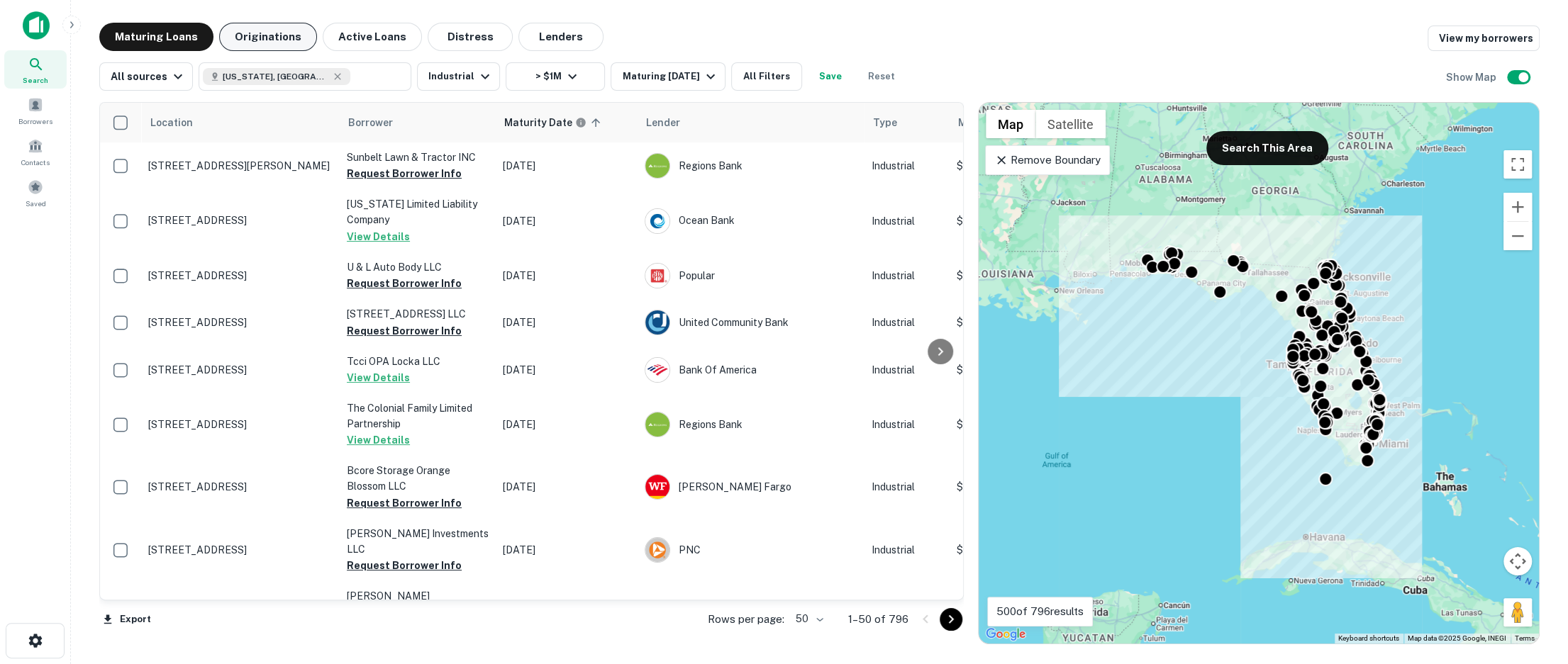
click at [279, 37] on button "Originations" at bounding box center [268, 37] width 98 height 28
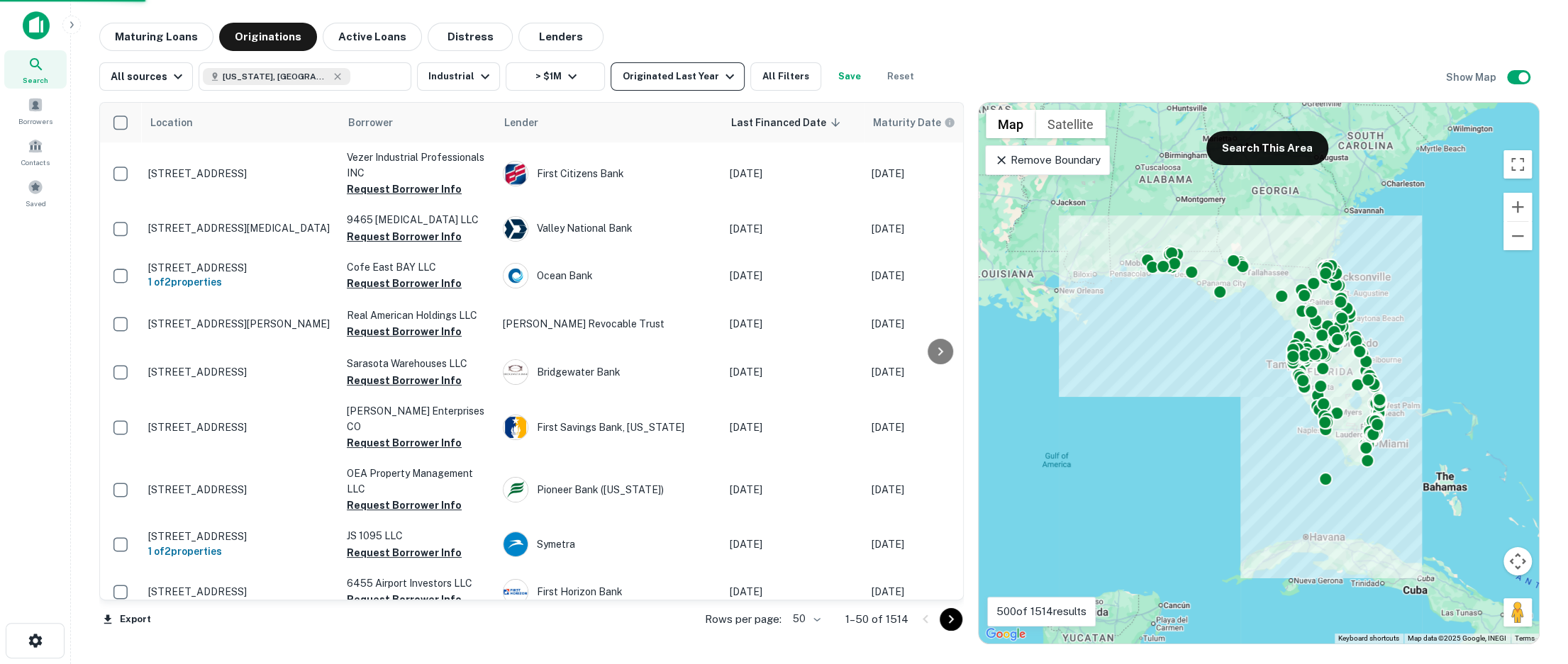
click at [721, 78] on icon "button" at bounding box center [729, 76] width 17 height 17
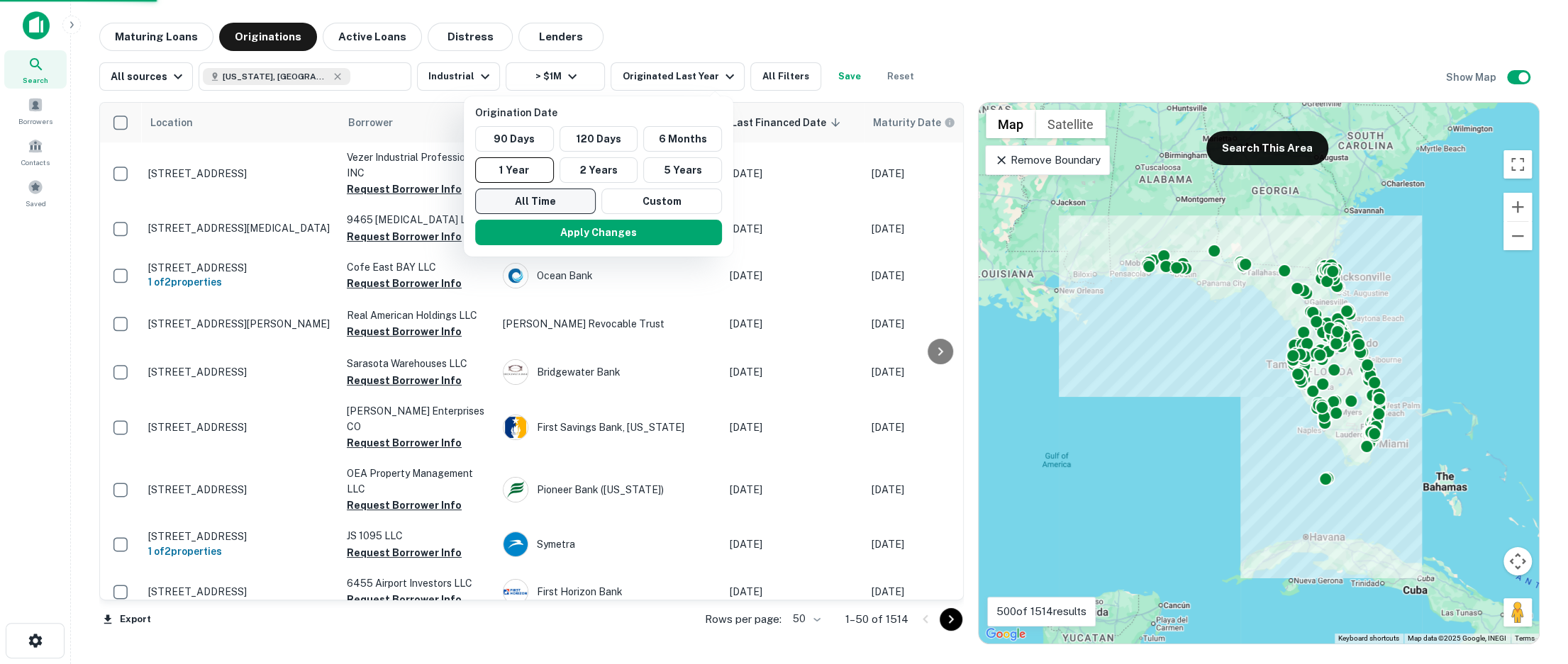
click at [547, 196] on button "All Time" at bounding box center [535, 201] width 121 height 25
click at [575, 227] on button "Apply Changes" at bounding box center [593, 233] width 247 height 25
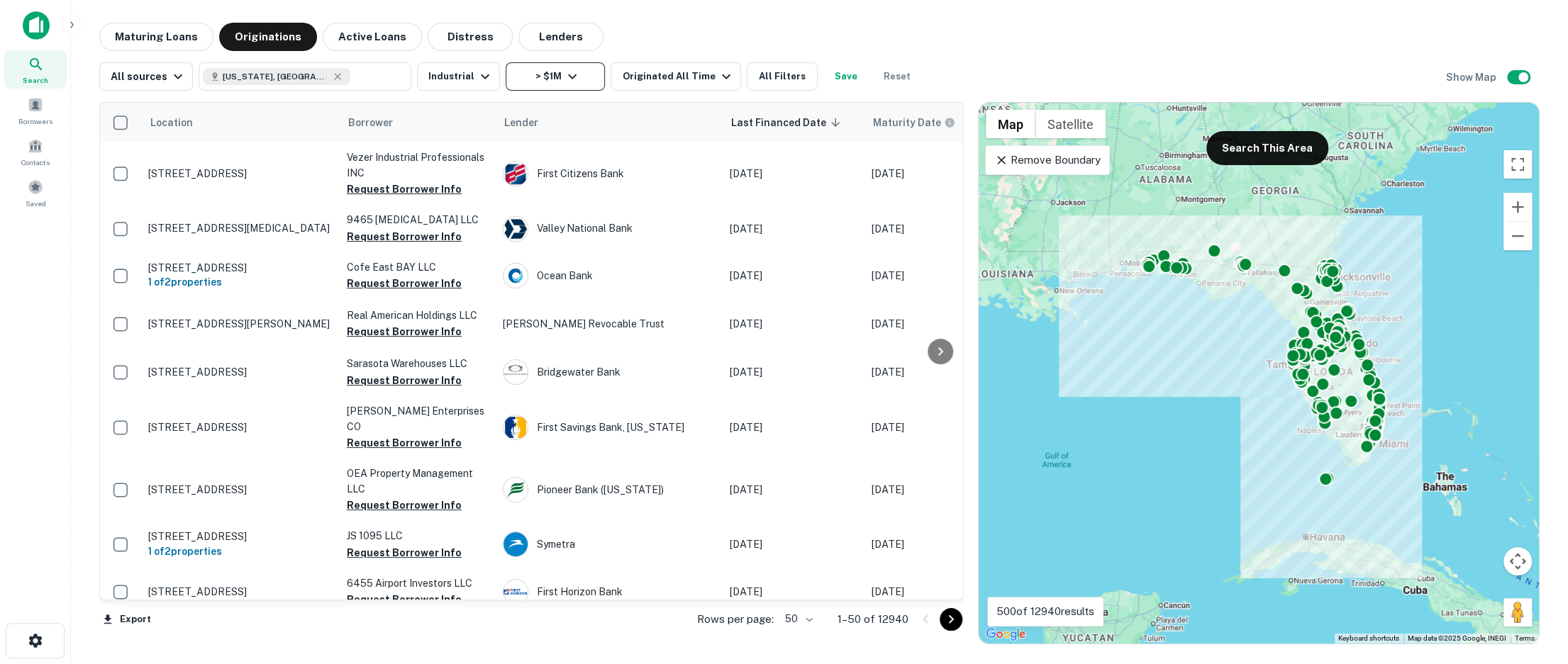
click at [581, 79] on button "> $1M" at bounding box center [555, 77] width 99 height 28
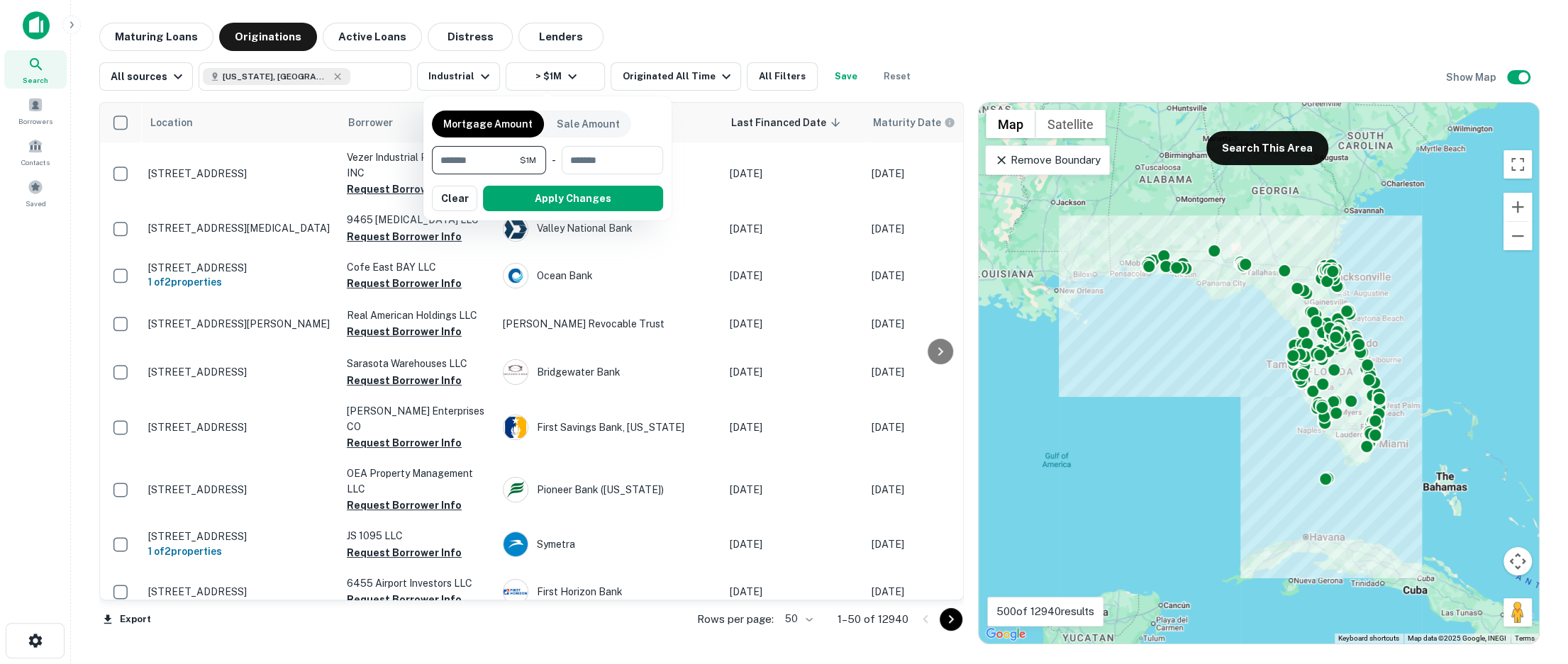
click at [766, 64] on div at bounding box center [784, 332] width 1568 height 664
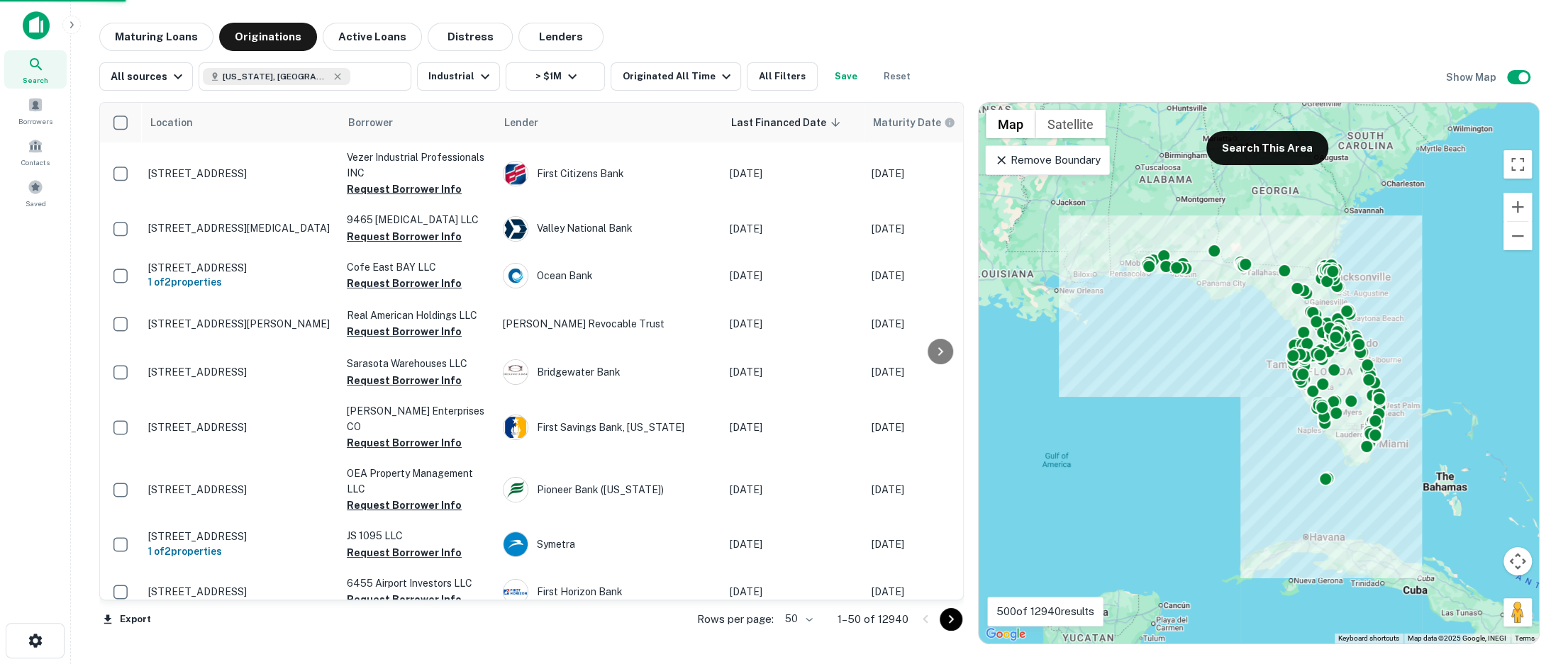
click at [766, 74] on div at bounding box center [784, 332] width 1568 height 664
click at [772, 76] on div "Mortgage Amount Sale Amount ******* $1M ​ - ​ Apply Changes Clear" at bounding box center [784, 332] width 1568 height 664
click at [954, 48] on div "Mortgage Amount Sale Amount ******* $1M ​ - ​ Apply Changes Clear" at bounding box center [784, 332] width 1568 height 664
click at [752, 76] on div "Mortgage Amount Sale Amount ******* $1M ​ - ​ Apply Changes Clear" at bounding box center [784, 332] width 1568 height 664
click at [600, 58] on div "Mortgage Amount Sale Amount ******* $1M ​ - ​ Apply Changes Clear" at bounding box center [784, 332] width 1568 height 664
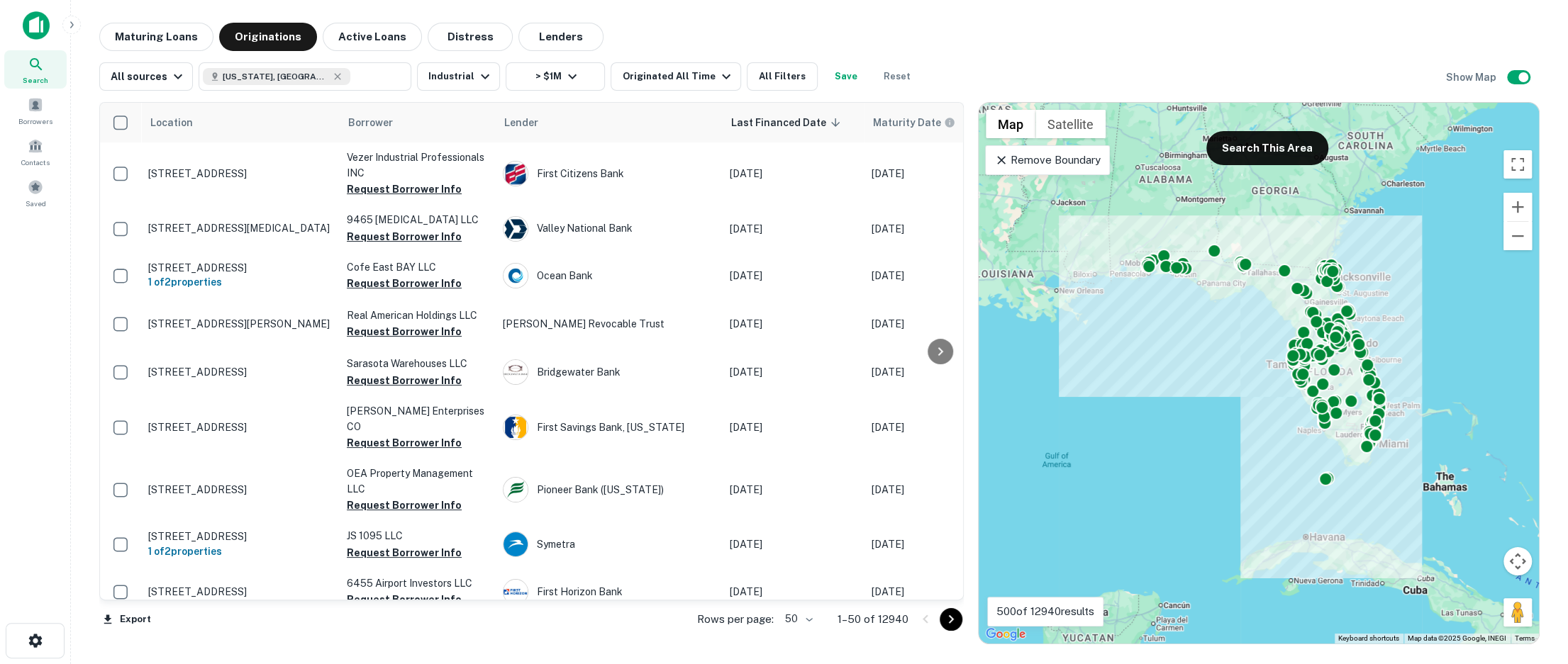
click at [646, 84] on div "Mortgage Amount Sale Amount ******* $1M ​ - ​ Apply Changes Clear" at bounding box center [784, 332] width 1568 height 664
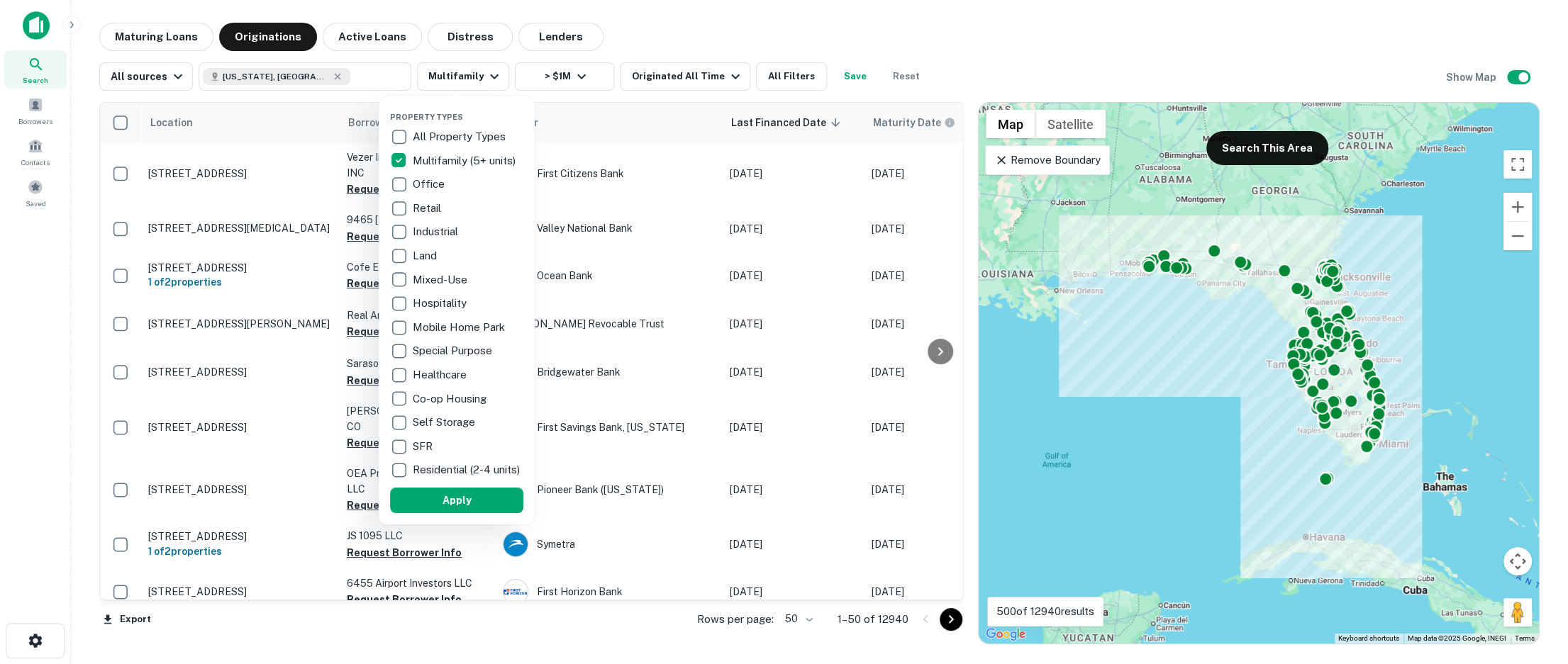
click at [475, 502] on button "Apply" at bounding box center [456, 500] width 133 height 25
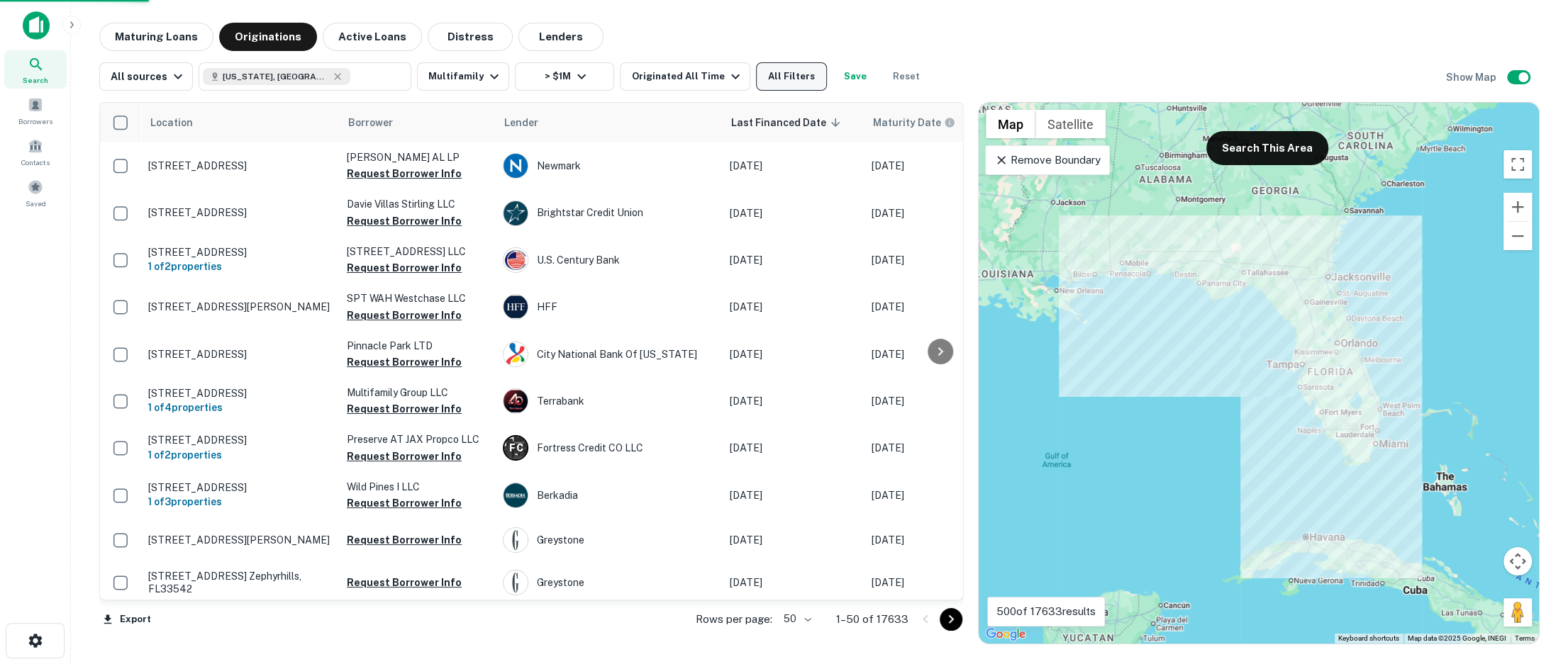
click at [768, 78] on button "All Filters" at bounding box center [791, 77] width 71 height 28
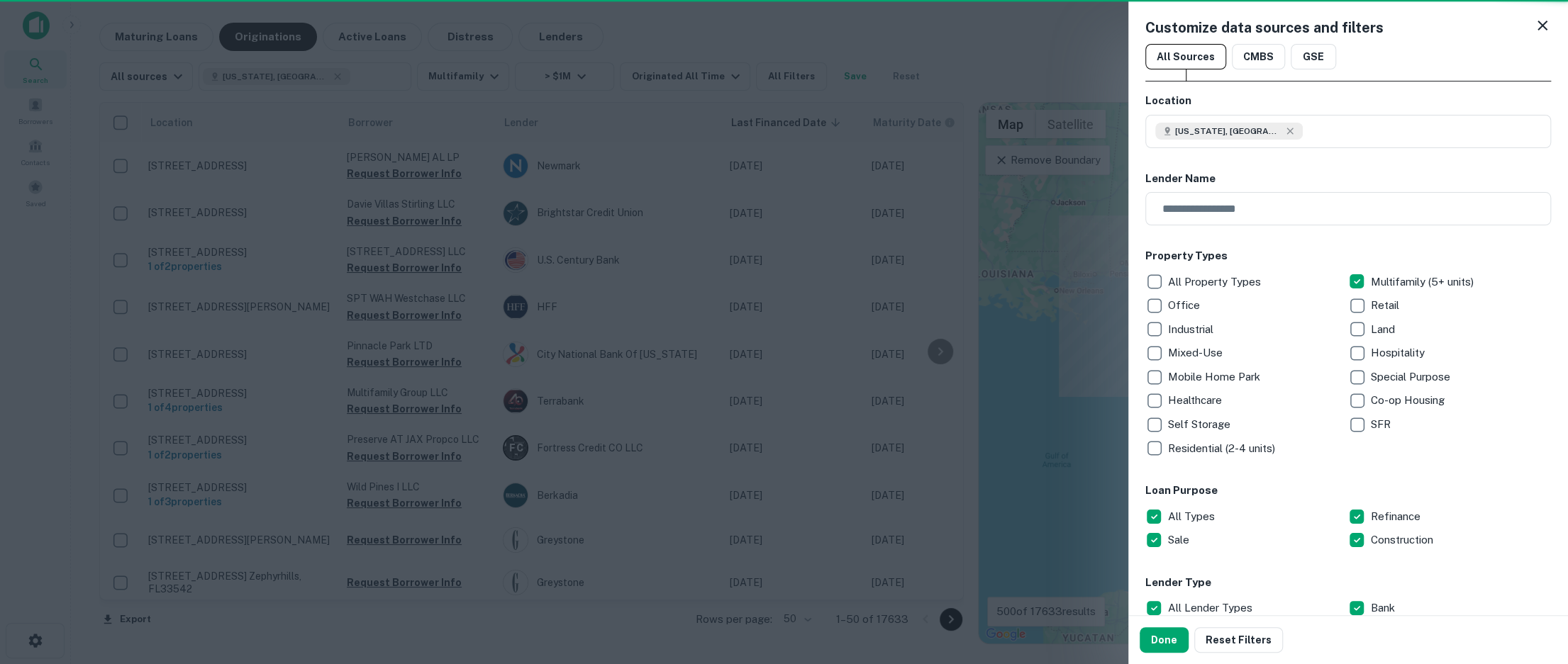
scroll to position [897, 0]
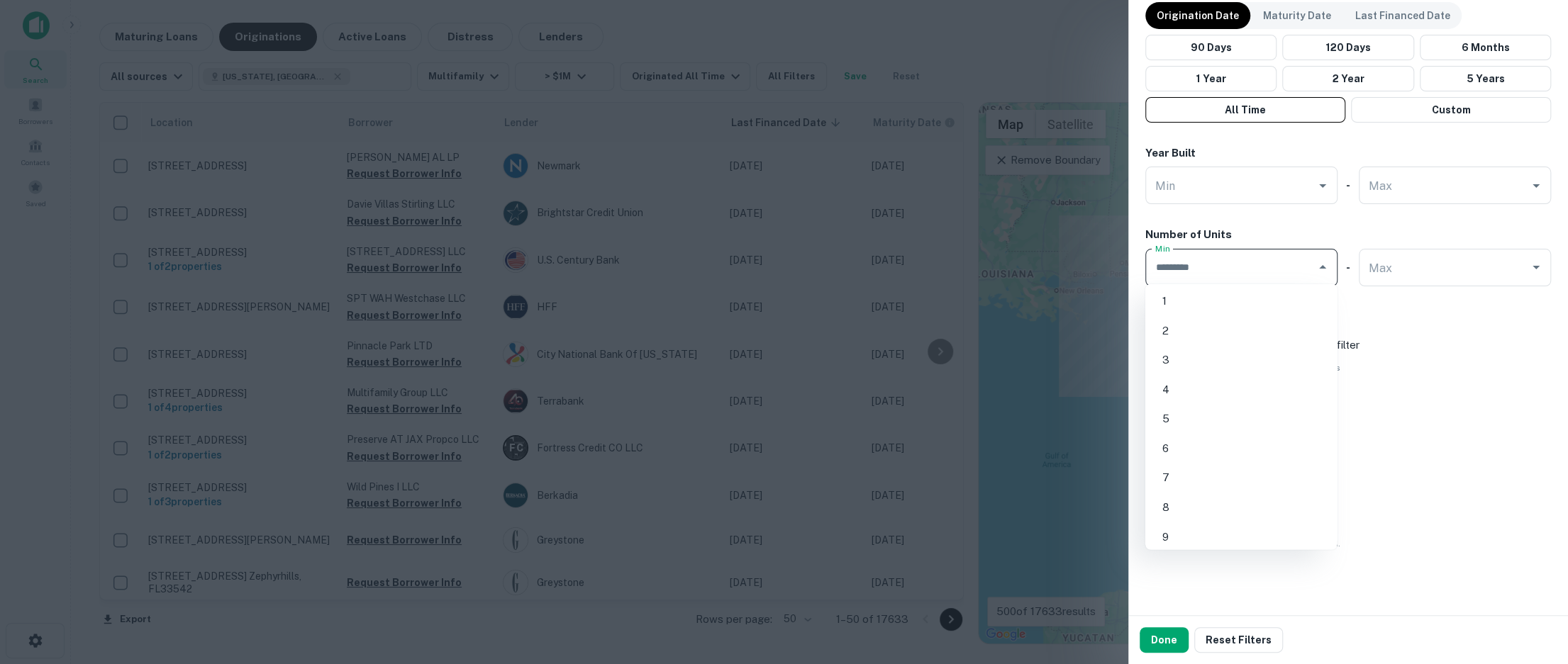
click at [1221, 258] on input "Min" at bounding box center [1231, 267] width 158 height 25
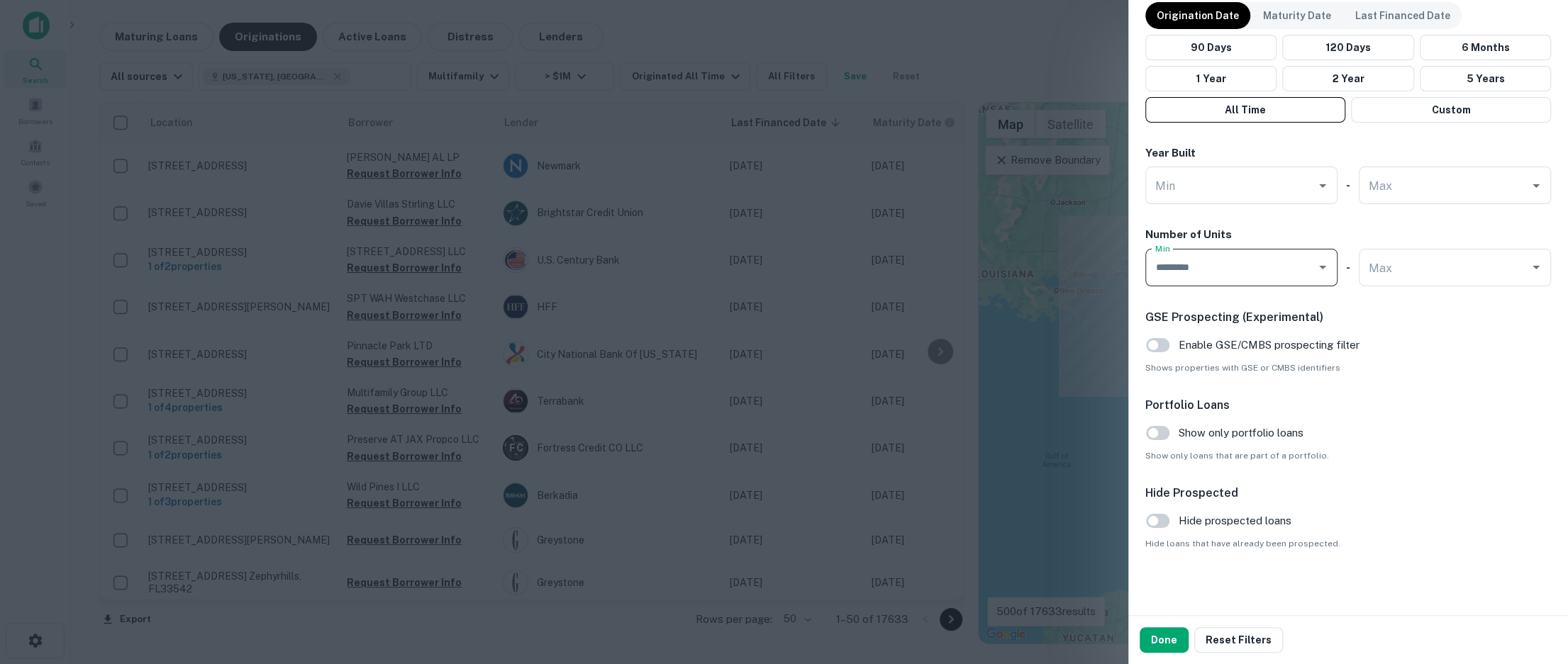
click at [1181, 262] on input "Min" at bounding box center [1231, 267] width 158 height 25
click at [1182, 308] on li "100" at bounding box center [1241, 301] width 181 height 25
type input "***"
click at [1163, 634] on button "Done" at bounding box center [1165, 640] width 49 height 25
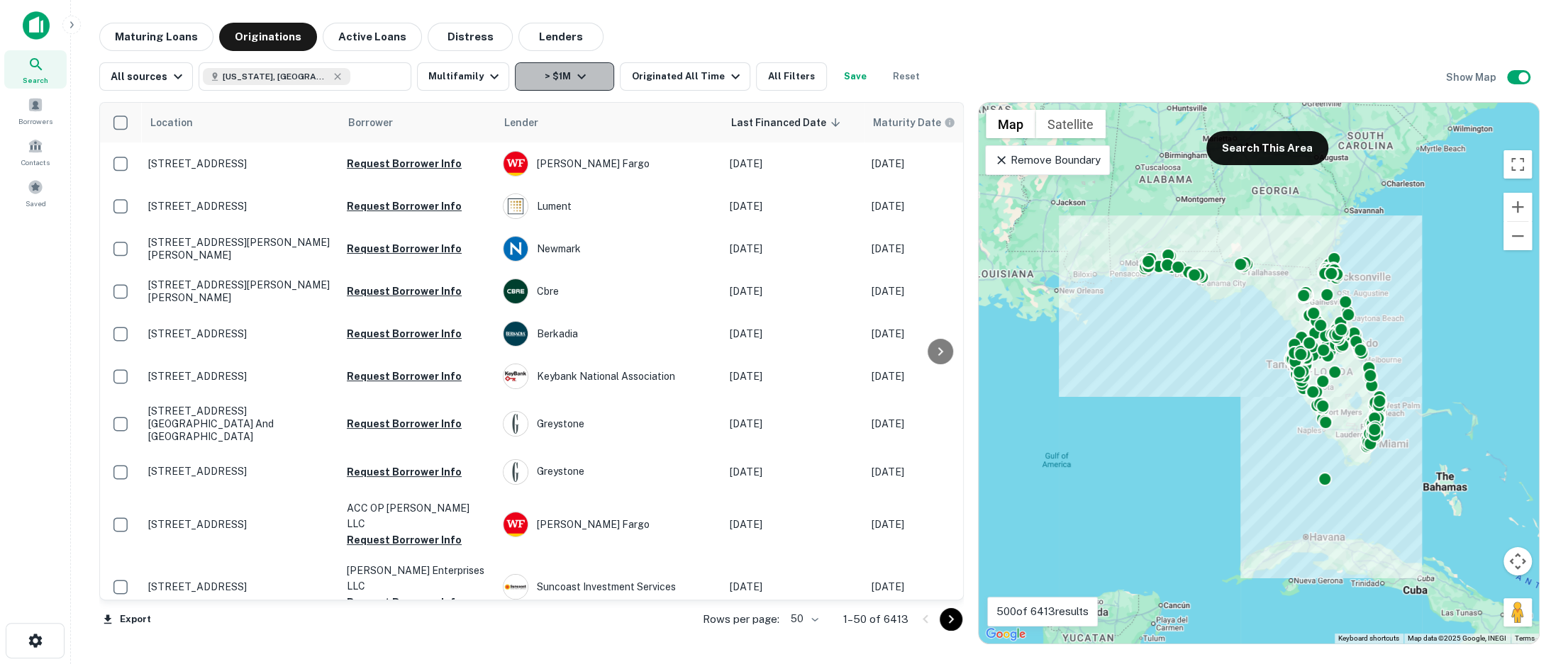
click at [579, 69] on icon "button" at bounding box center [582, 76] width 17 height 17
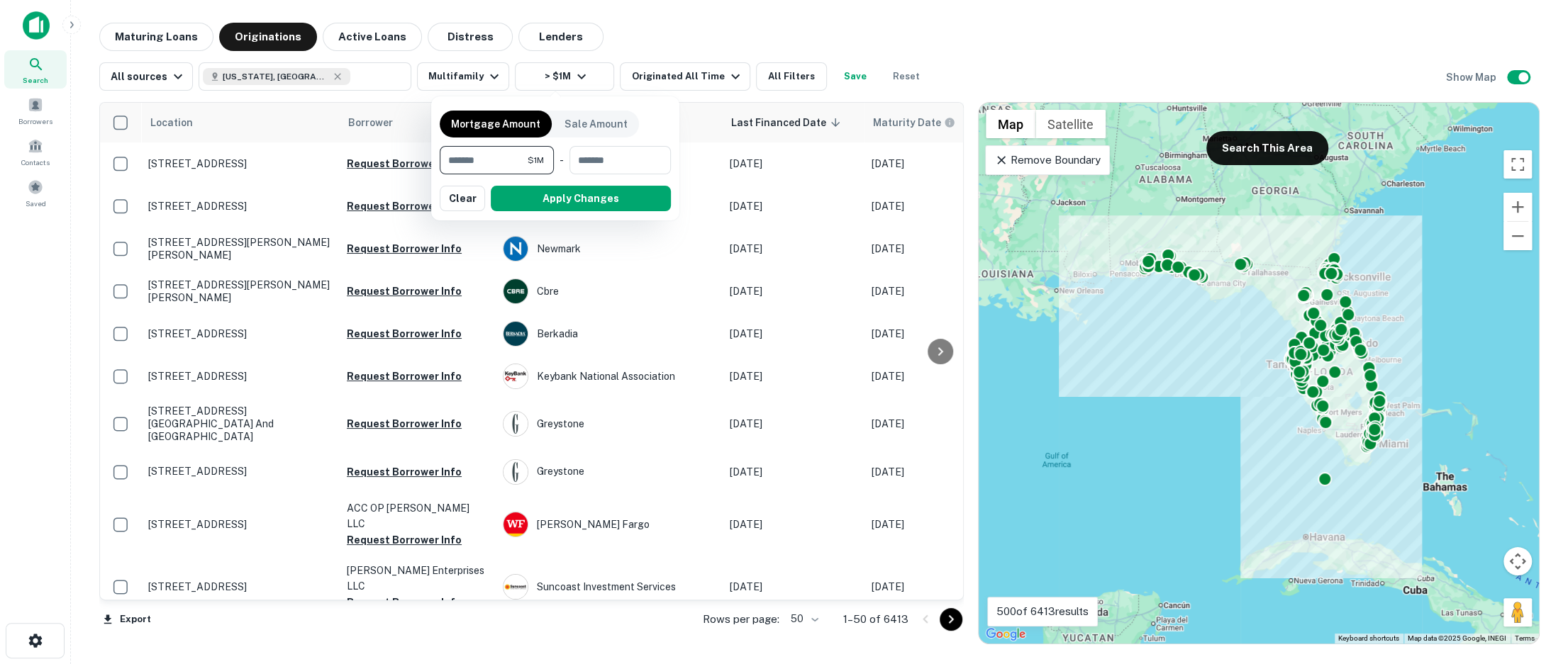
click at [500, 156] on input "*******" at bounding box center [484, 160] width 88 height 28
click at [516, 197] on button "Apply Changes" at bounding box center [555, 198] width 231 height 25
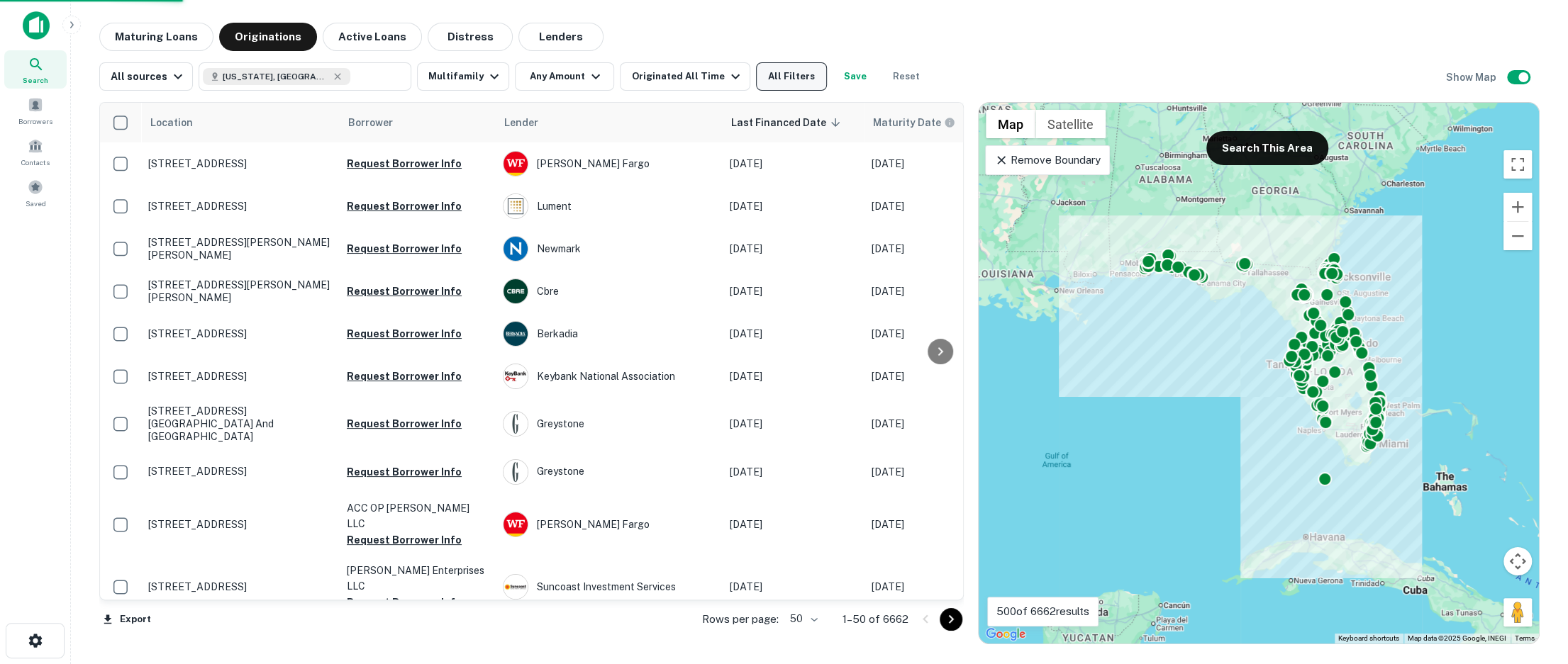
click at [778, 75] on button "All Filters" at bounding box center [791, 77] width 71 height 28
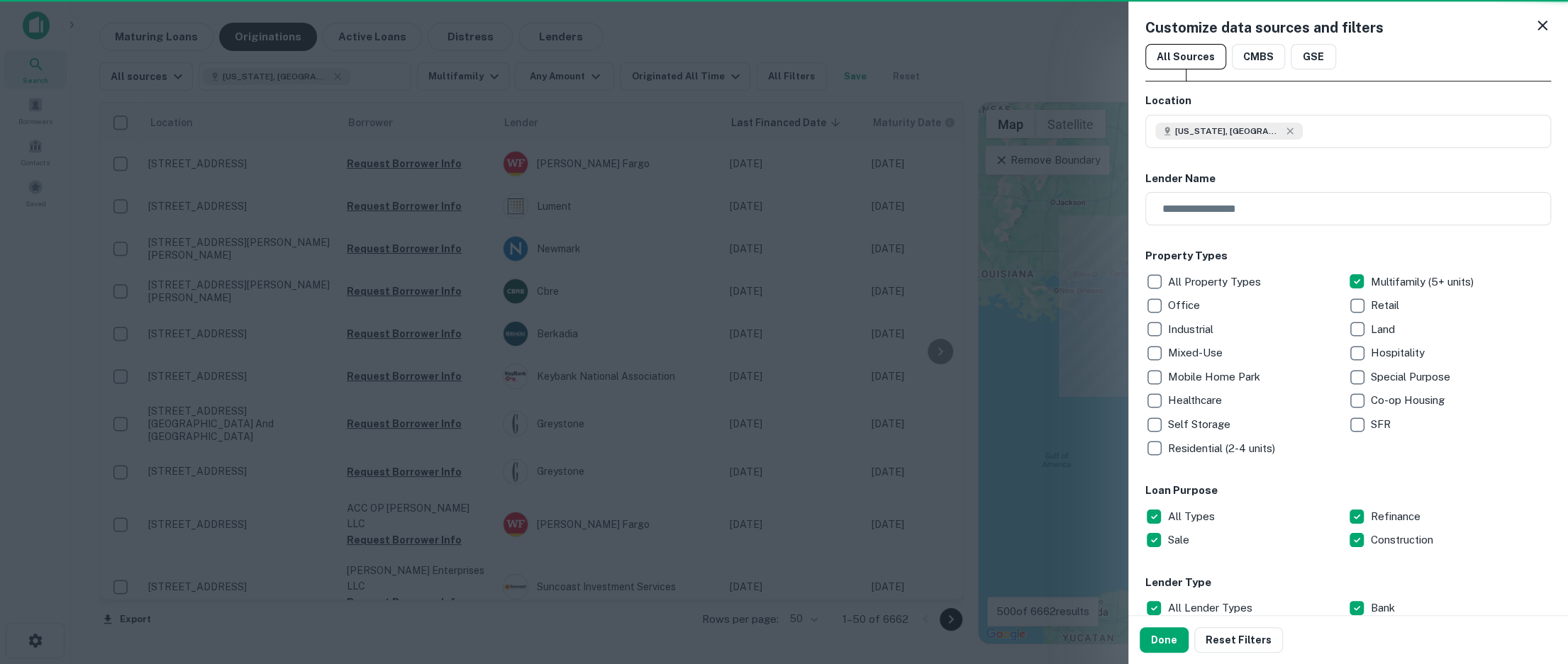
type input "***"
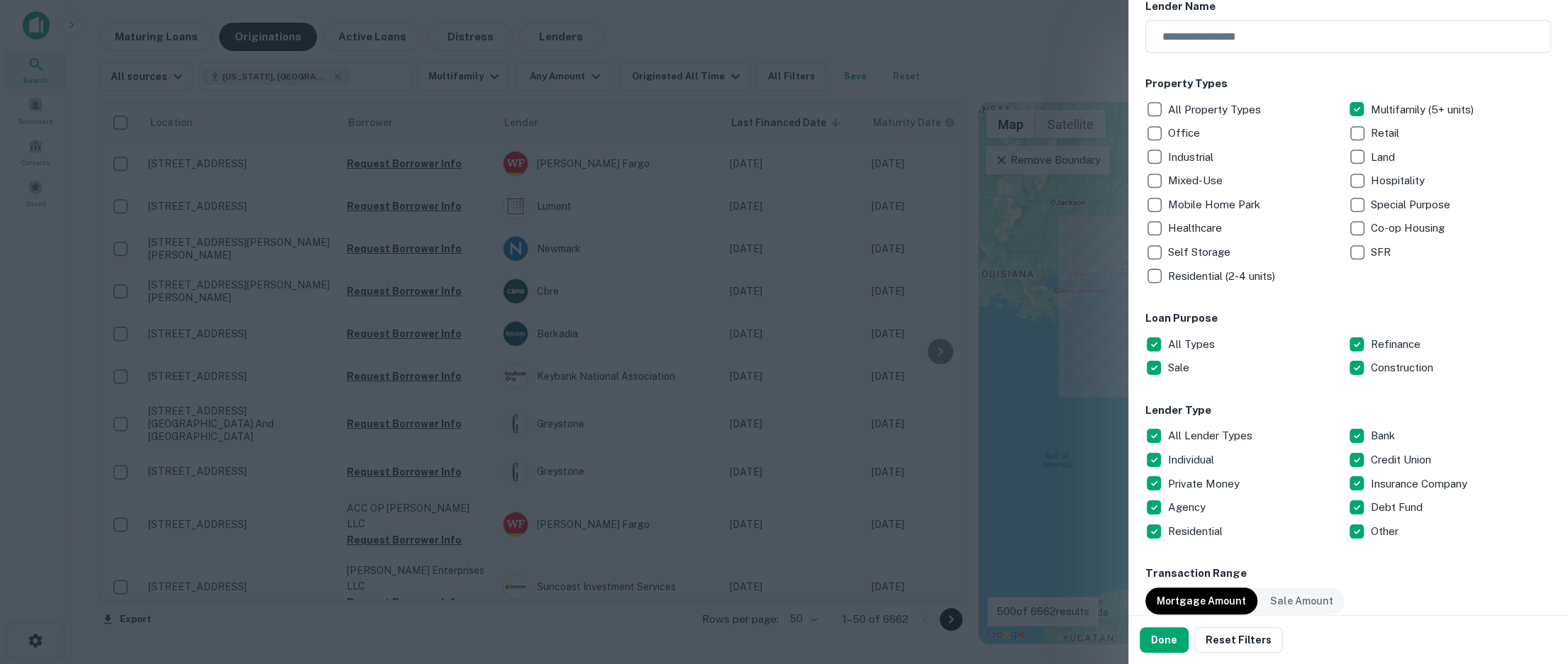
scroll to position [866, 0]
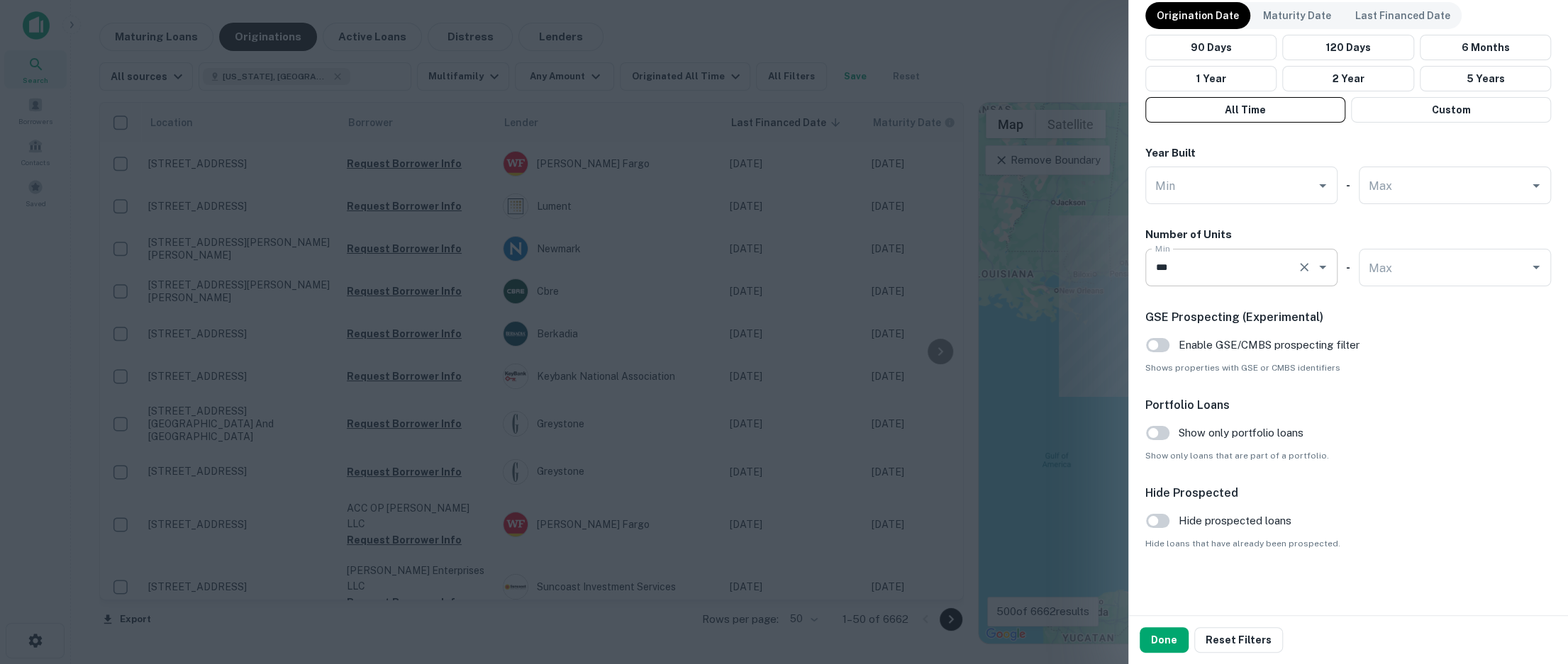
click at [1240, 282] on div "*** Min" at bounding box center [1241, 268] width 192 height 37
click at [1164, 630] on button "Done" at bounding box center [1165, 640] width 49 height 25
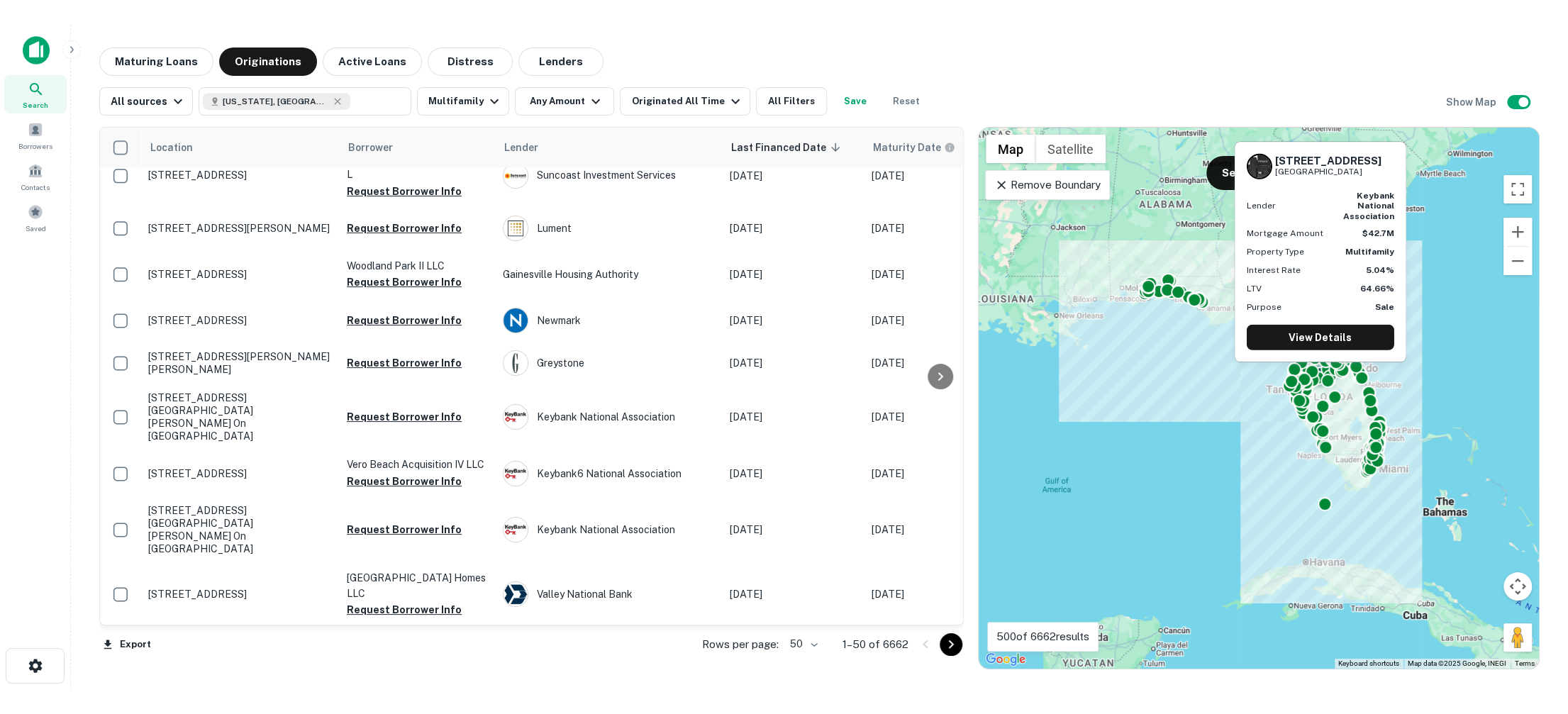
scroll to position [999, 0]
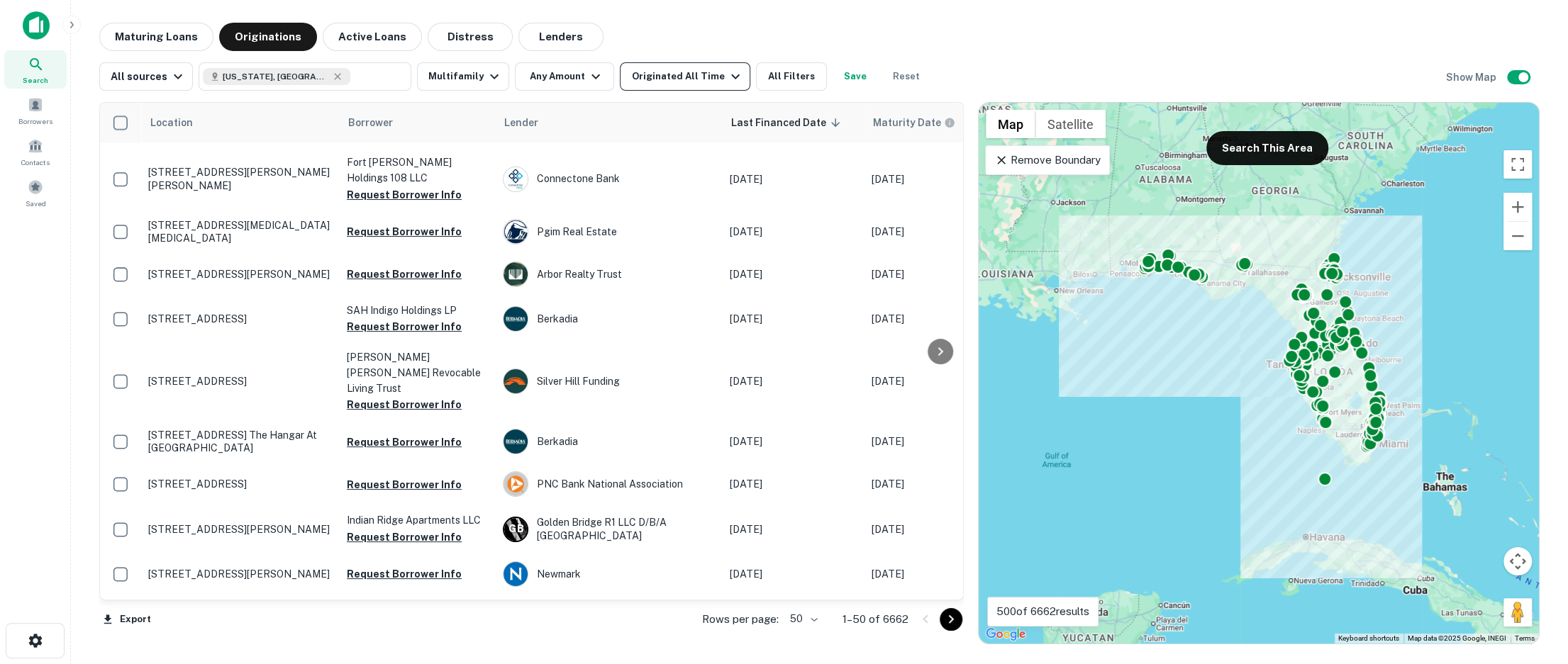
click at [703, 76] on div "Originated All Time" at bounding box center [687, 76] width 112 height 17
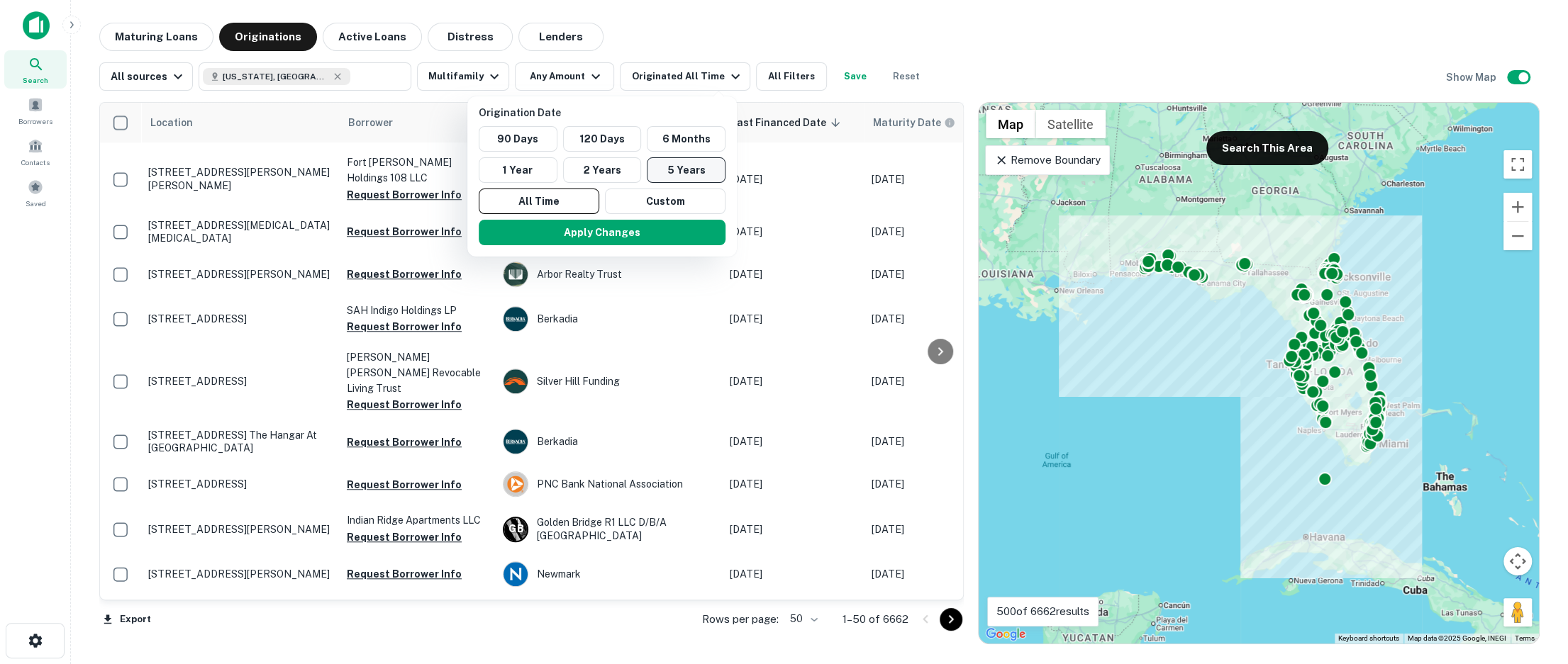
click at [679, 168] on button "5 Years" at bounding box center [687, 170] width 79 height 25
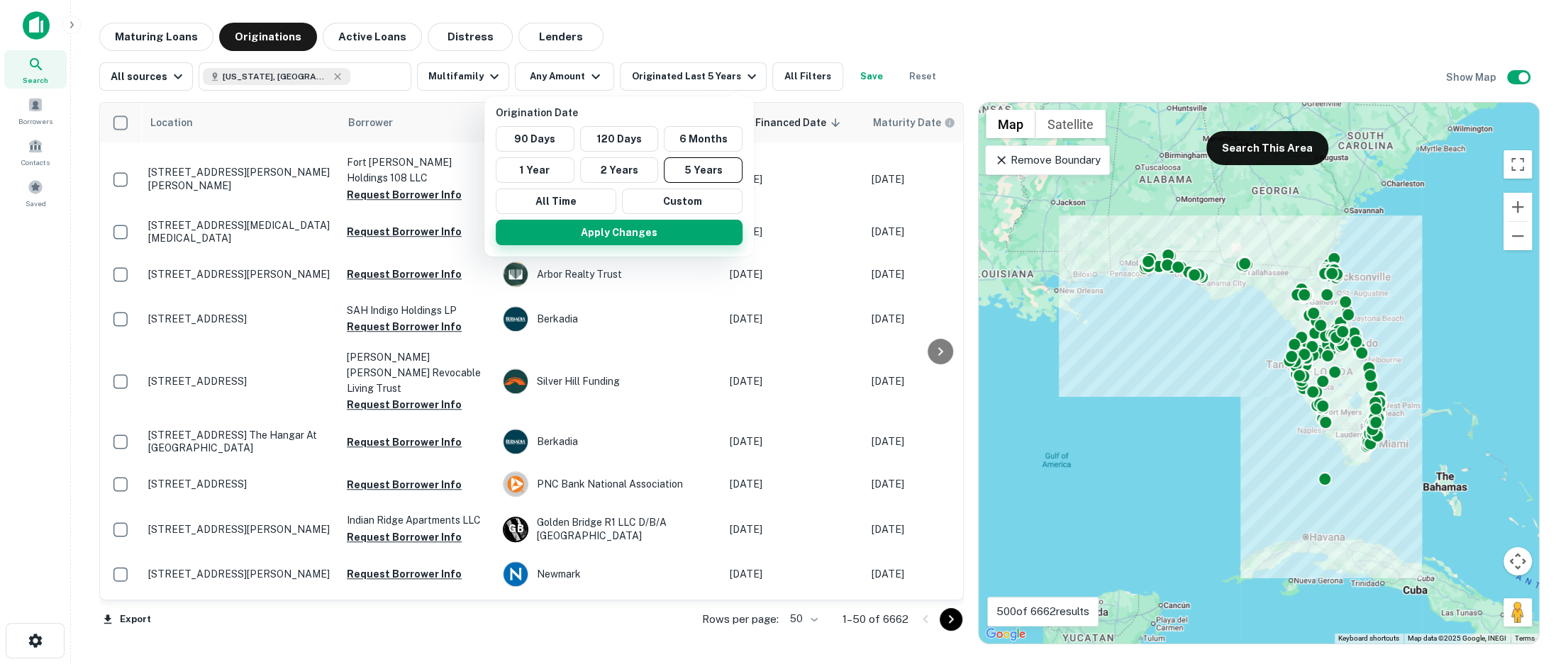
click at [652, 228] on button "Apply Changes" at bounding box center [619, 233] width 247 height 25
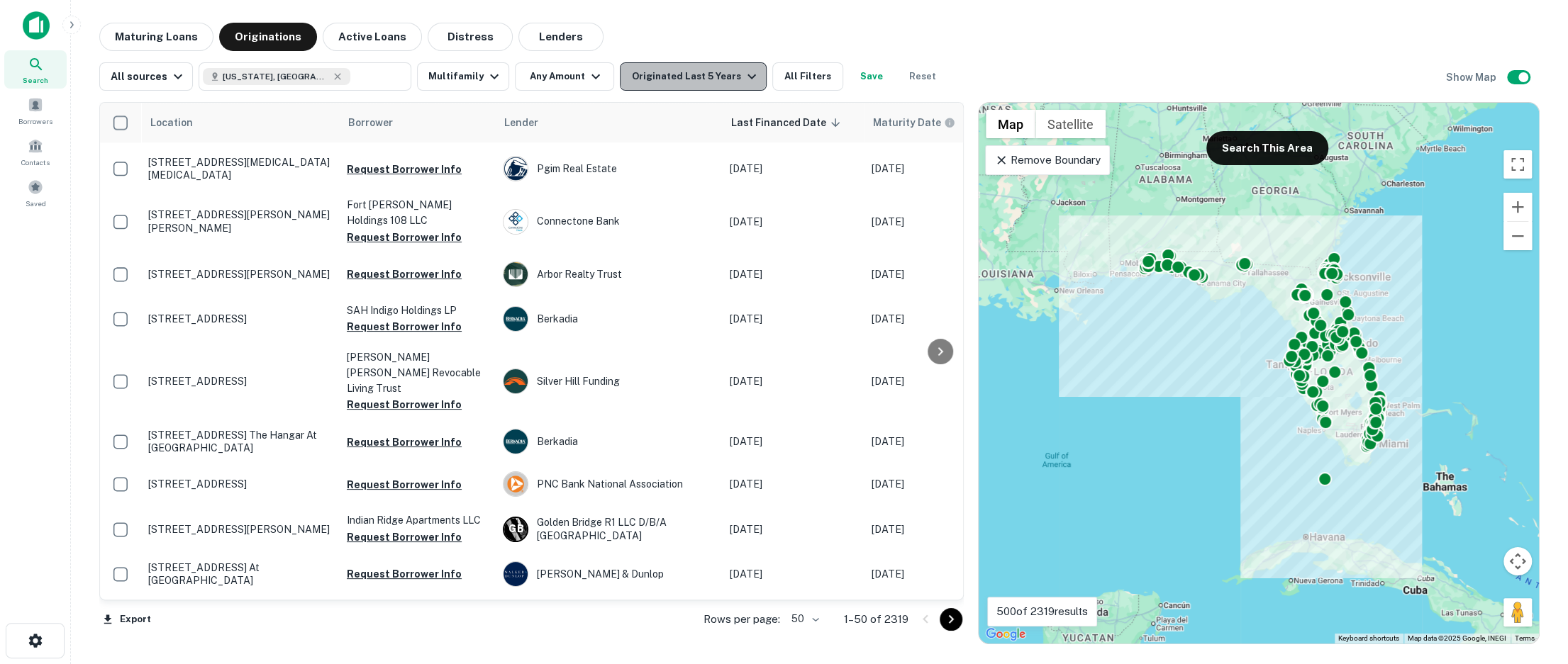
click at [728, 66] on button "Originated Last 5 Years" at bounding box center [693, 77] width 146 height 28
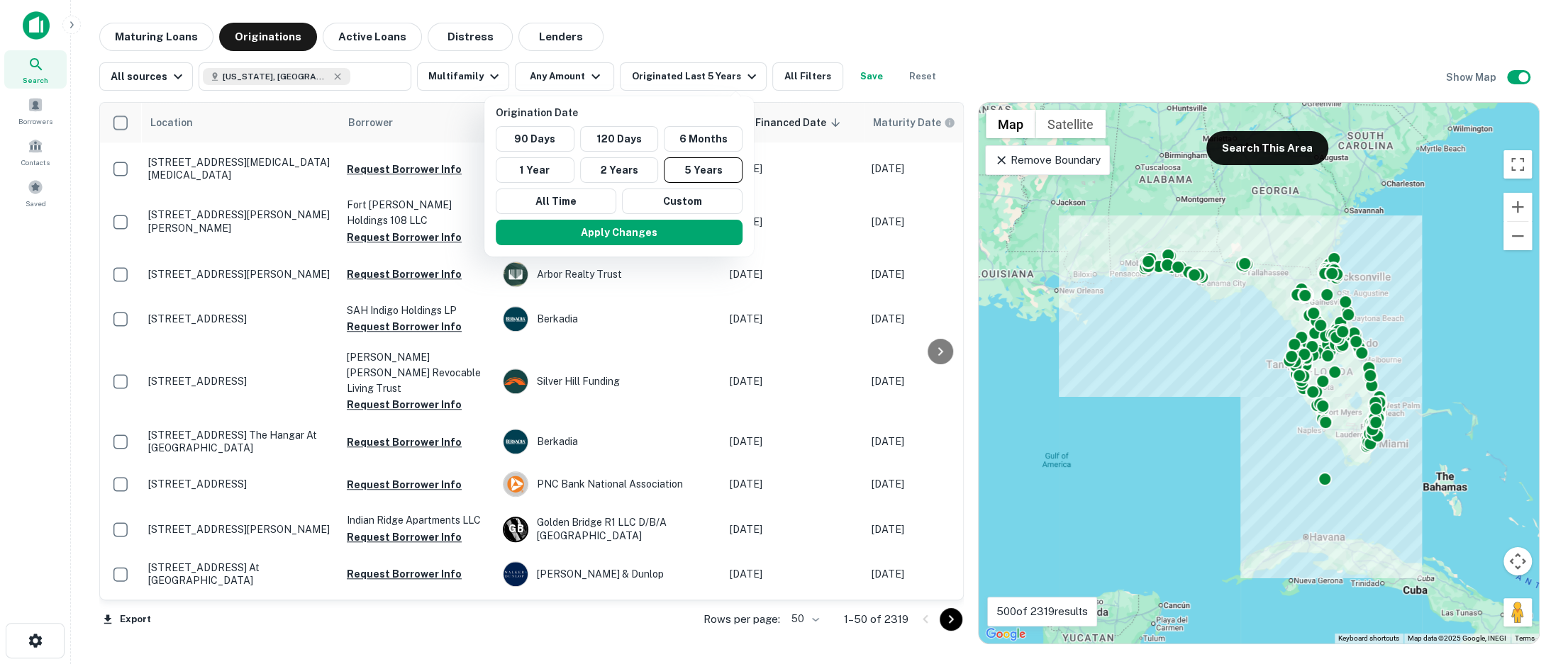
click at [719, 27] on div at bounding box center [784, 332] width 1568 height 664
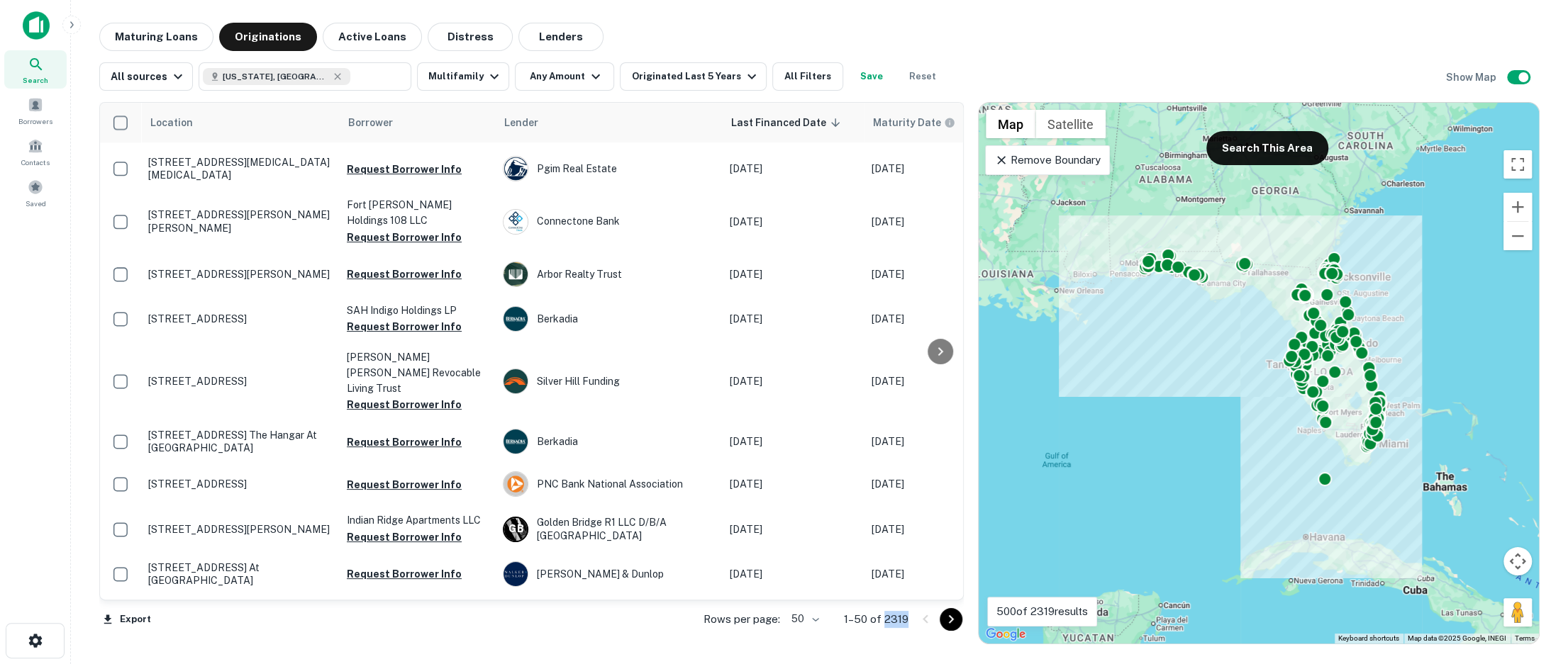
drag, startPoint x: 885, startPoint y: 624, endPoint x: 920, endPoint y: 620, distance: 35.2
click at [920, 620] on div "Rows per page: 50 ** 1–50 of 2319" at bounding box center [825, 619] width 277 height 38
click at [743, 71] on icon "button" at bounding box center [752, 76] width 17 height 17
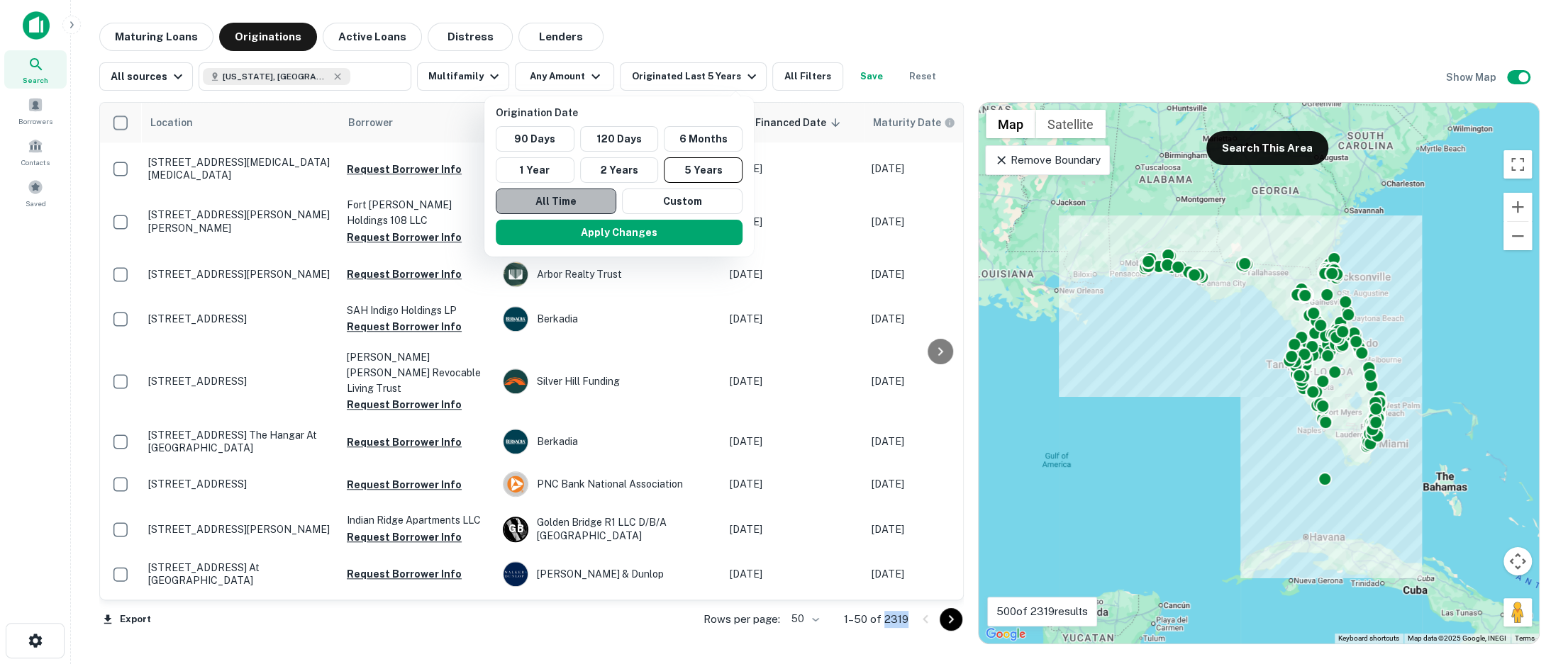
click at [599, 197] on button "All Time" at bounding box center [556, 201] width 121 height 25
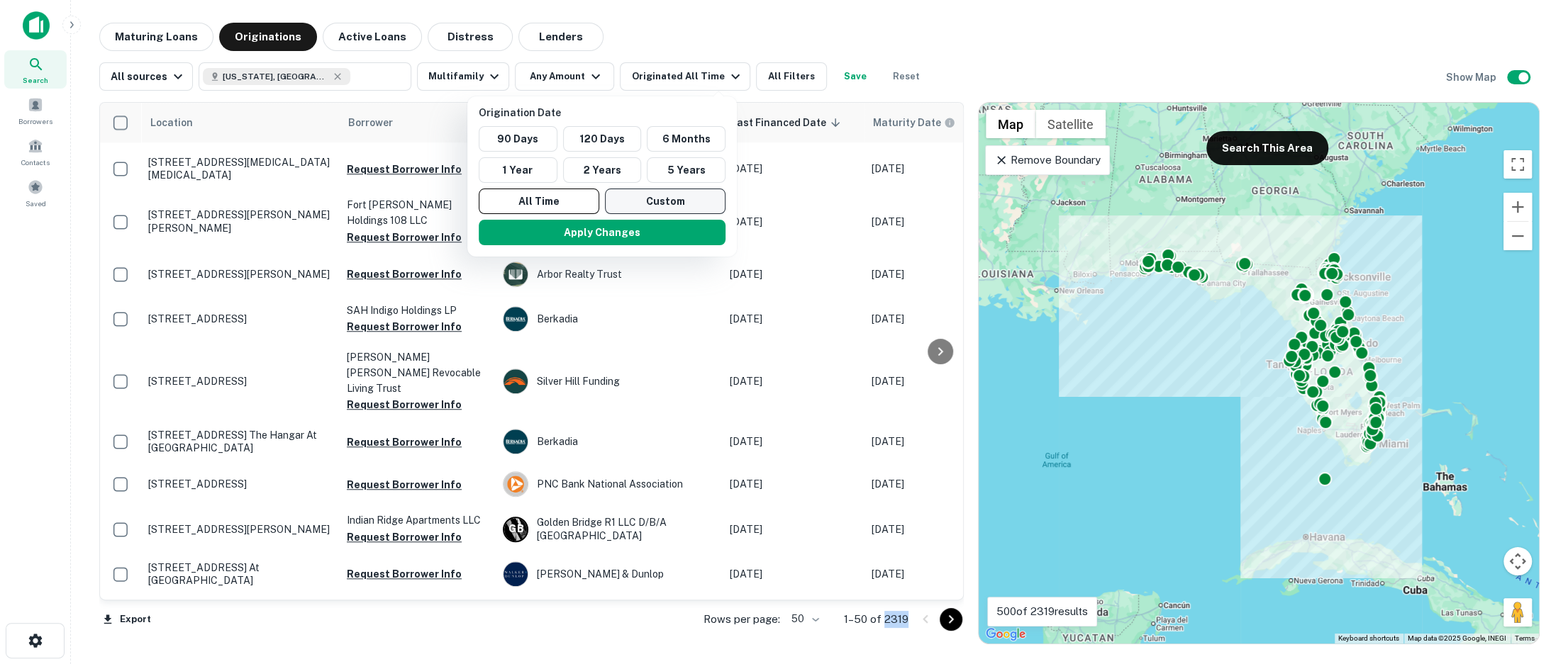
click at [635, 191] on button "Custom" at bounding box center [665, 201] width 121 height 25
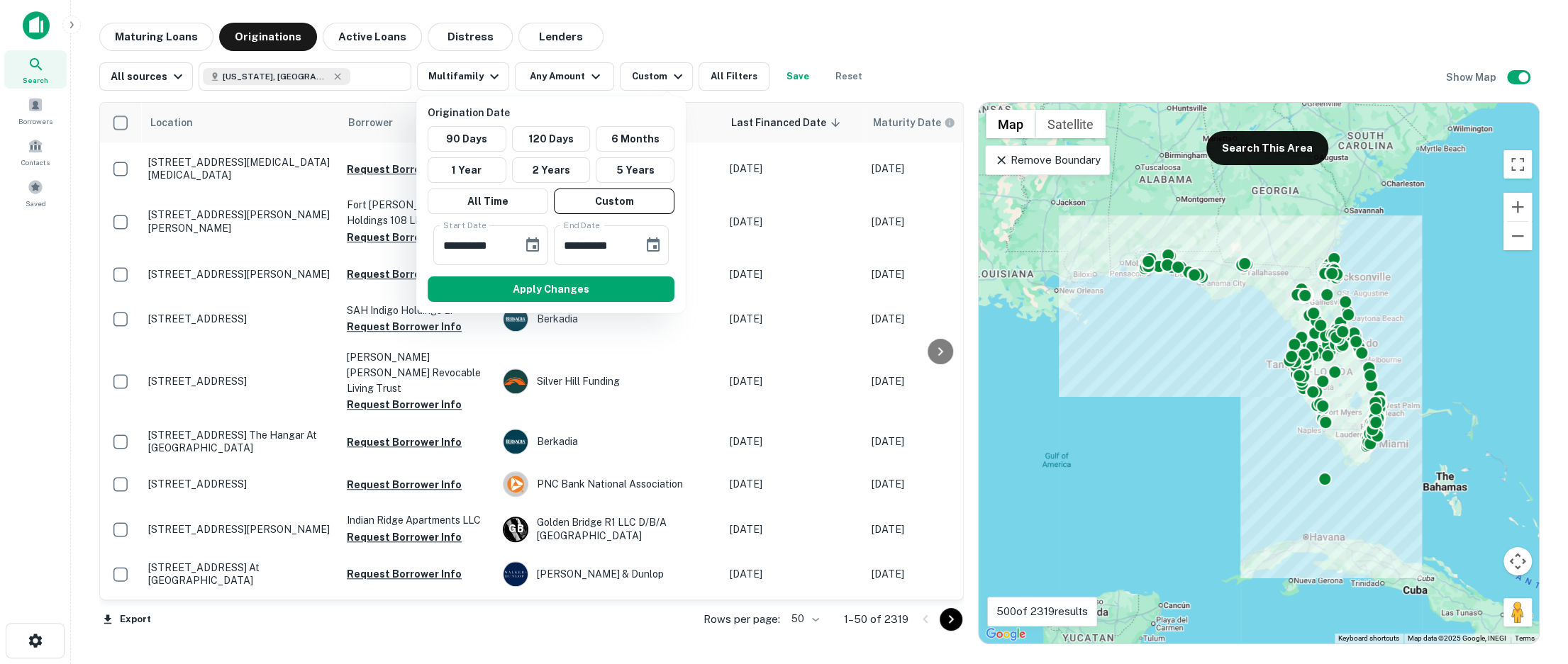
click at [766, 40] on div at bounding box center [784, 332] width 1568 height 664
click at [756, 42] on div at bounding box center [784, 332] width 1568 height 664
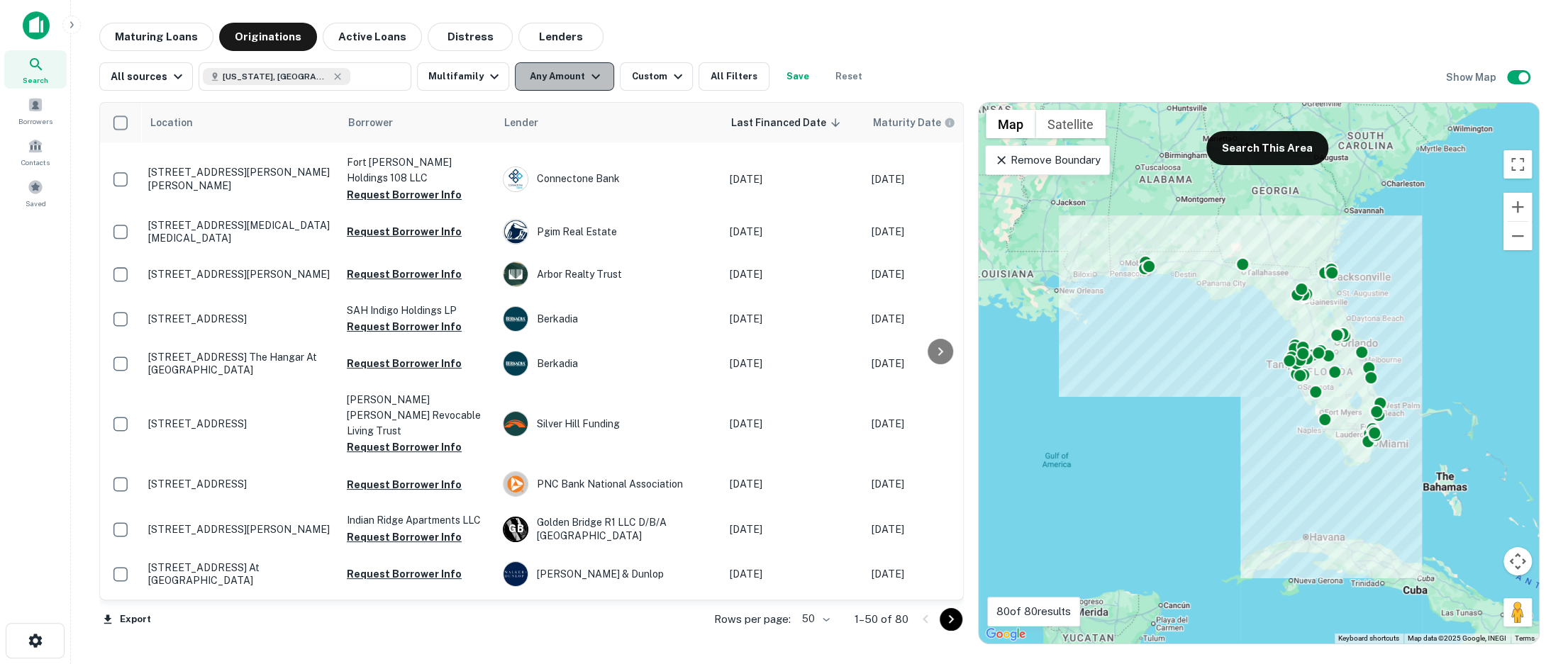
click at [588, 78] on icon "button" at bounding box center [596, 76] width 17 height 17
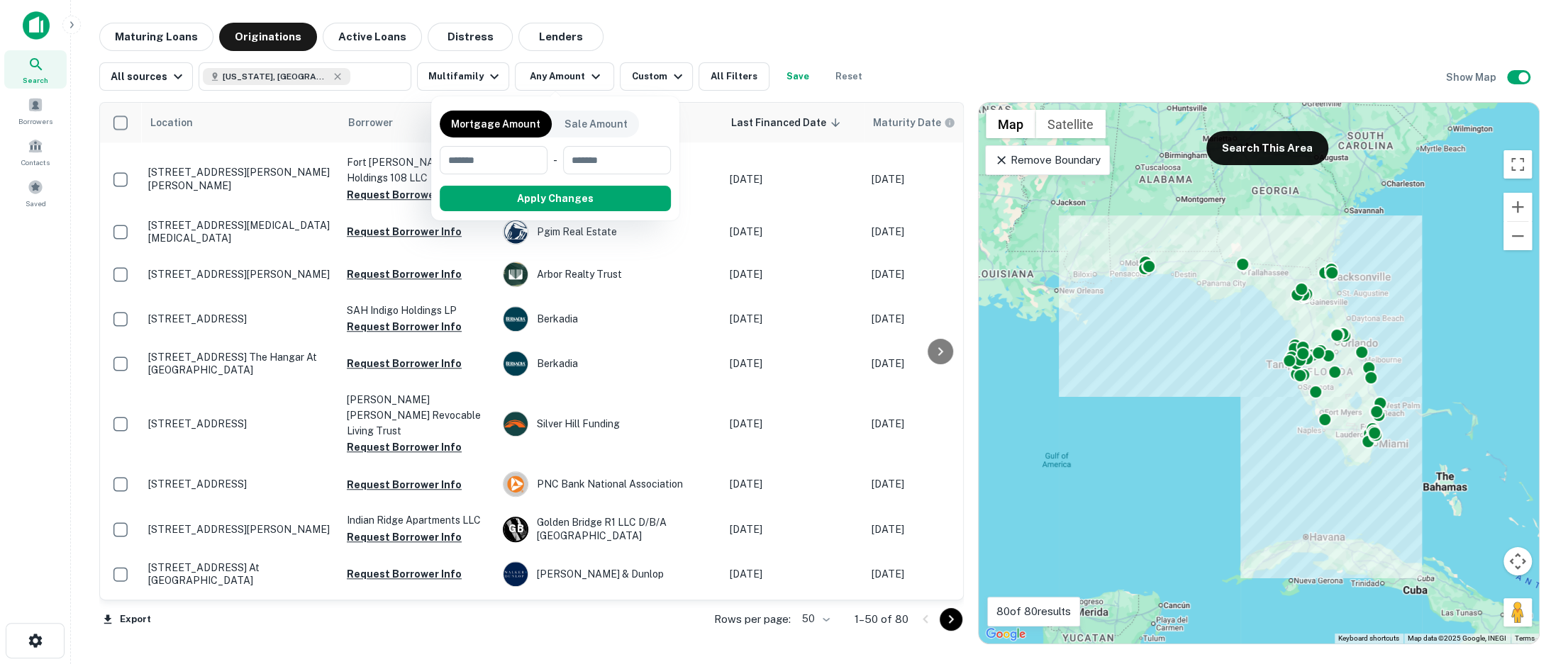
click at [683, 73] on div at bounding box center [784, 332] width 1568 height 664
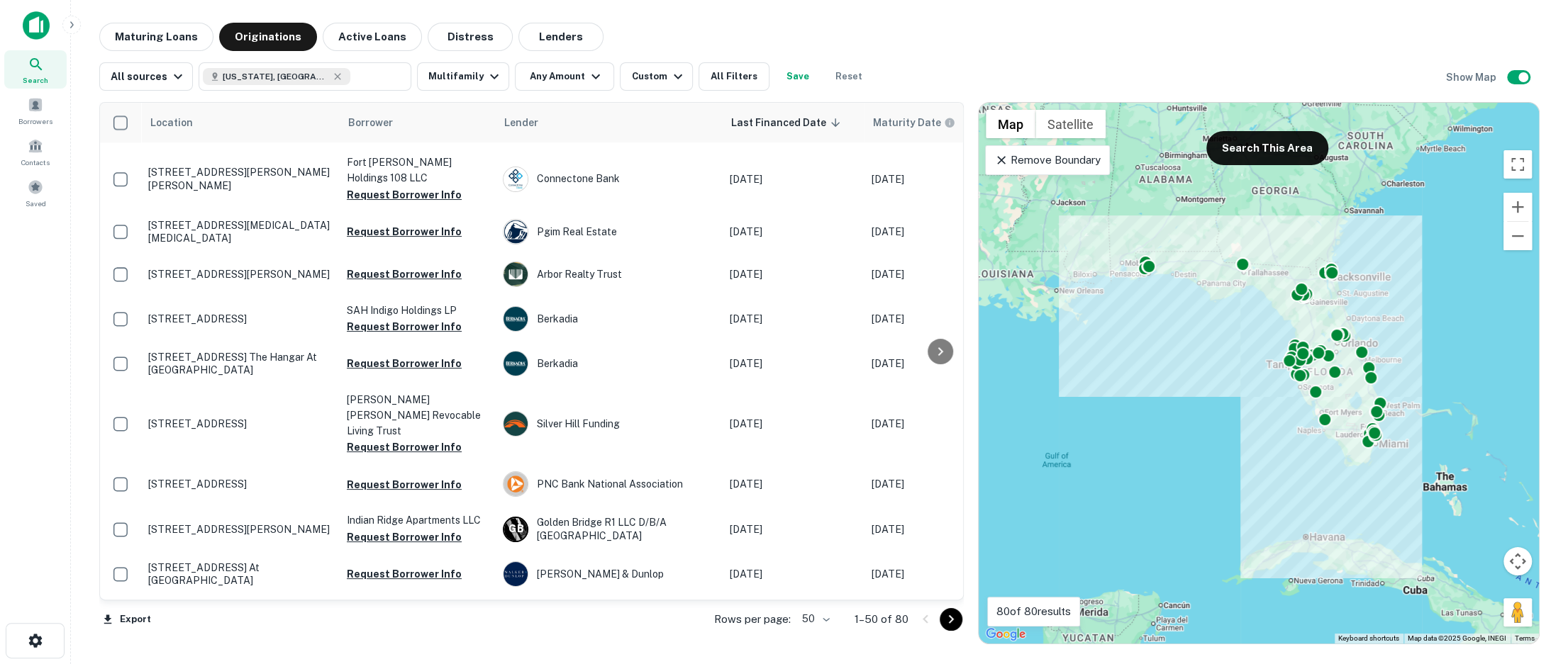
click at [670, 73] on icon "button" at bounding box center [678, 76] width 17 height 17
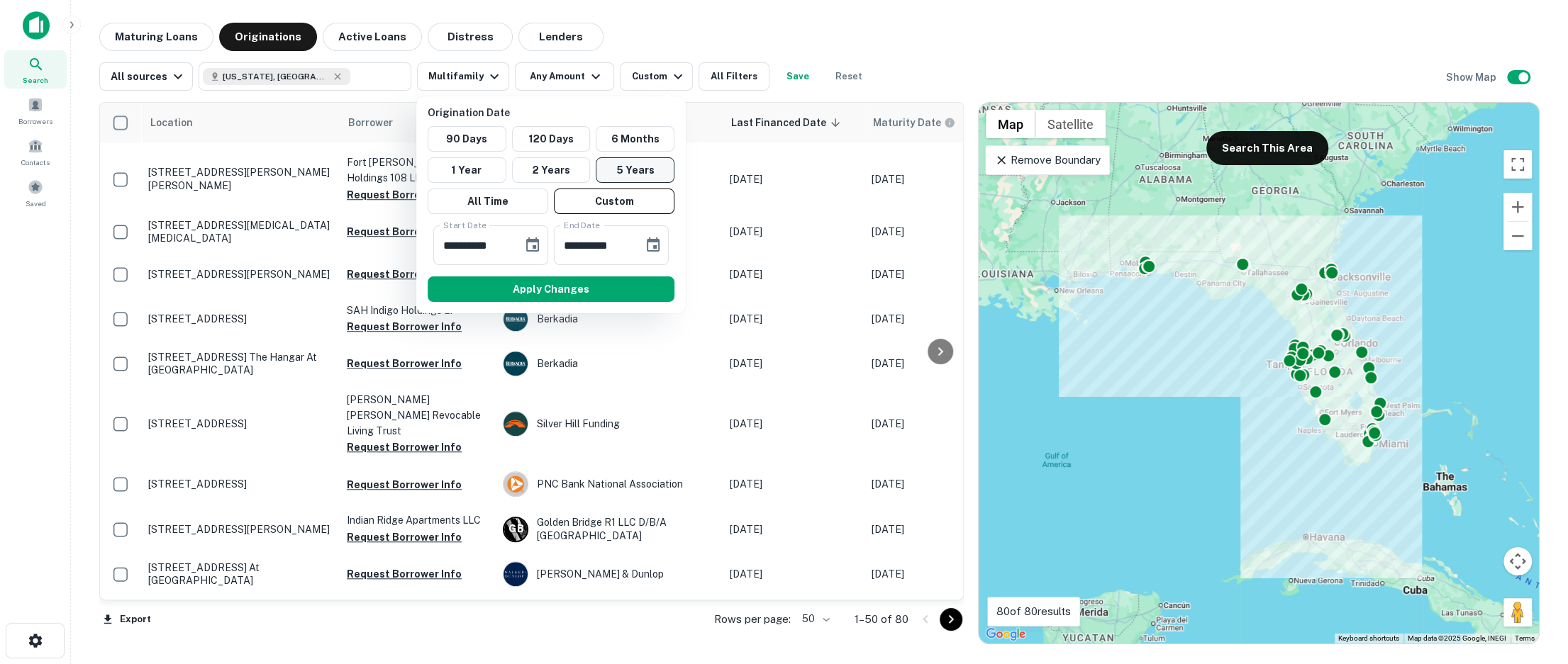
click at [616, 168] on button "5 Years" at bounding box center [635, 170] width 79 height 25
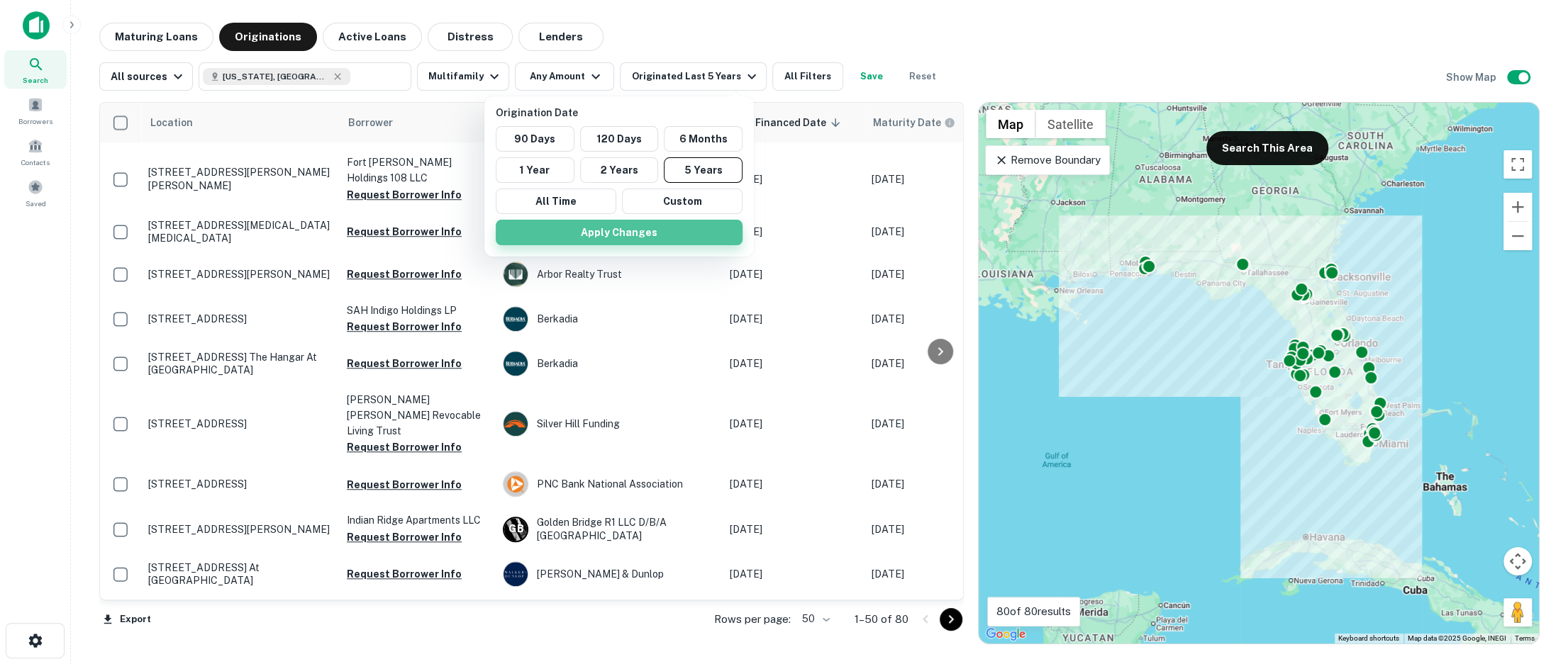
click at [618, 233] on button "Apply Changes" at bounding box center [619, 233] width 247 height 25
